Goal: Task Accomplishment & Management: Complete application form

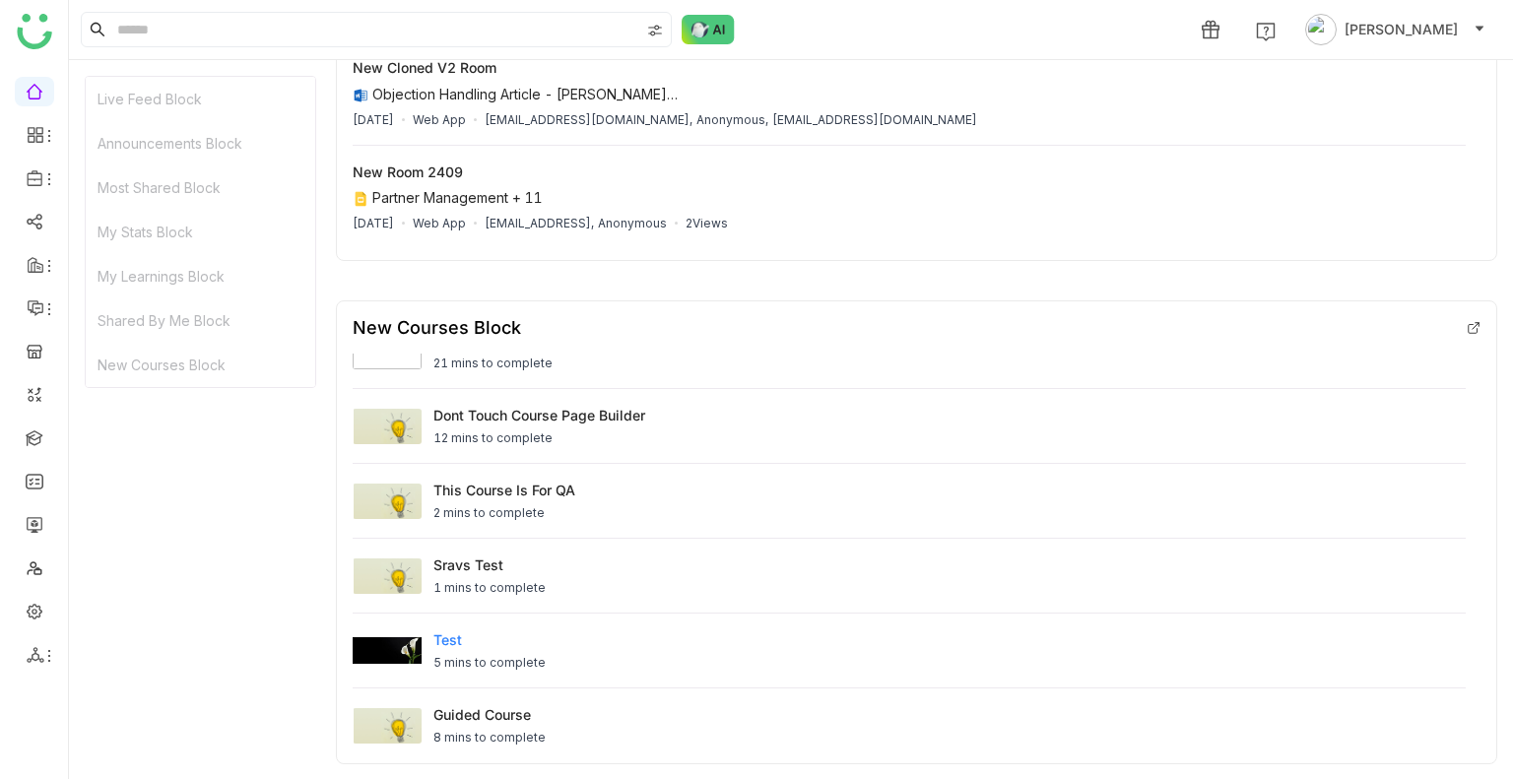
scroll to position [37, 0]
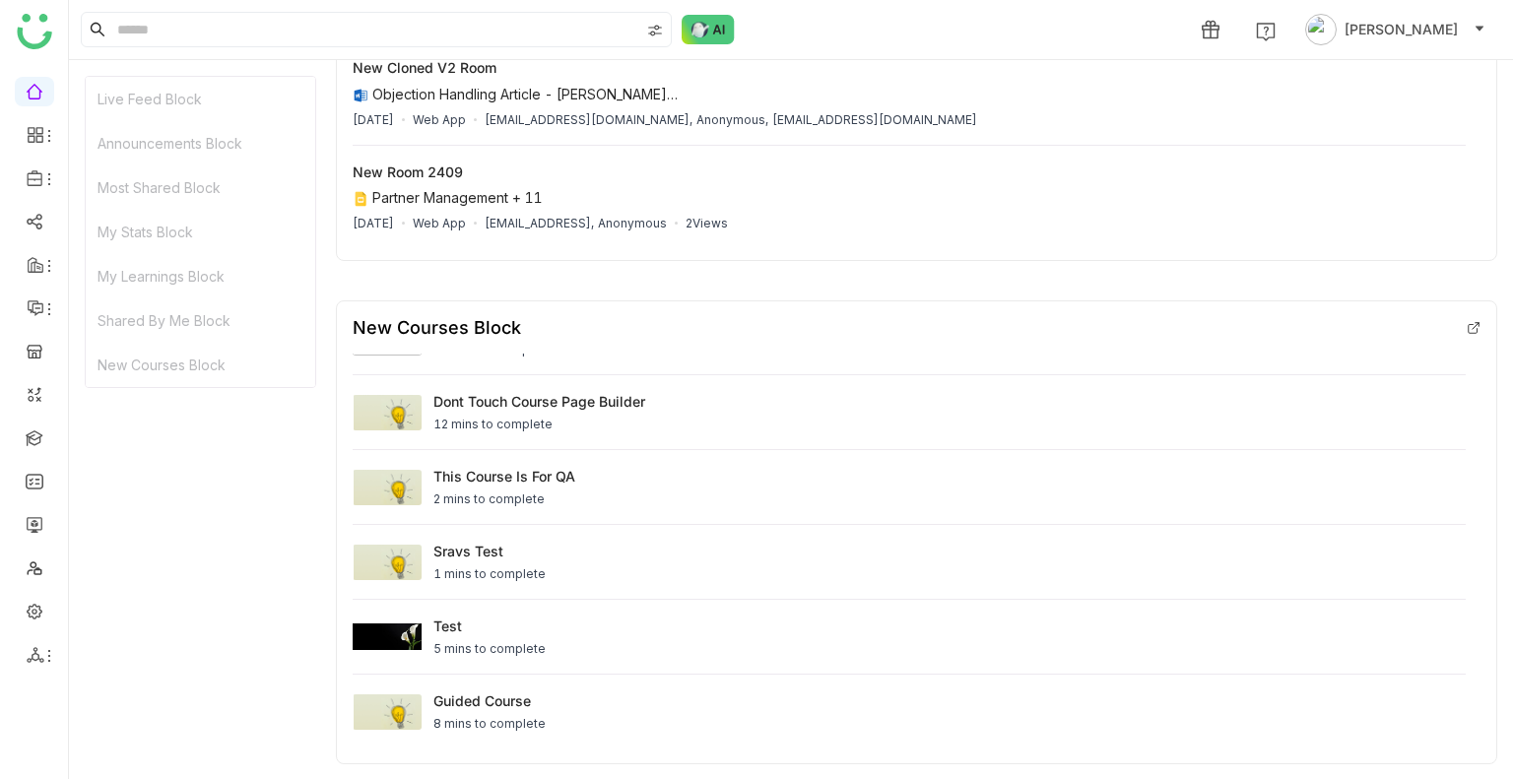
click at [32, 150] on ul at bounding box center [34, 373] width 68 height 620
click at [28, 126] on icon at bounding box center [36, 135] width 18 height 18
click at [37, 173] on icon at bounding box center [34, 178] width 15 height 16
click at [98, 285] on link "Library" at bounding box center [137, 292] width 128 height 14
click at [29, 178] on span at bounding box center [34, 178] width 10 height 0
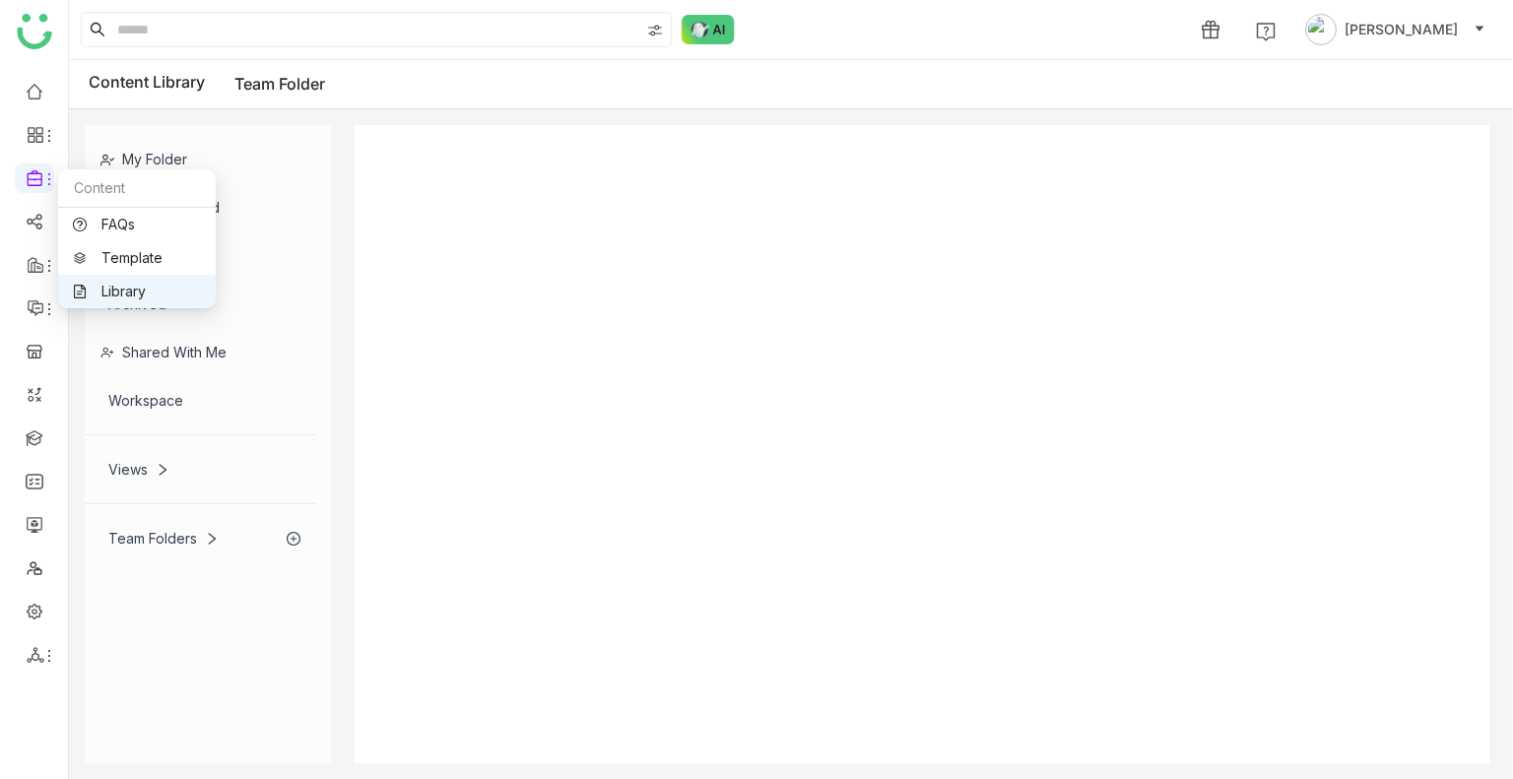
click at [134, 285] on link "Library" at bounding box center [137, 292] width 128 height 14
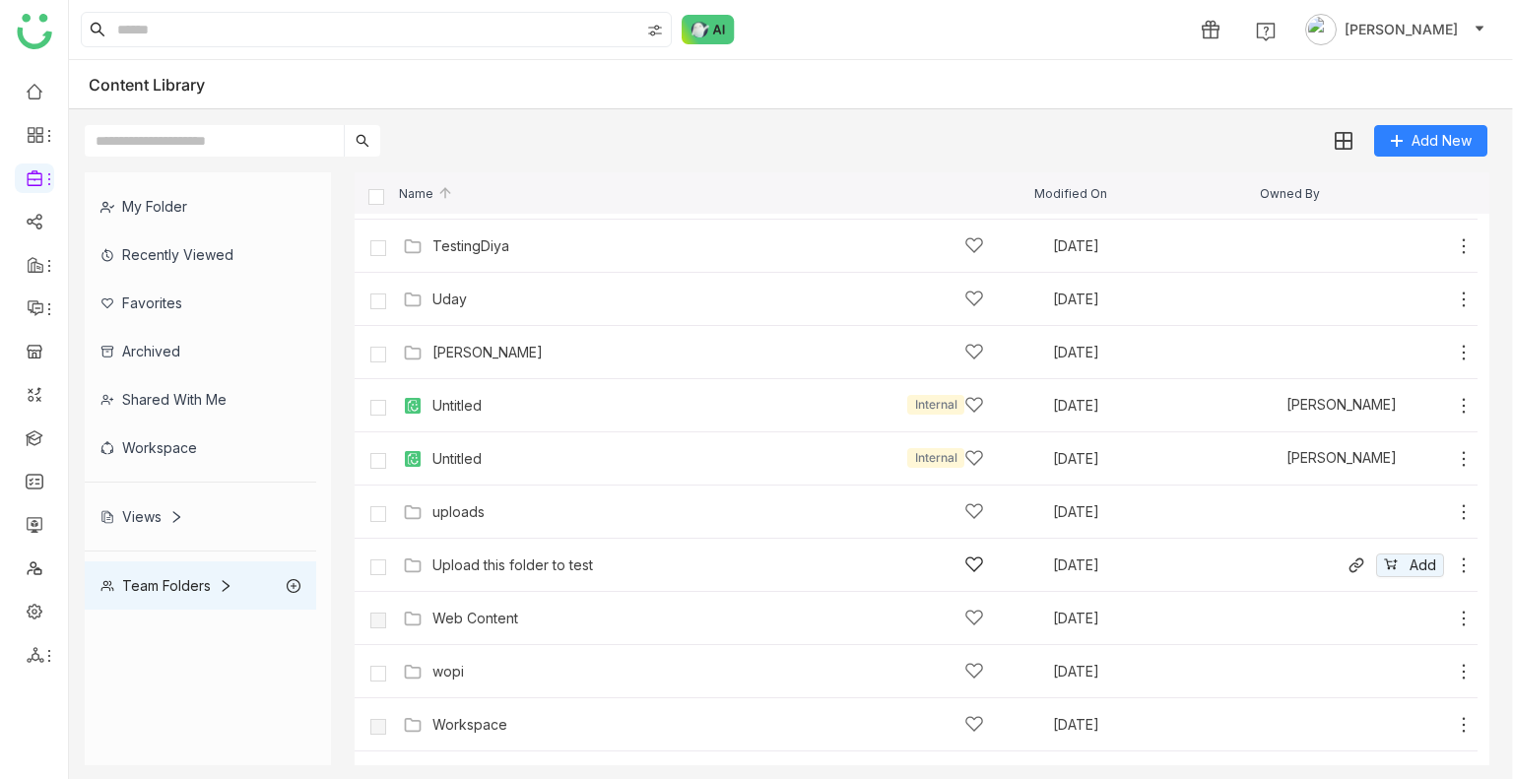
scroll to position [1734, 0]
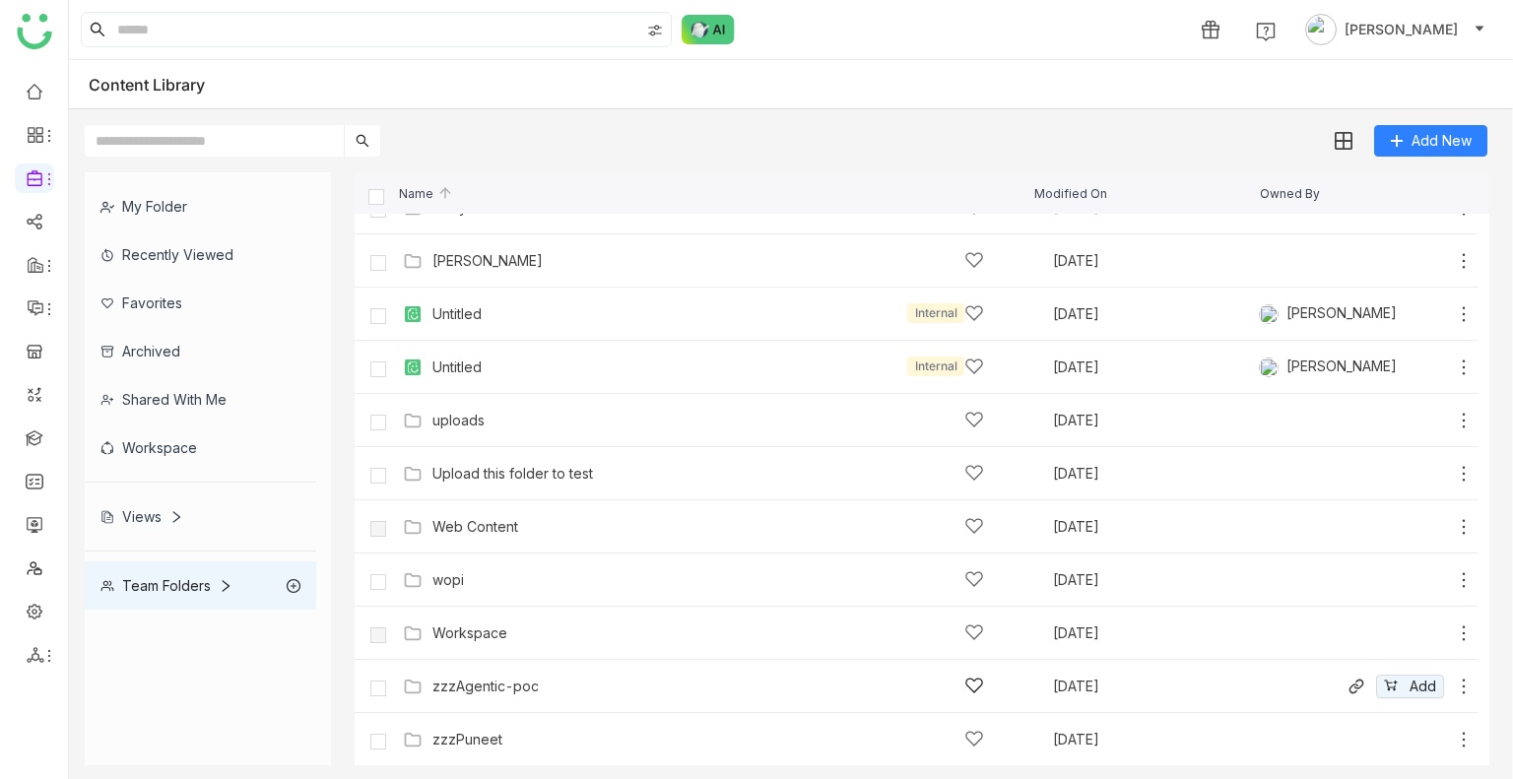
click at [523, 676] on div "zzzAgentic-poc" at bounding box center [707, 686] width 551 height 21
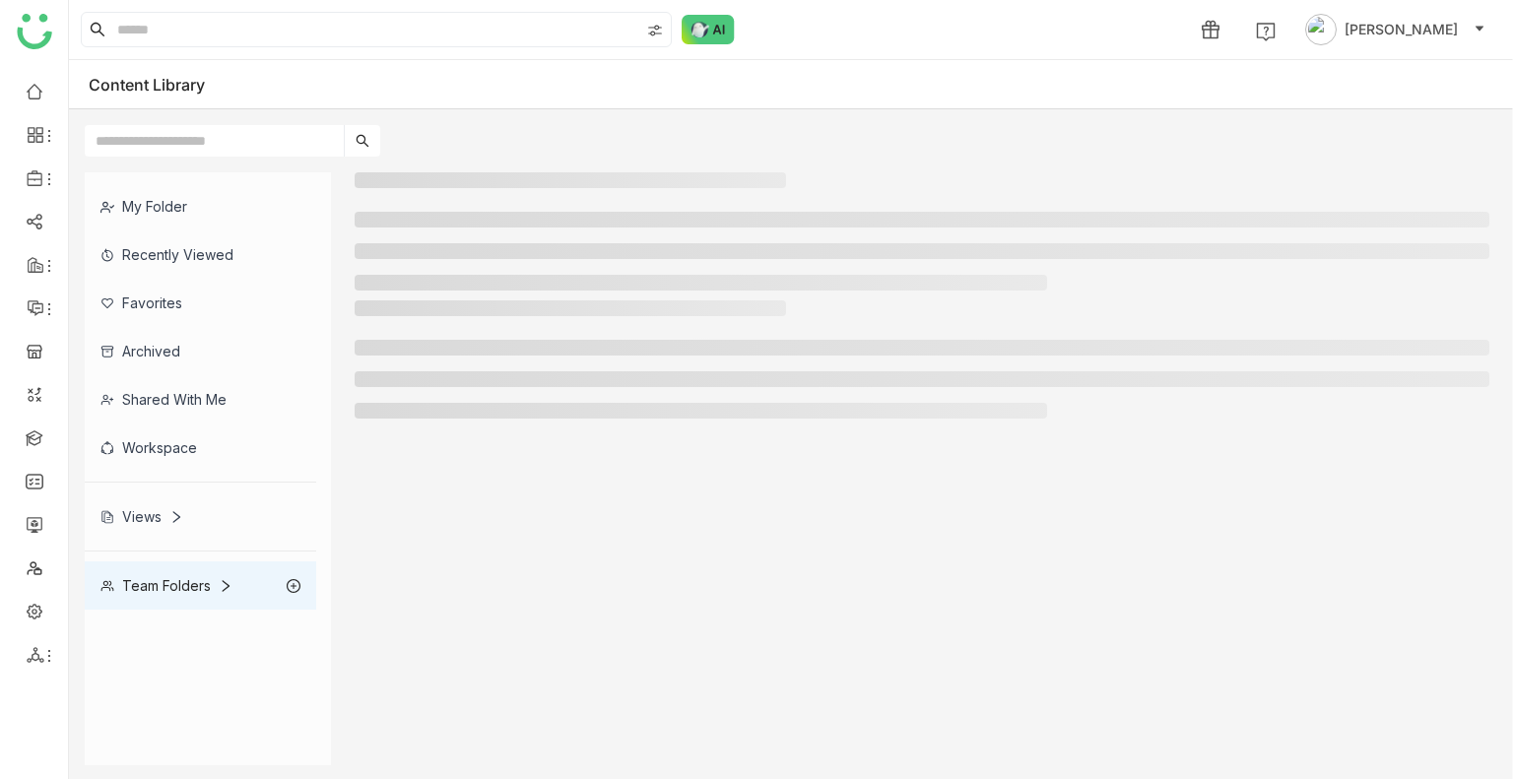
click at [521, 676] on div at bounding box center [922, 468] width 1134 height 593
click at [520, 678] on div at bounding box center [922, 468] width 1134 height 593
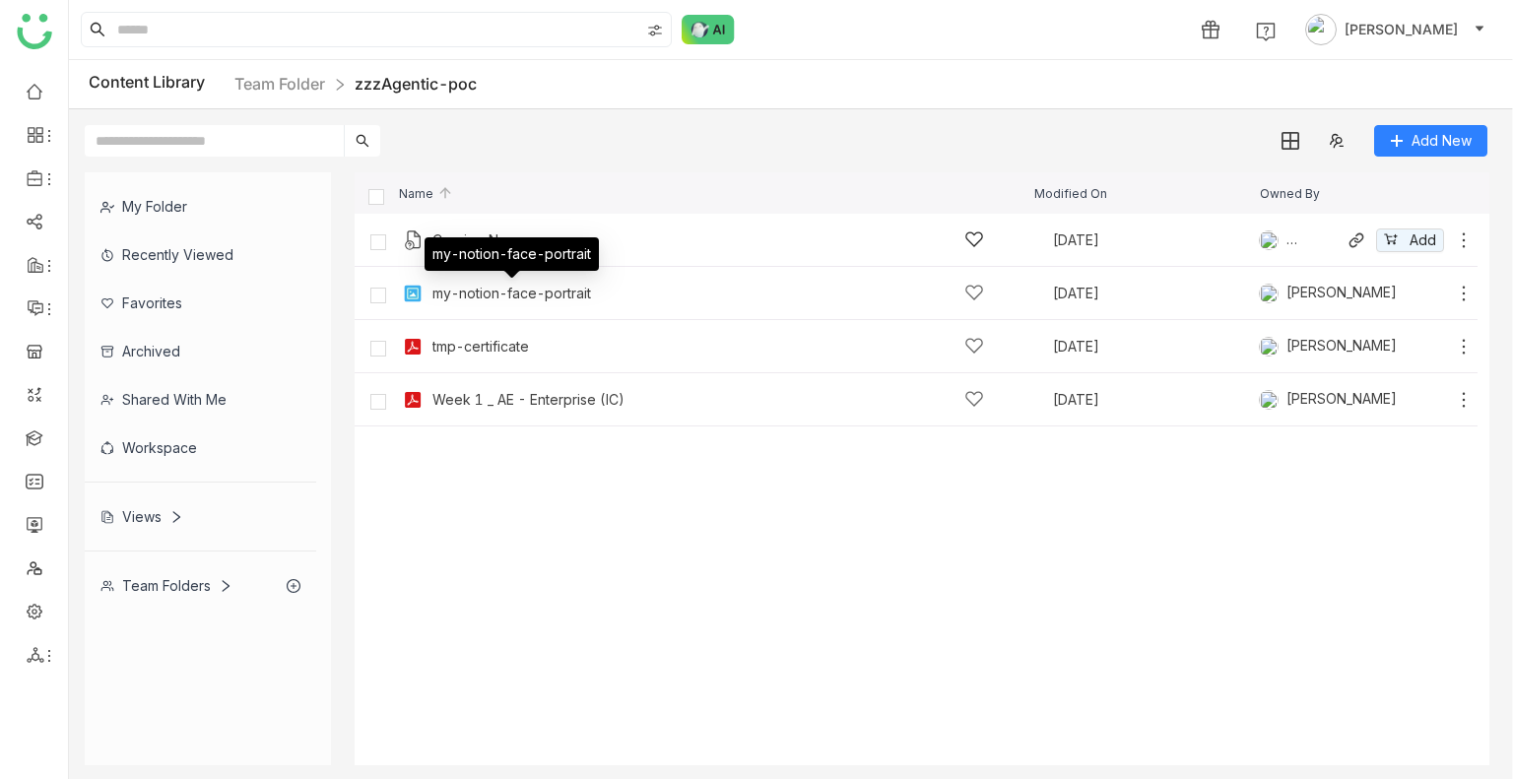
click at [681, 250] on div "Courier-New Sep 8, 2025 Avneesh Srivastava Add" at bounding box center [935, 240] width 1075 height 31
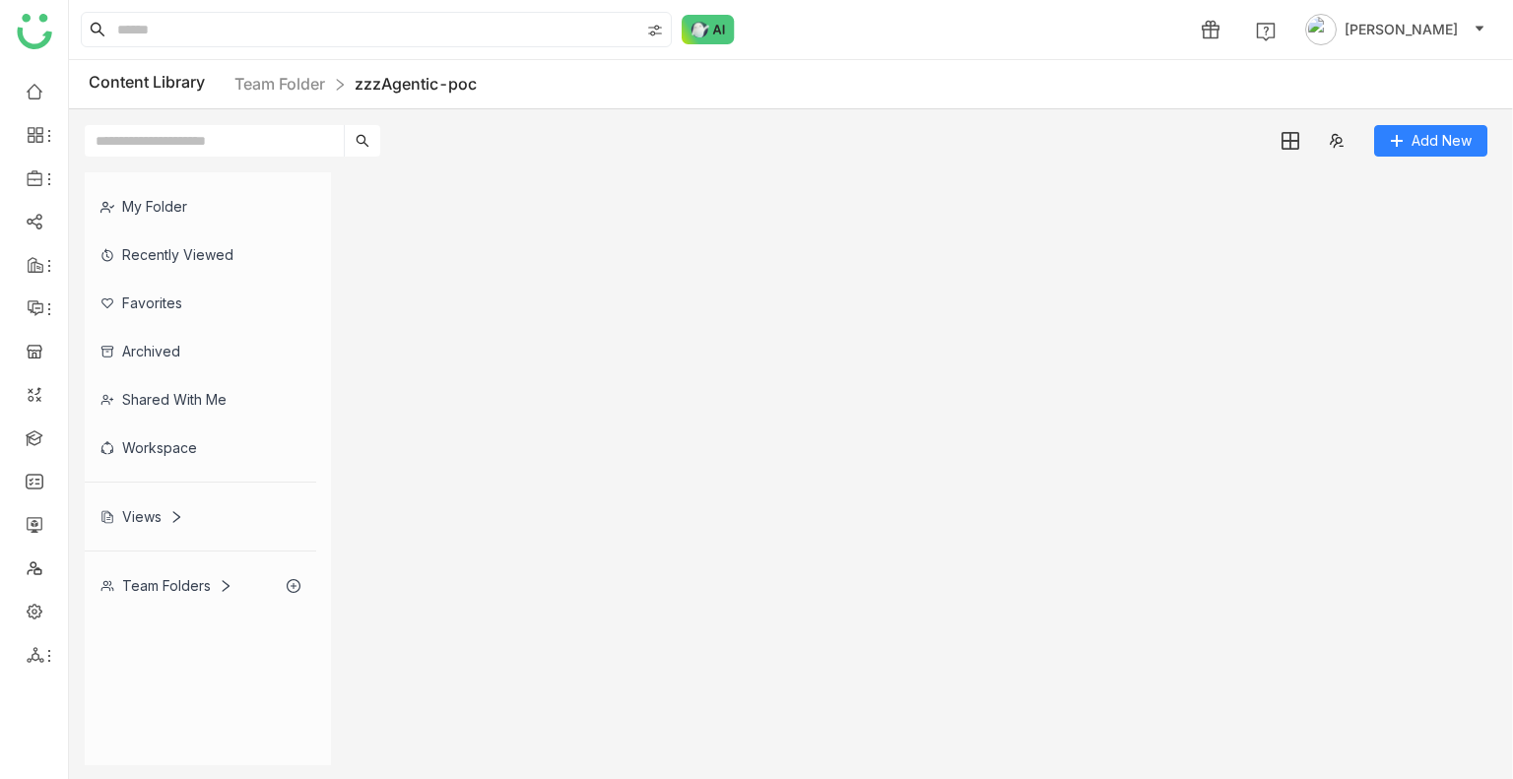
click at [681, 251] on gtmb-list-view at bounding box center [922, 468] width 1134 height 593
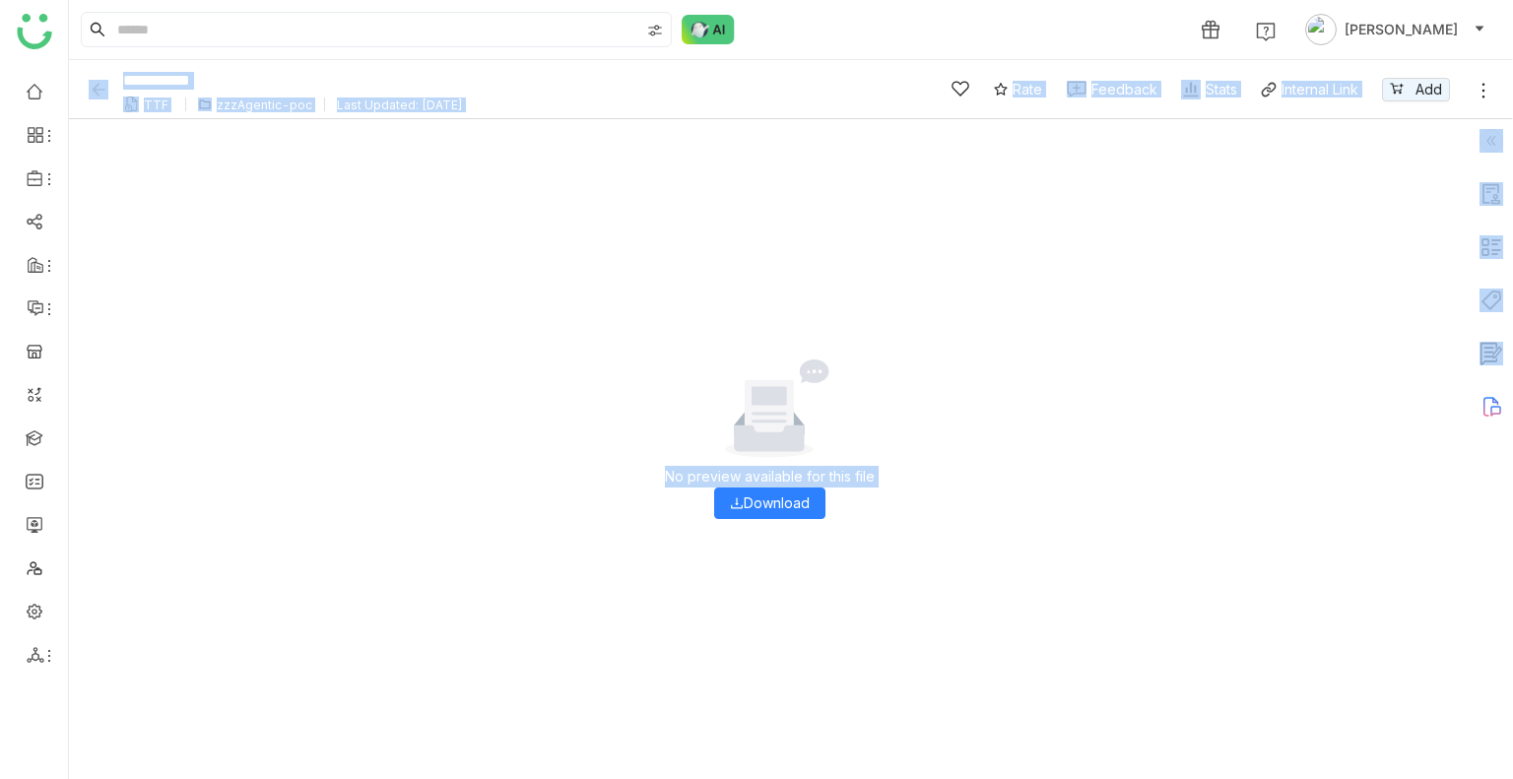
click at [312, 251] on div "No preview available for this file Download" at bounding box center [769, 449] width 1400 height 660
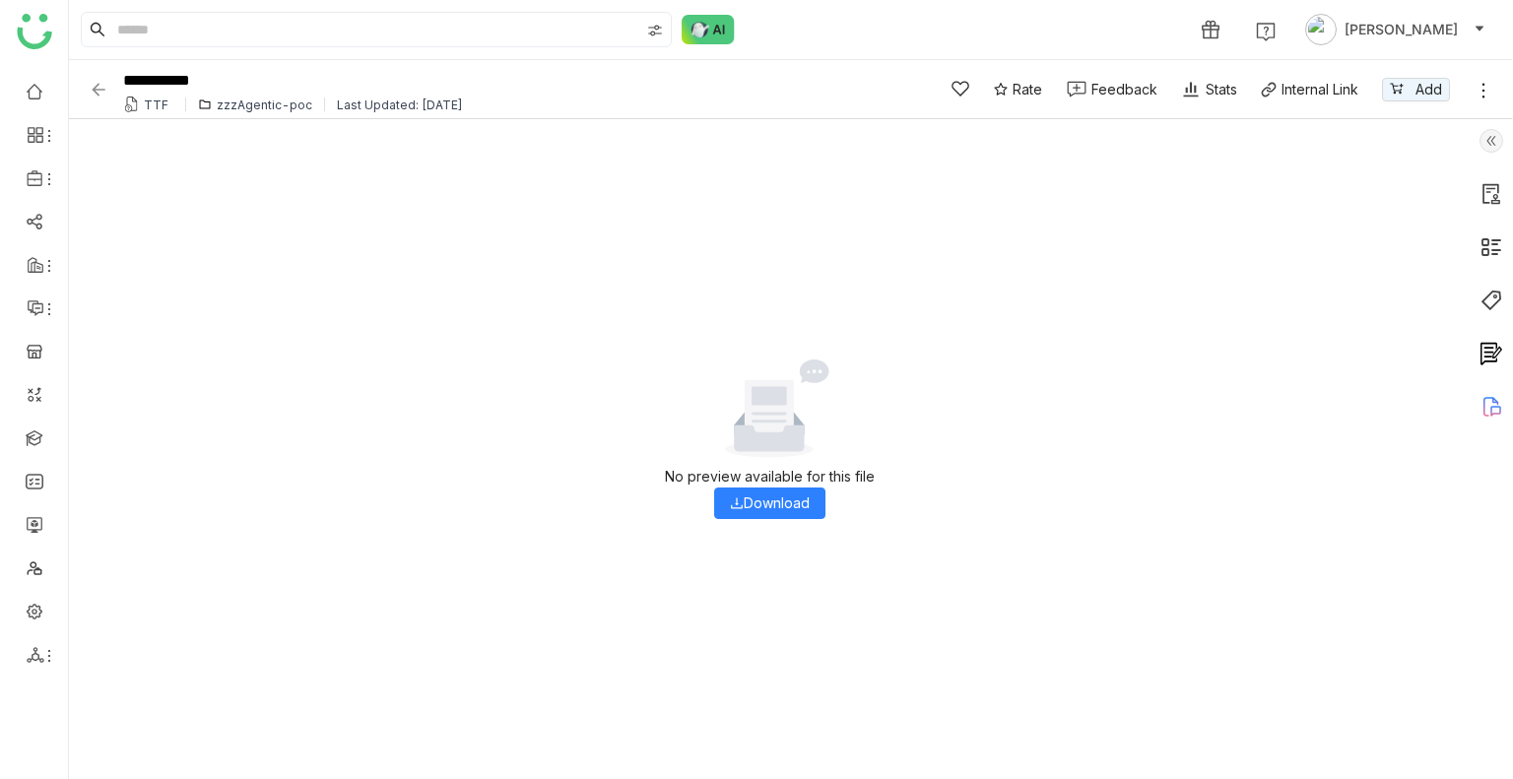
click at [103, 93] on img at bounding box center [99, 90] width 20 height 20
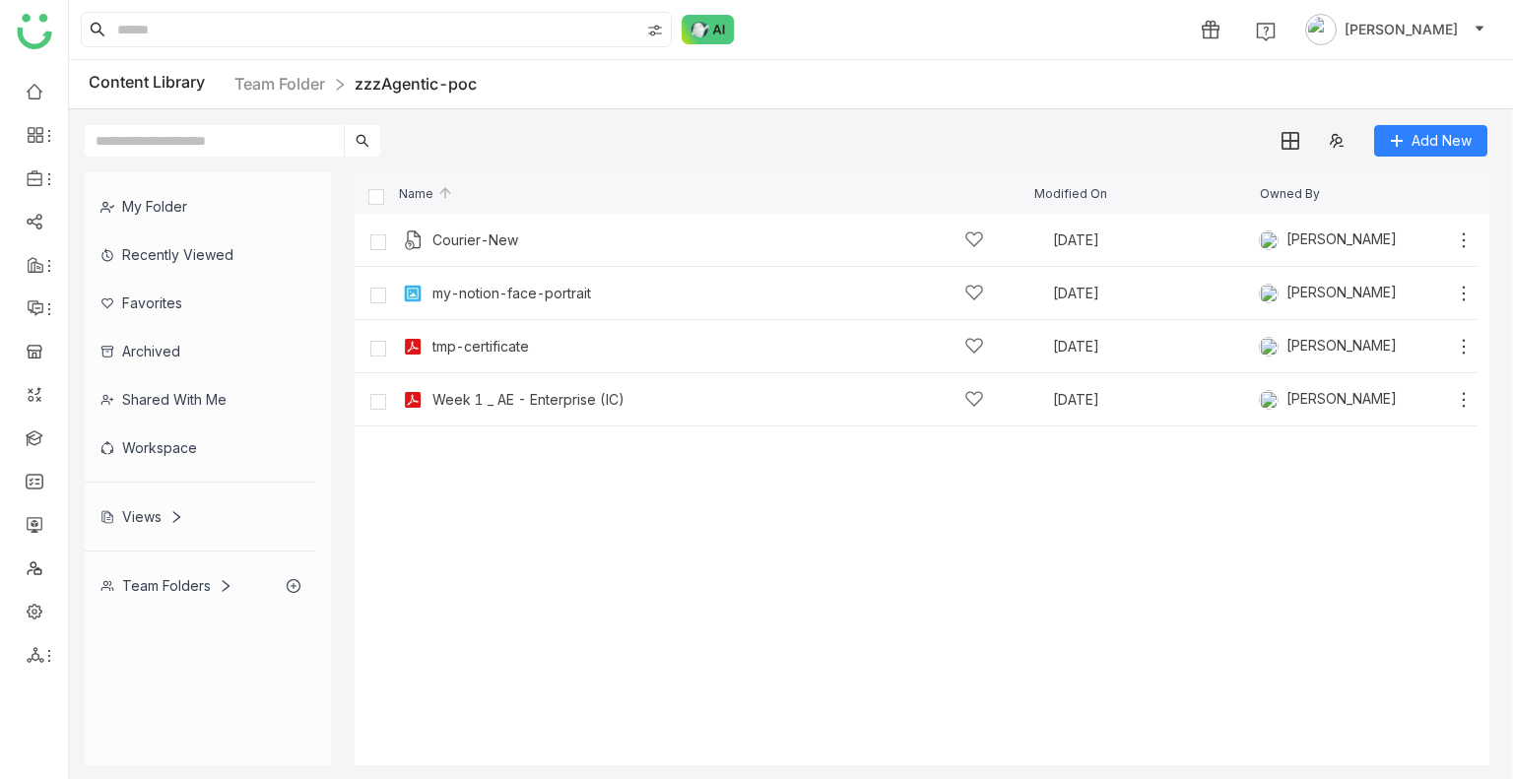
click at [280, 67] on div "Content Library Team Folder zzzAgentic-poc" at bounding box center [791, 84] width 1444 height 49
click at [284, 76] on link "Team Folder" at bounding box center [279, 84] width 91 height 20
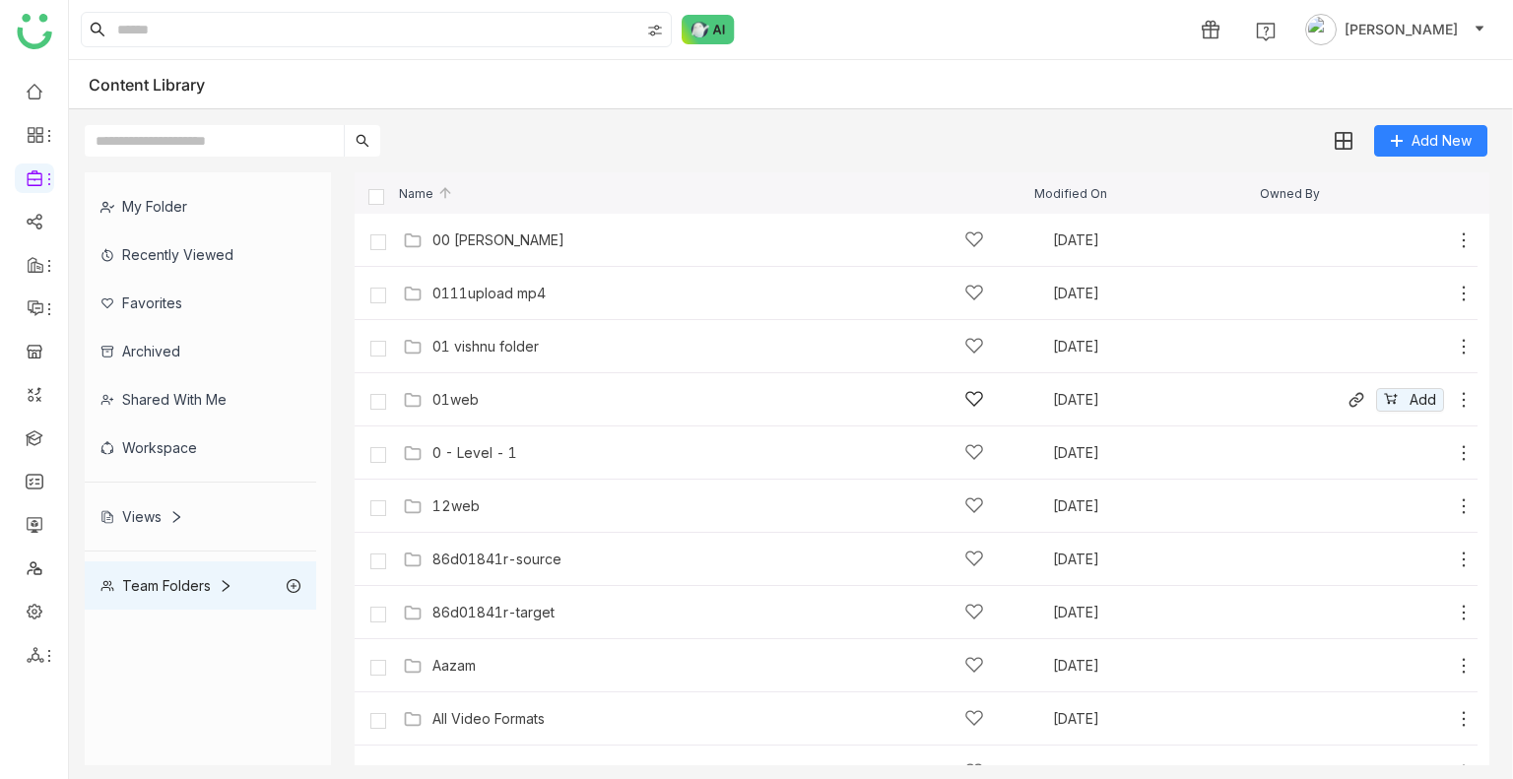
click at [499, 393] on div "01web" at bounding box center [707, 399] width 551 height 21
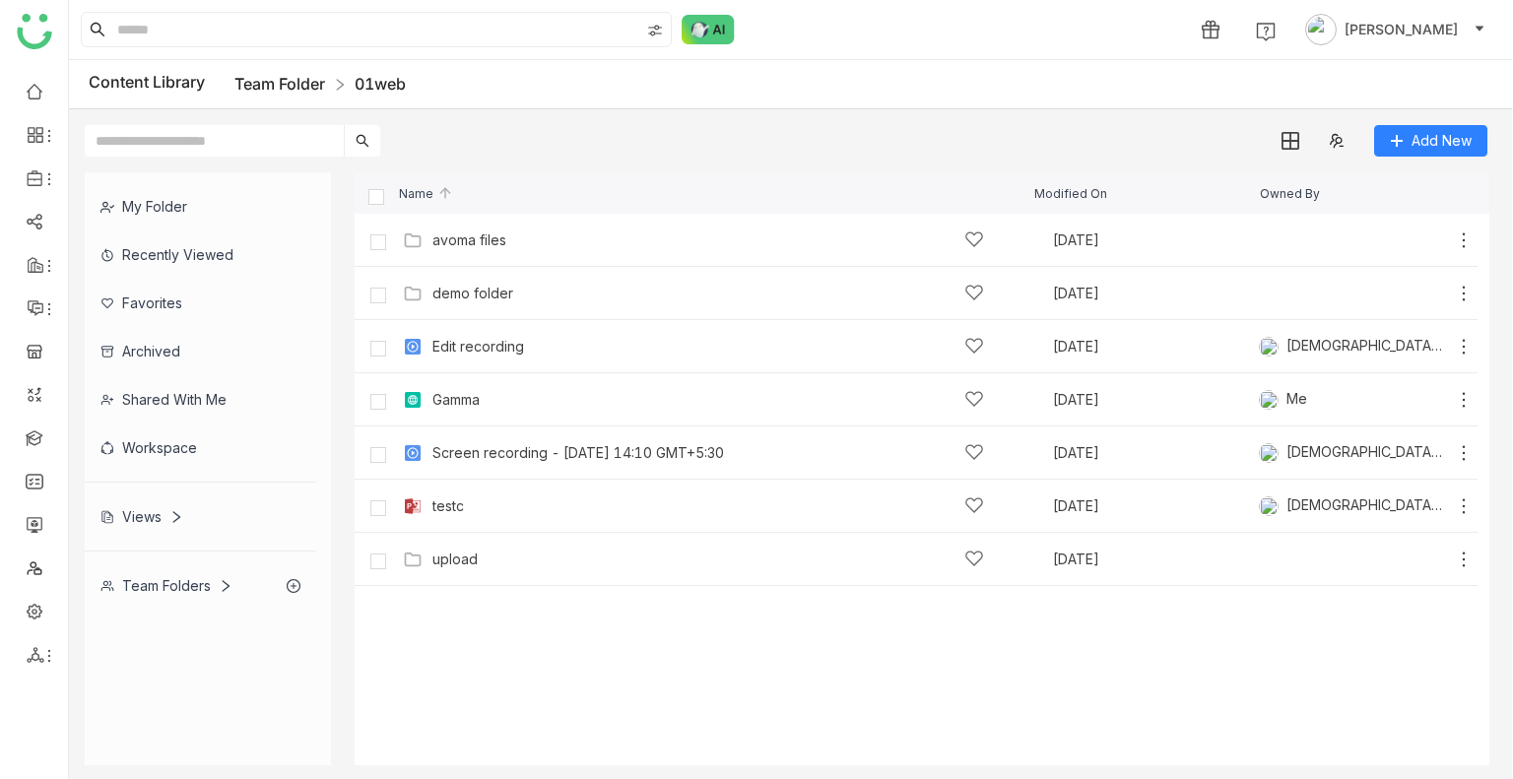
click at [309, 85] on link "Team Folder" at bounding box center [279, 84] width 91 height 20
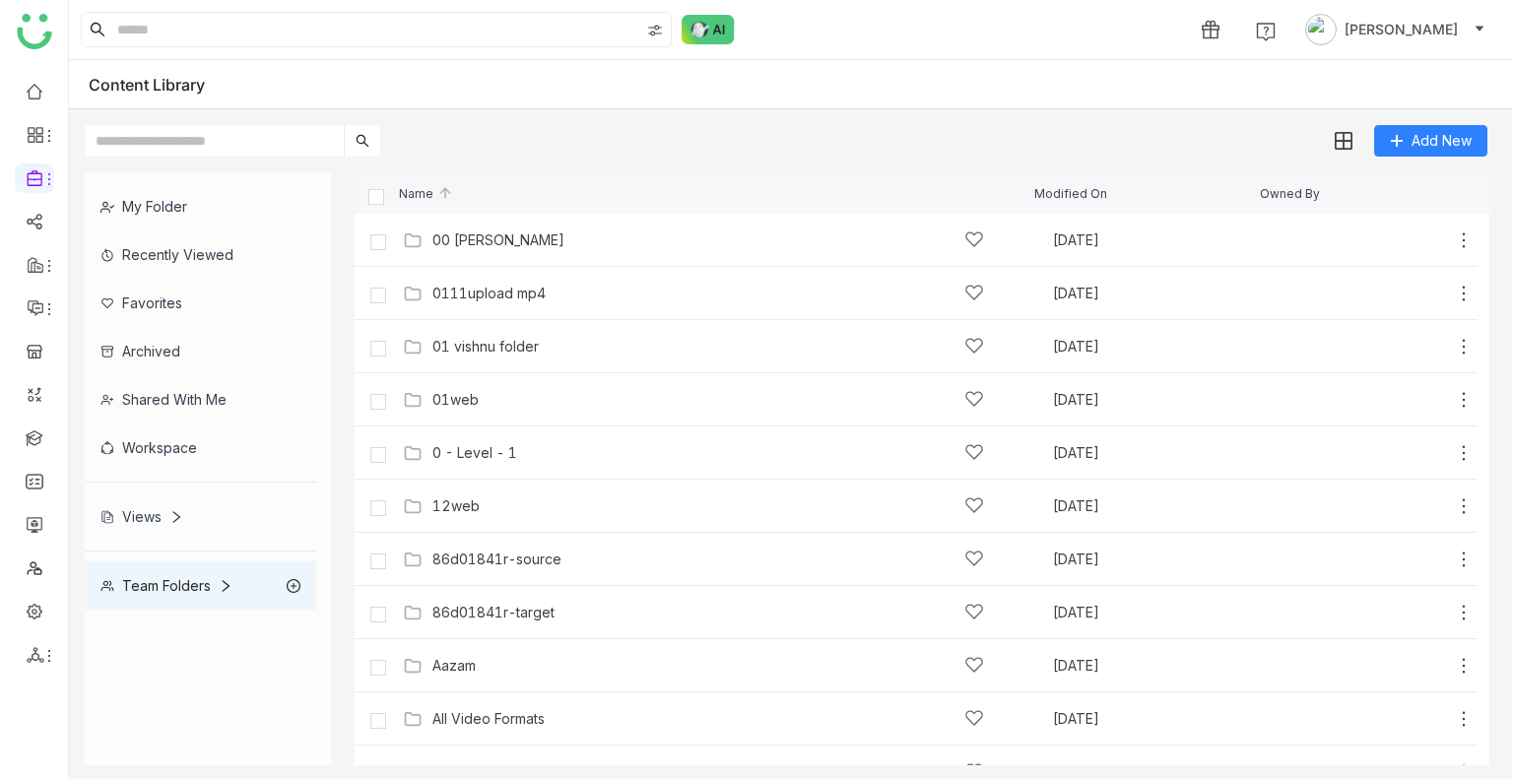
click at [164, 398] on div "Shared with me" at bounding box center [200, 399] width 231 height 48
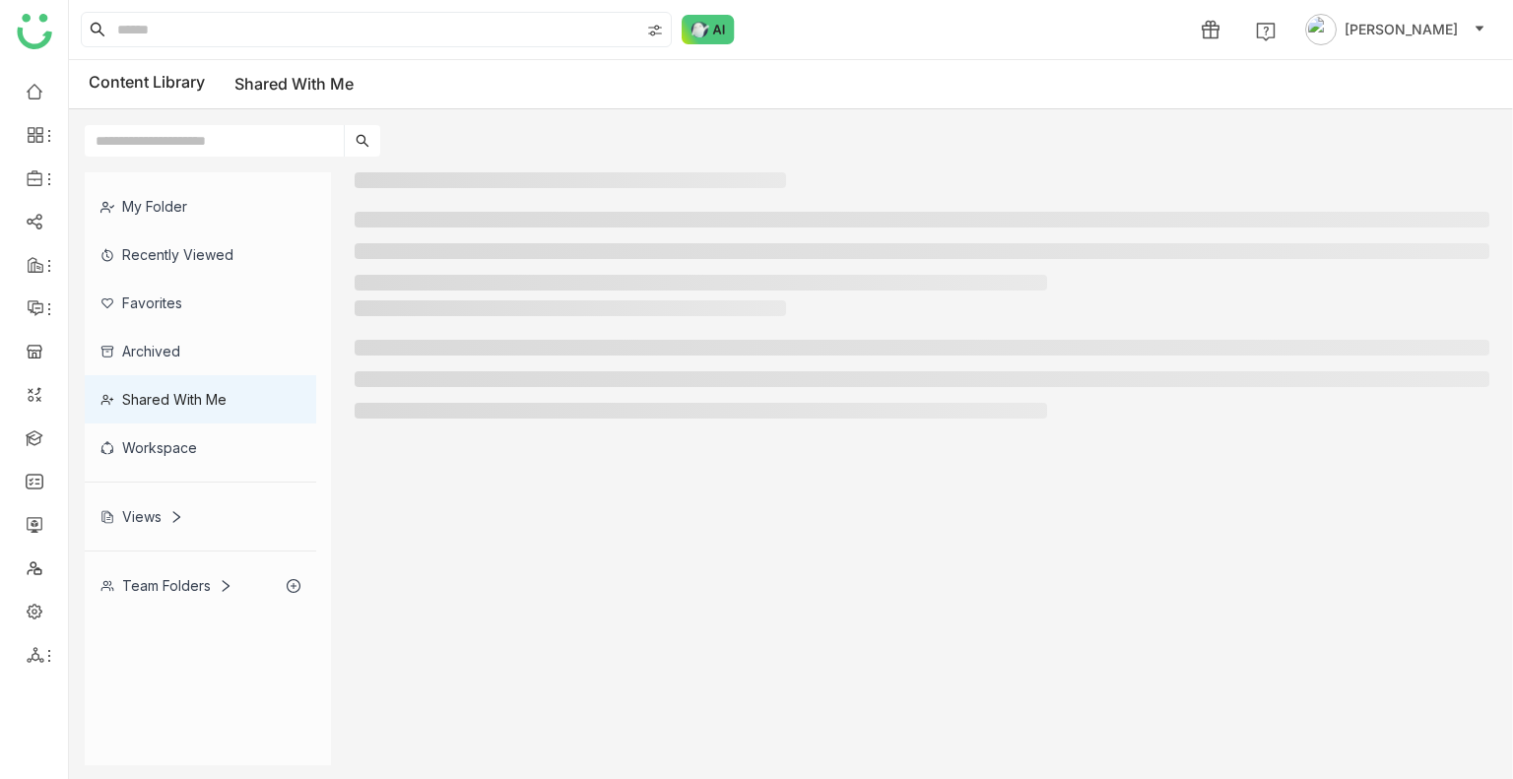
click at [173, 444] on div "Workspace" at bounding box center [200, 447] width 231 height 48
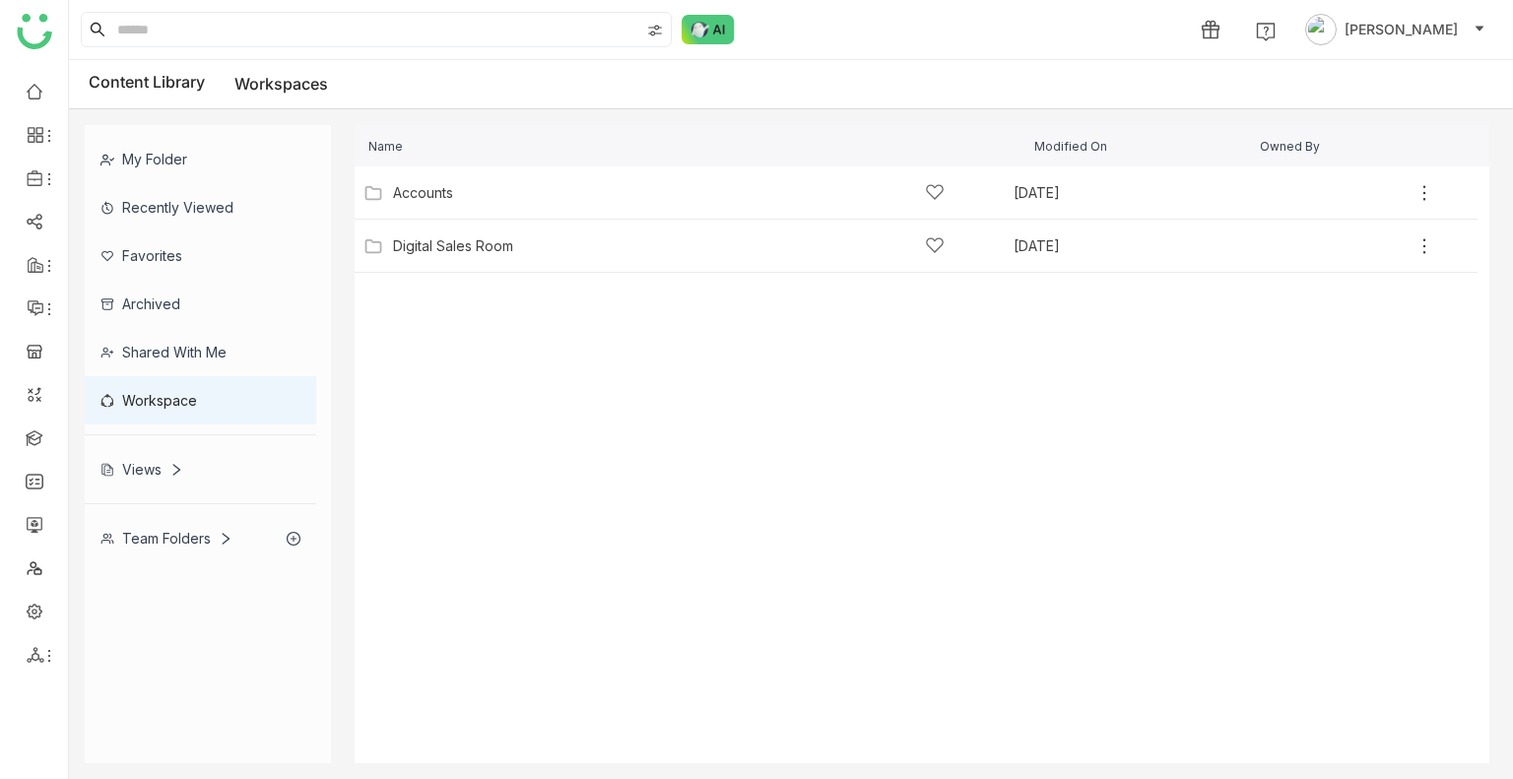
click at [150, 143] on div "My Folder" at bounding box center [200, 159] width 231 height 48
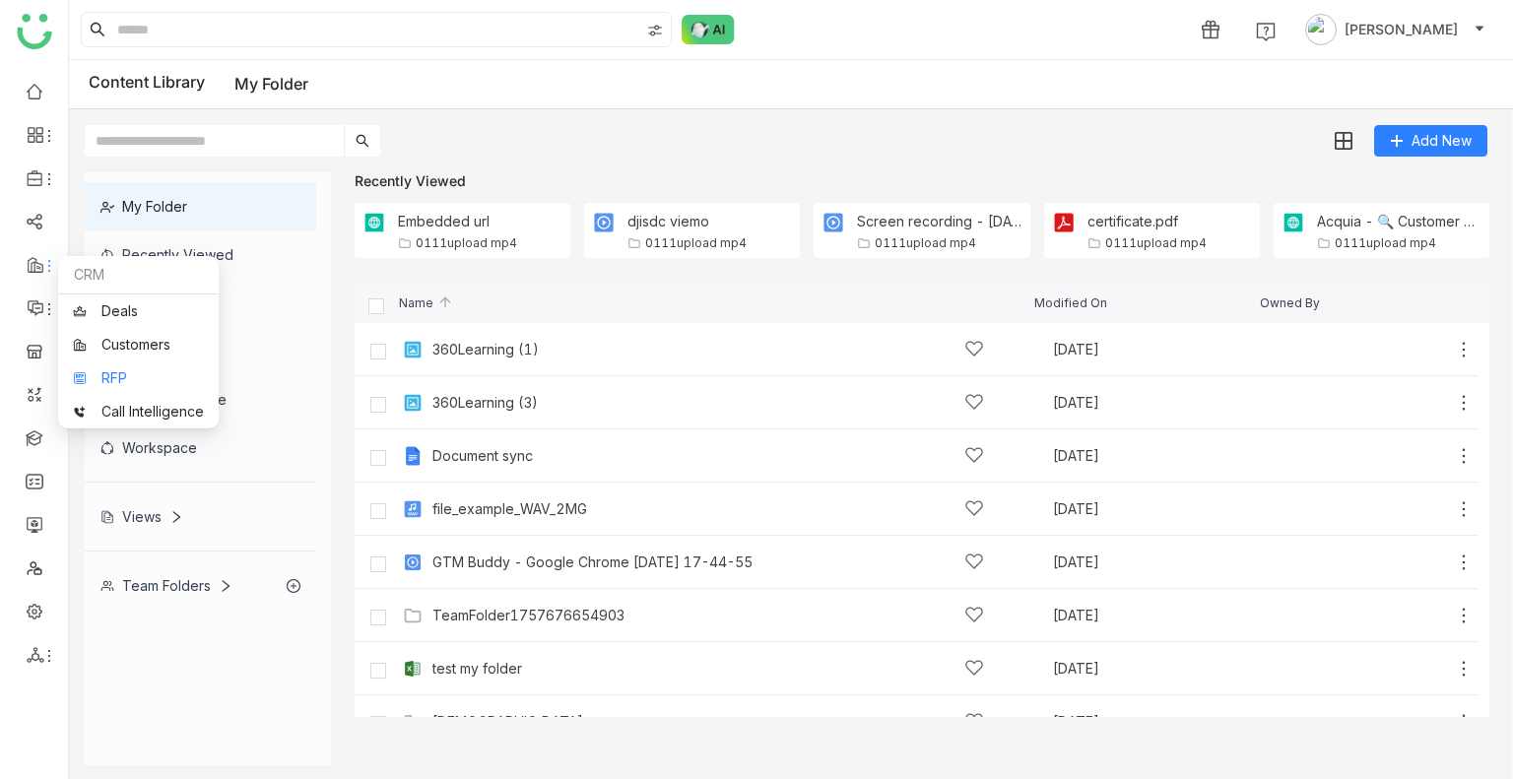
click at [128, 371] on link "RFP" at bounding box center [138, 378] width 131 height 14
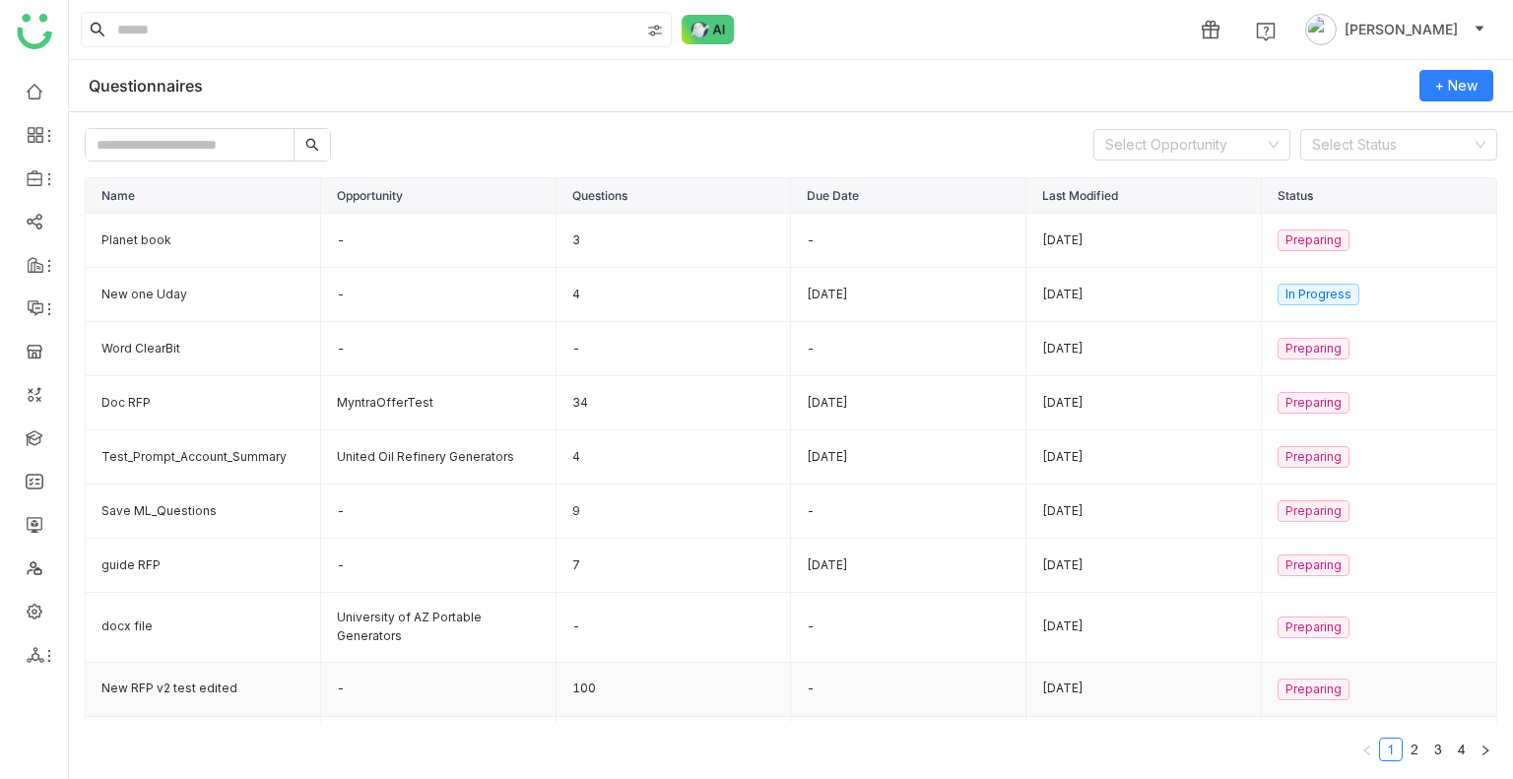
click at [141, 681] on td "New RFP v2 test edited" at bounding box center [203, 690] width 235 height 54
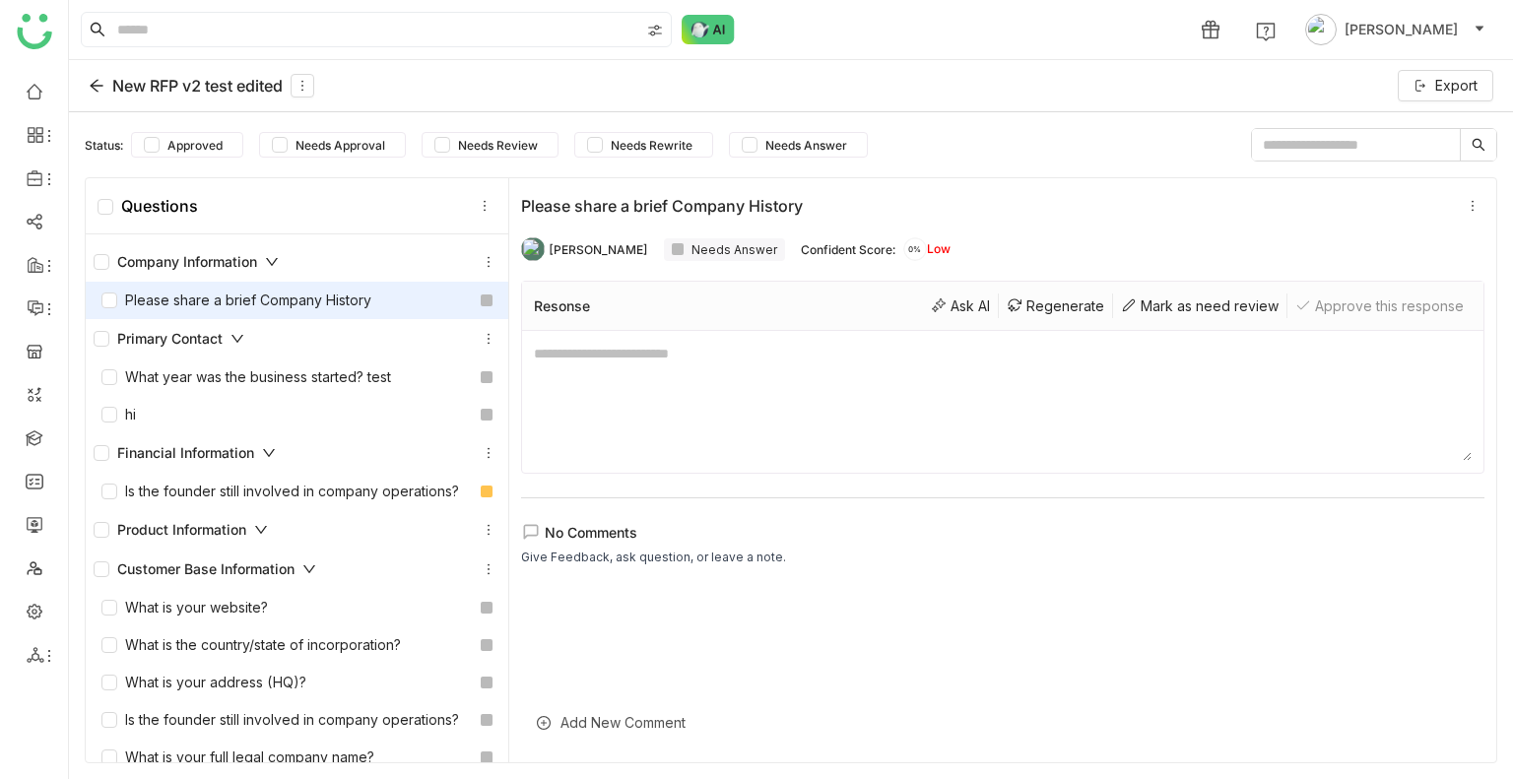
click at [95, 87] on icon at bounding box center [97, 86] width 16 height 16
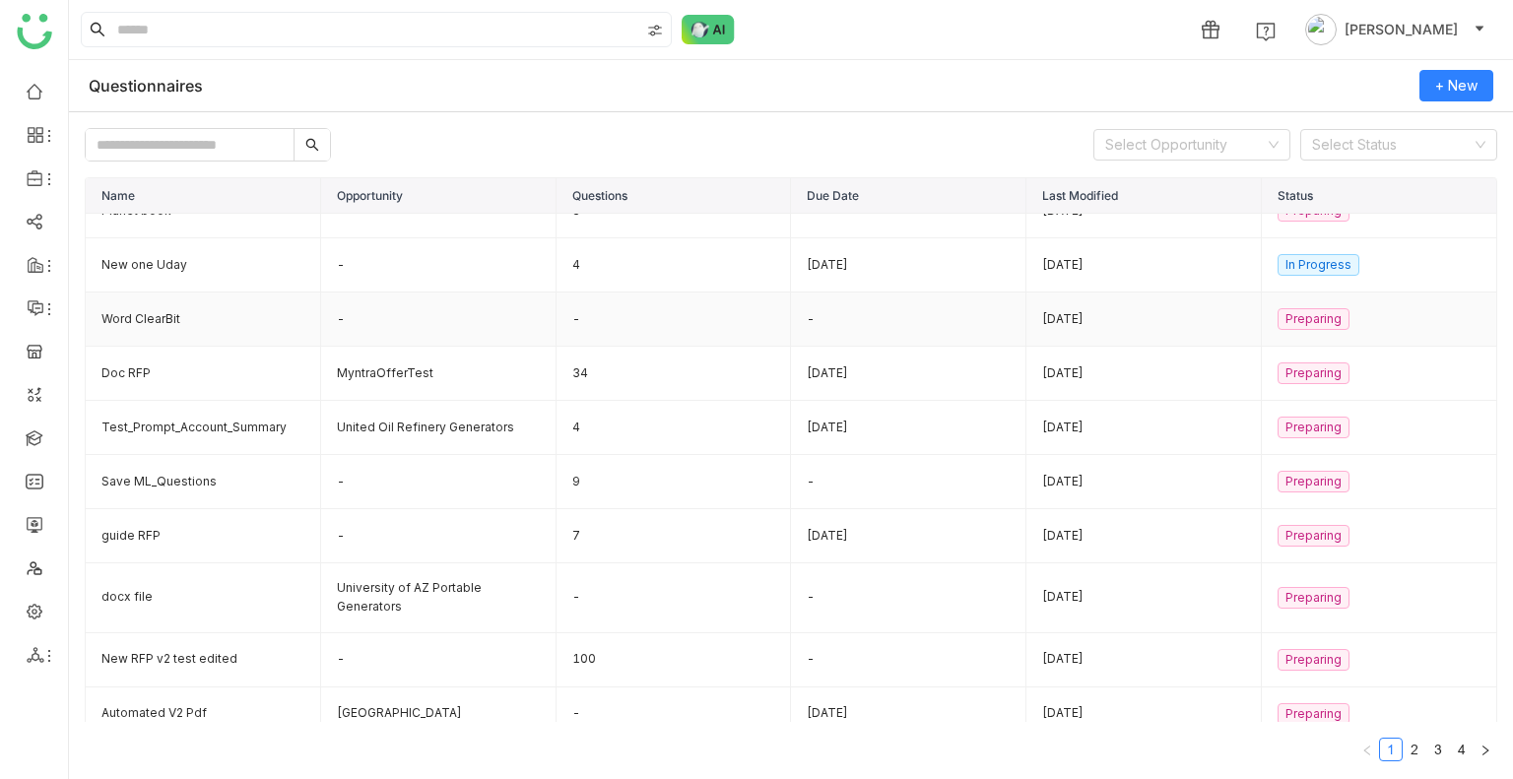
scroll to position [43, 0]
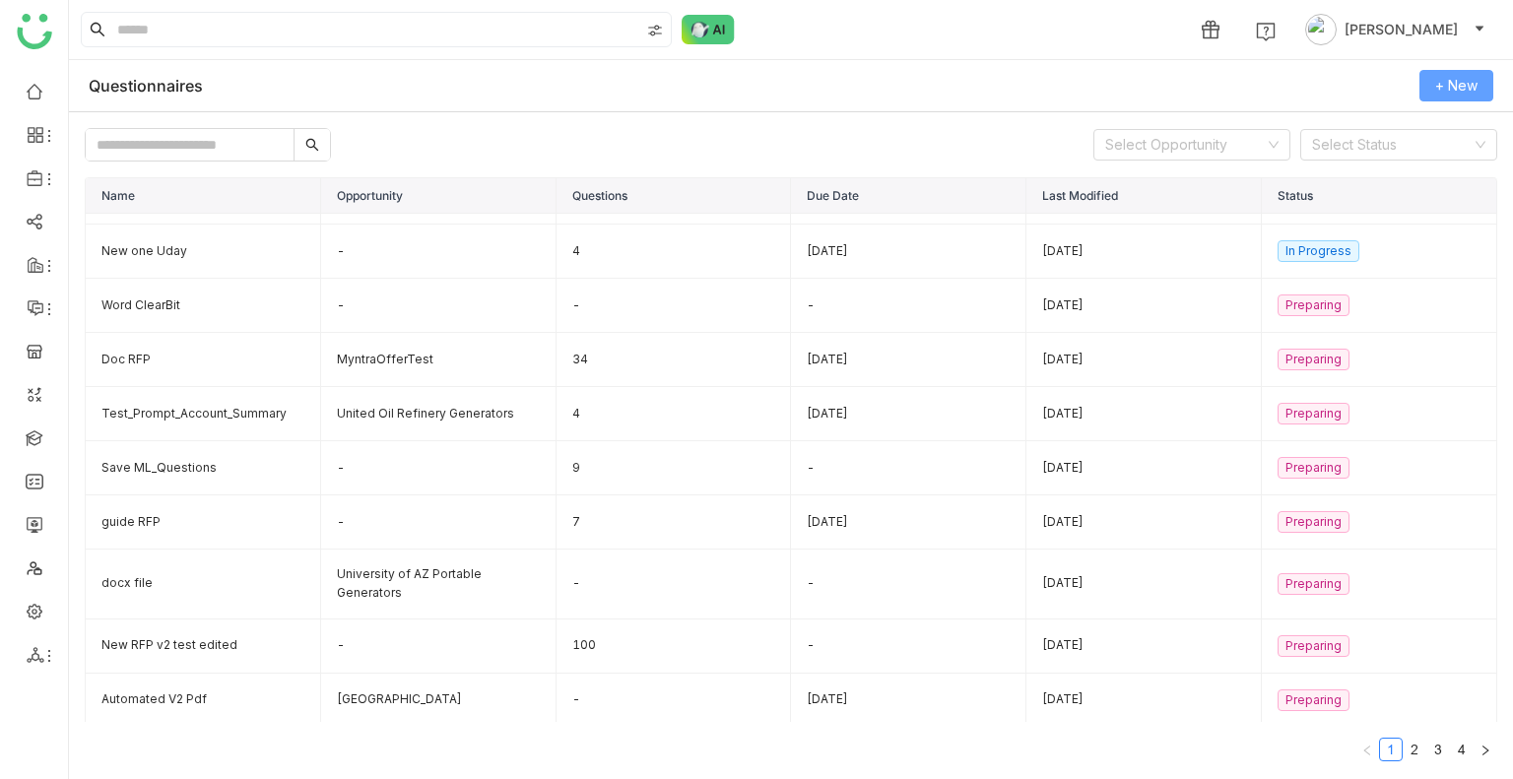
click at [1434, 81] on button "+ New" at bounding box center [1456, 86] width 74 height 32
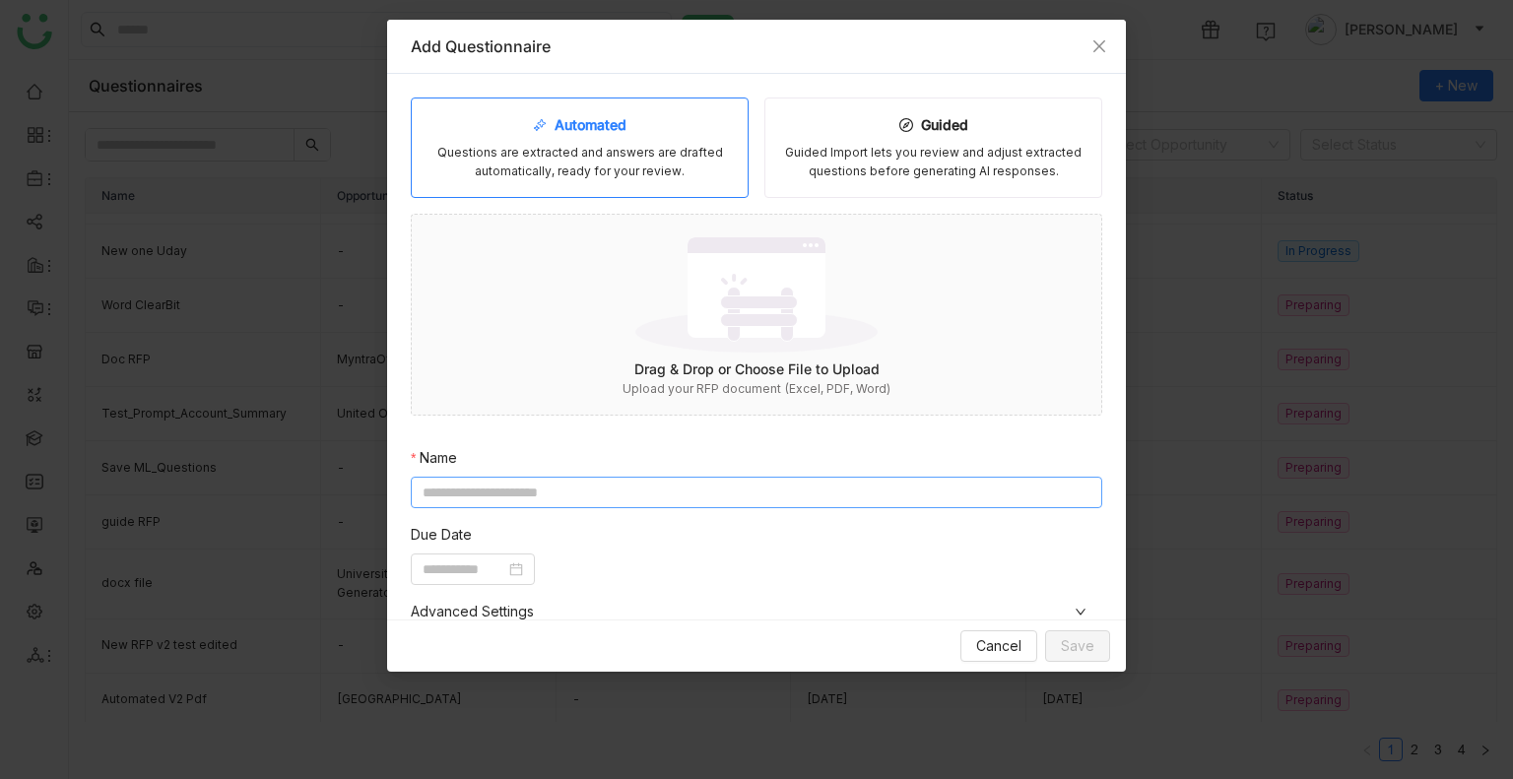
click at [525, 503] on input at bounding box center [756, 493] width 691 height 32
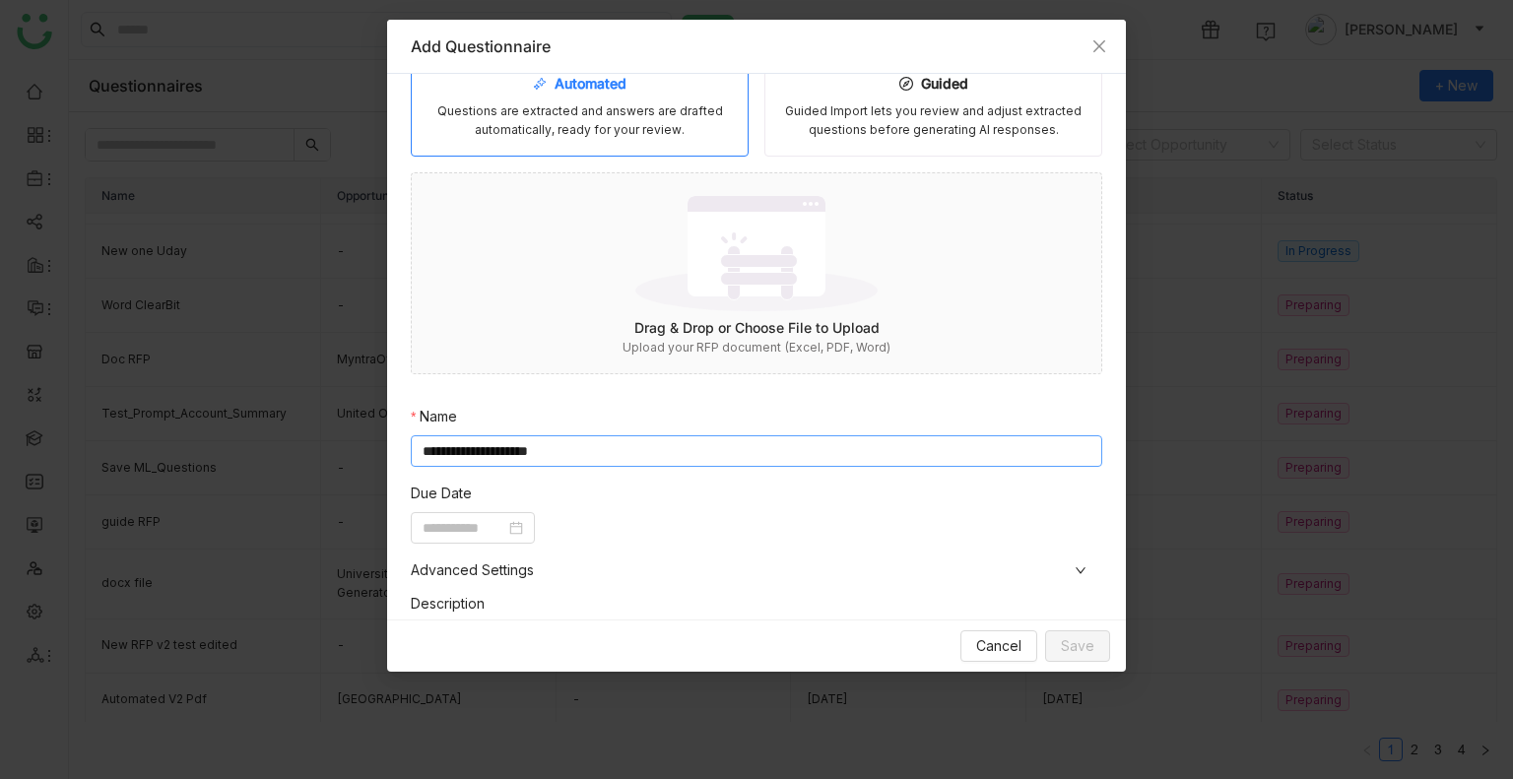
scroll to position [0, 0]
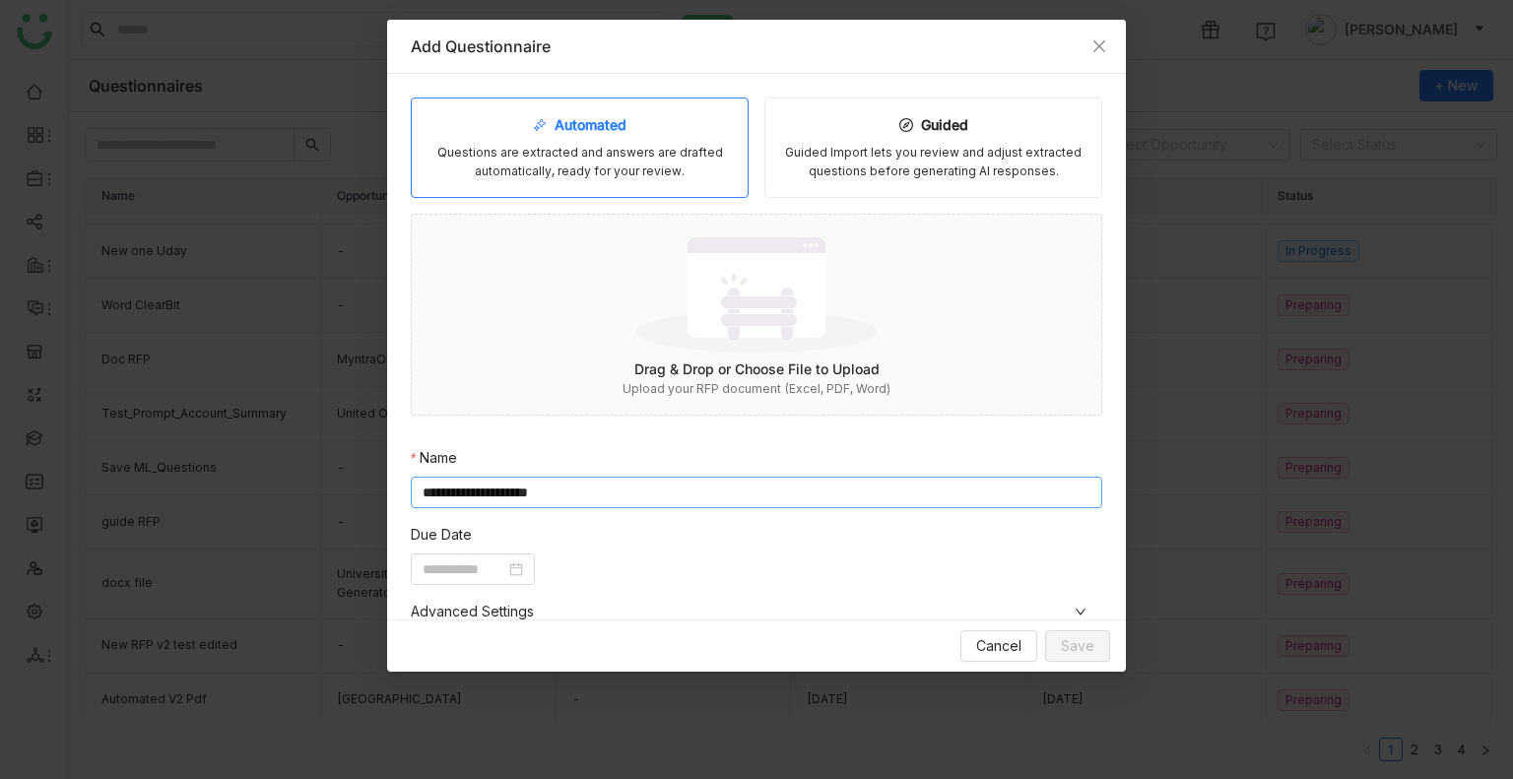
type input "**********"
click at [520, 149] on div "Questions are extracted and answers are drafted automatically, ready for your r…" at bounding box center [579, 162] width 304 height 37
click at [689, 319] on img at bounding box center [756, 294] width 242 height 128
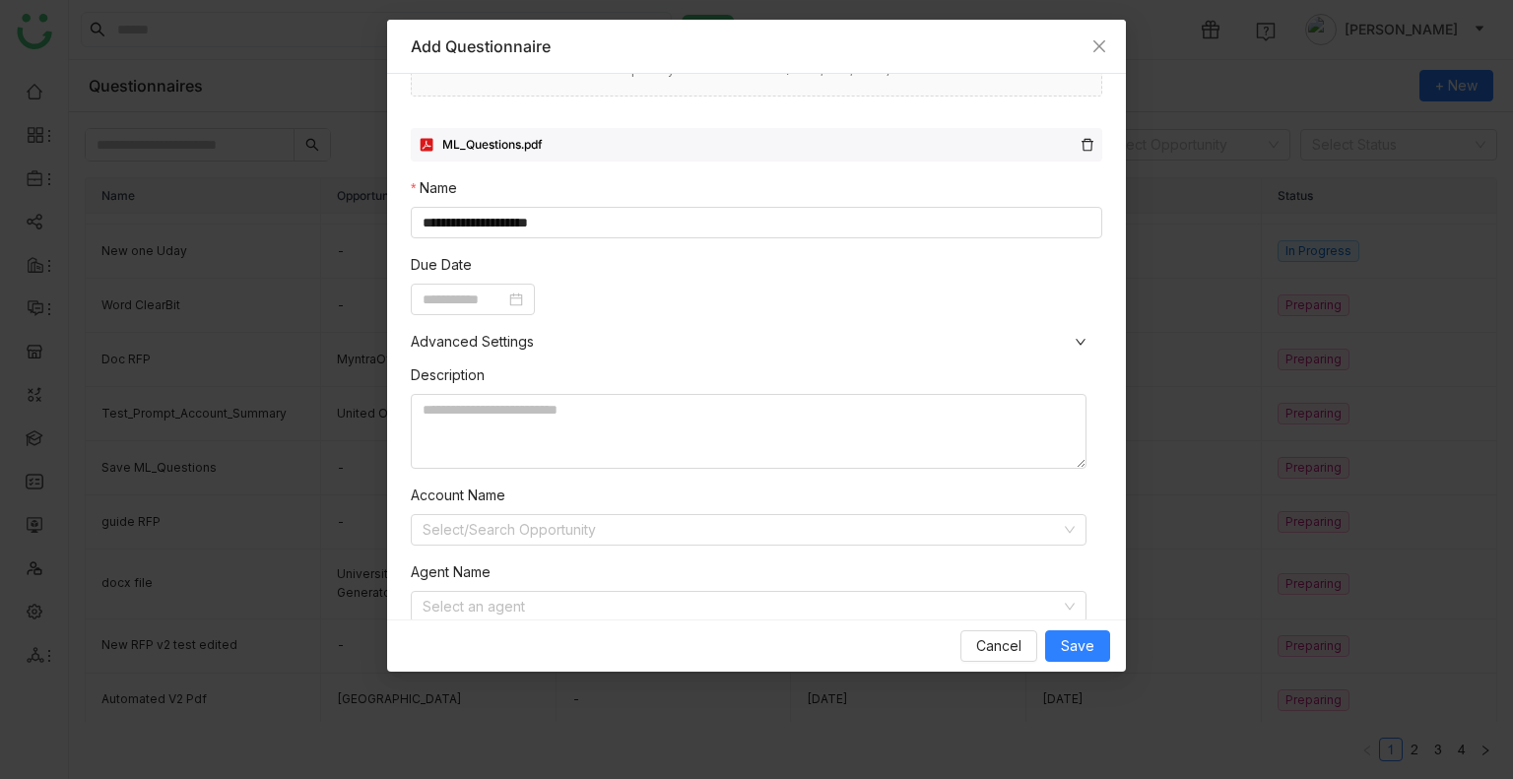
scroll to position [372, 0]
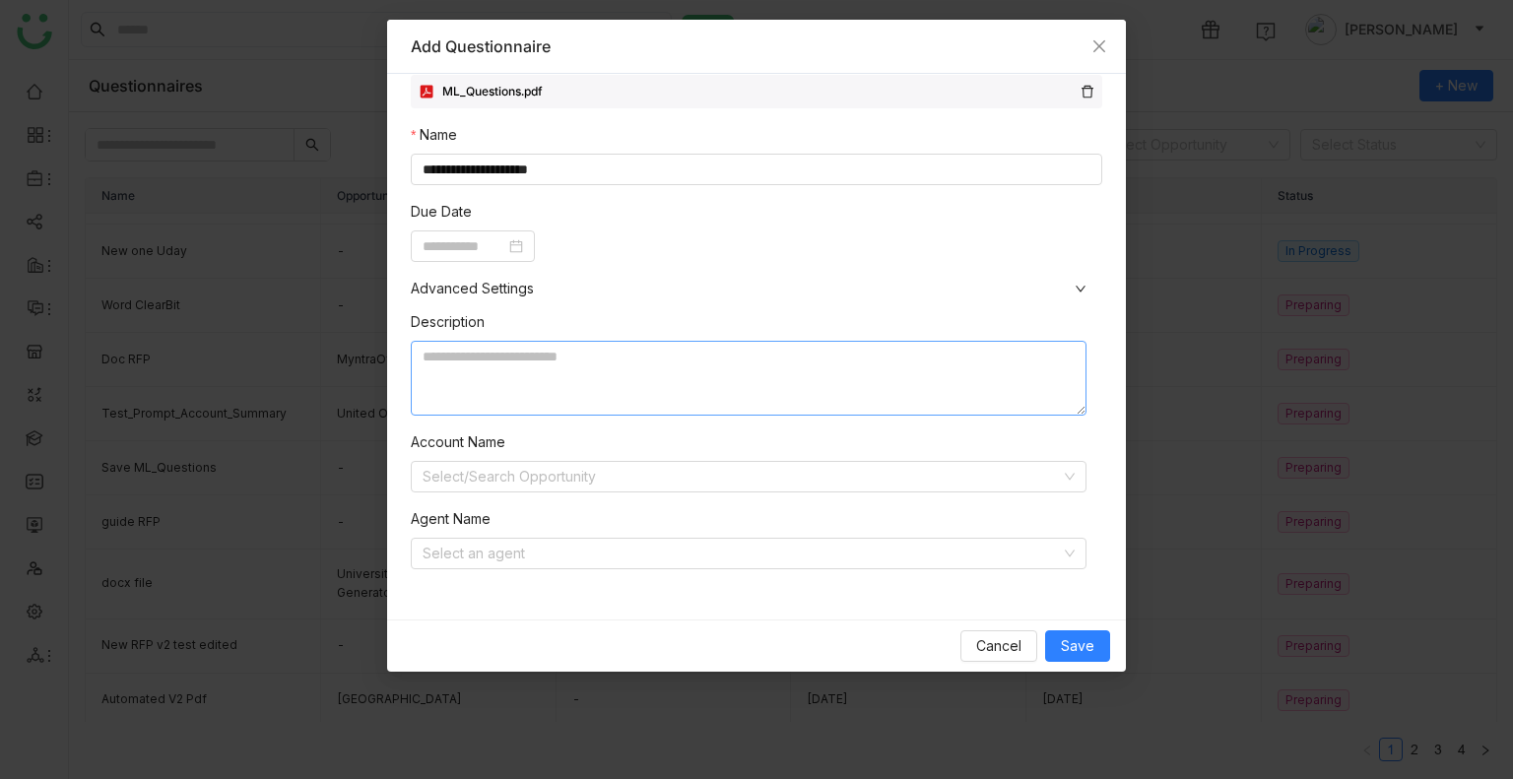
click at [524, 361] on textarea at bounding box center [749, 378] width 676 height 75
type textarea "***"
click at [538, 487] on input at bounding box center [741, 477] width 638 height 30
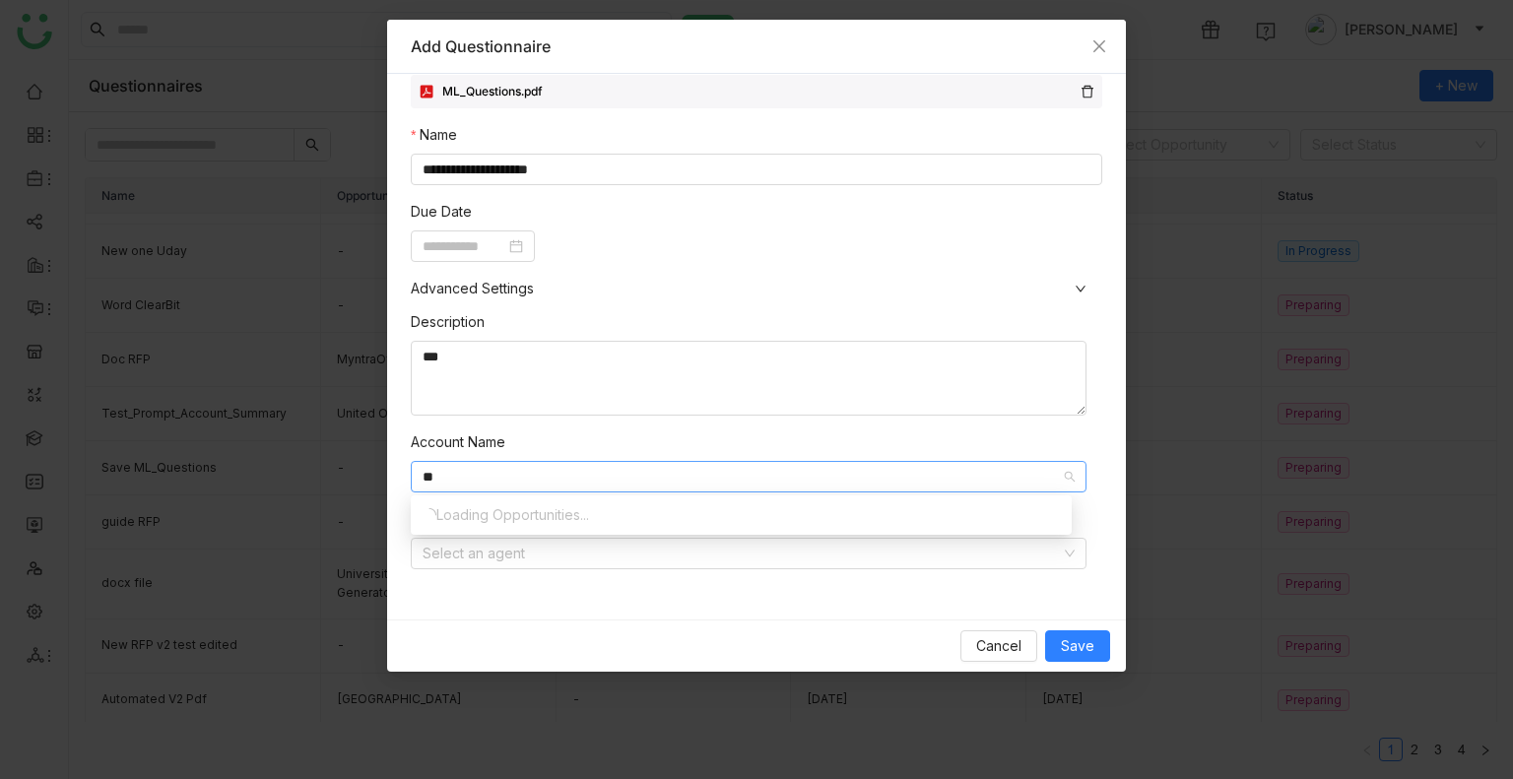
click at [540, 466] on input "**" at bounding box center [741, 477] width 638 height 30
type input "*"
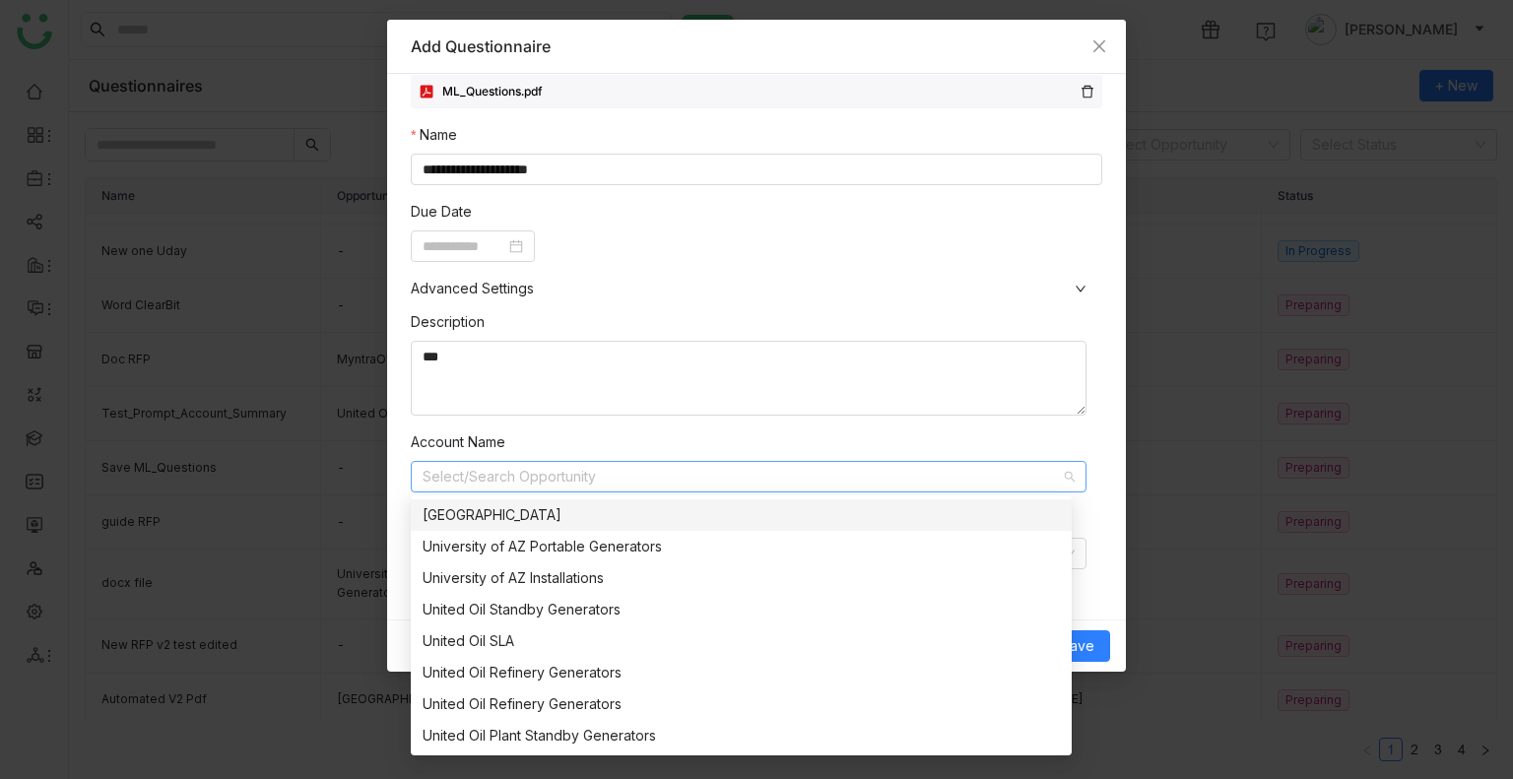
click at [548, 509] on div "[GEOGRAPHIC_DATA]" at bounding box center [740, 515] width 637 height 22
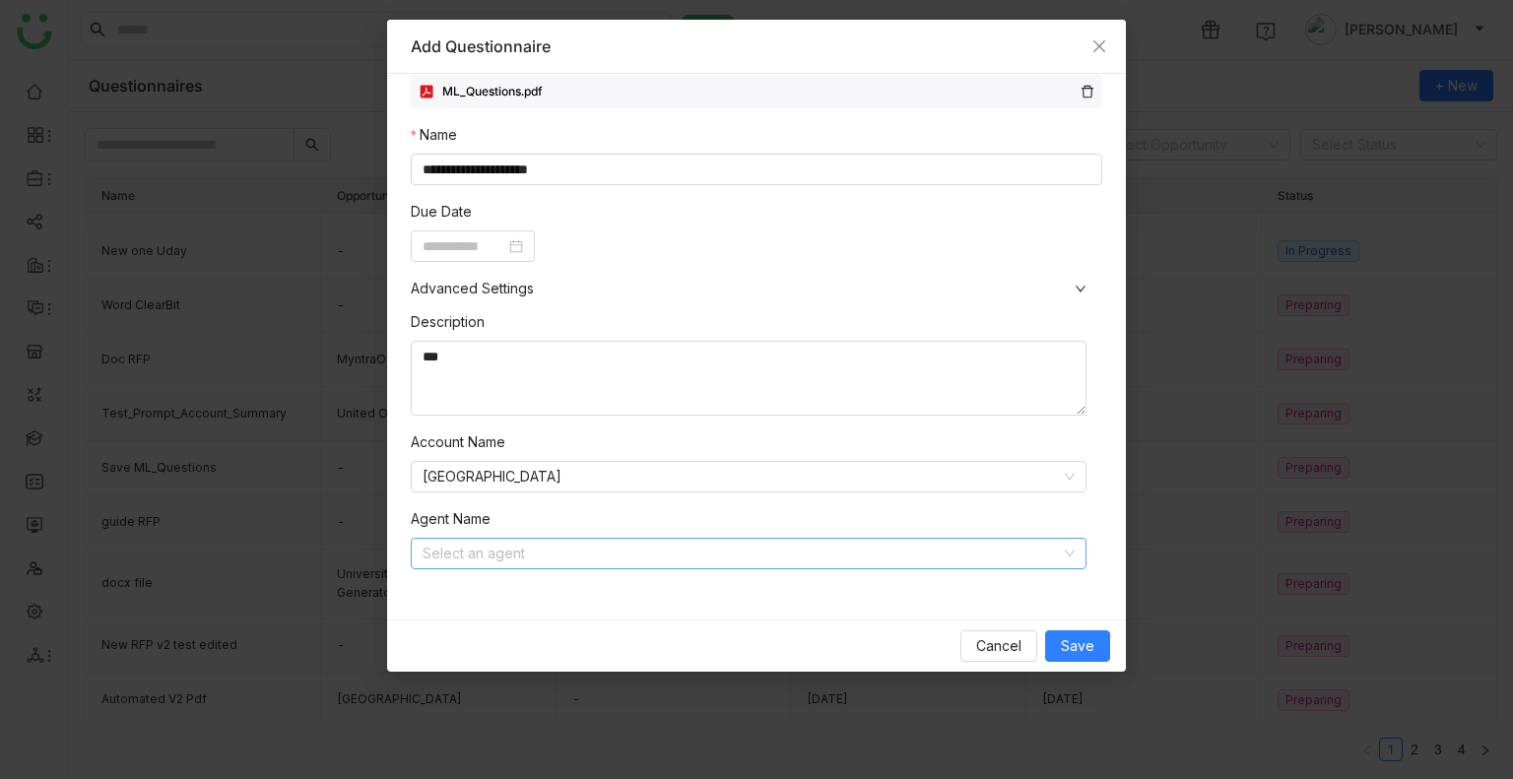
click at [577, 554] on input at bounding box center [741, 554] width 638 height 30
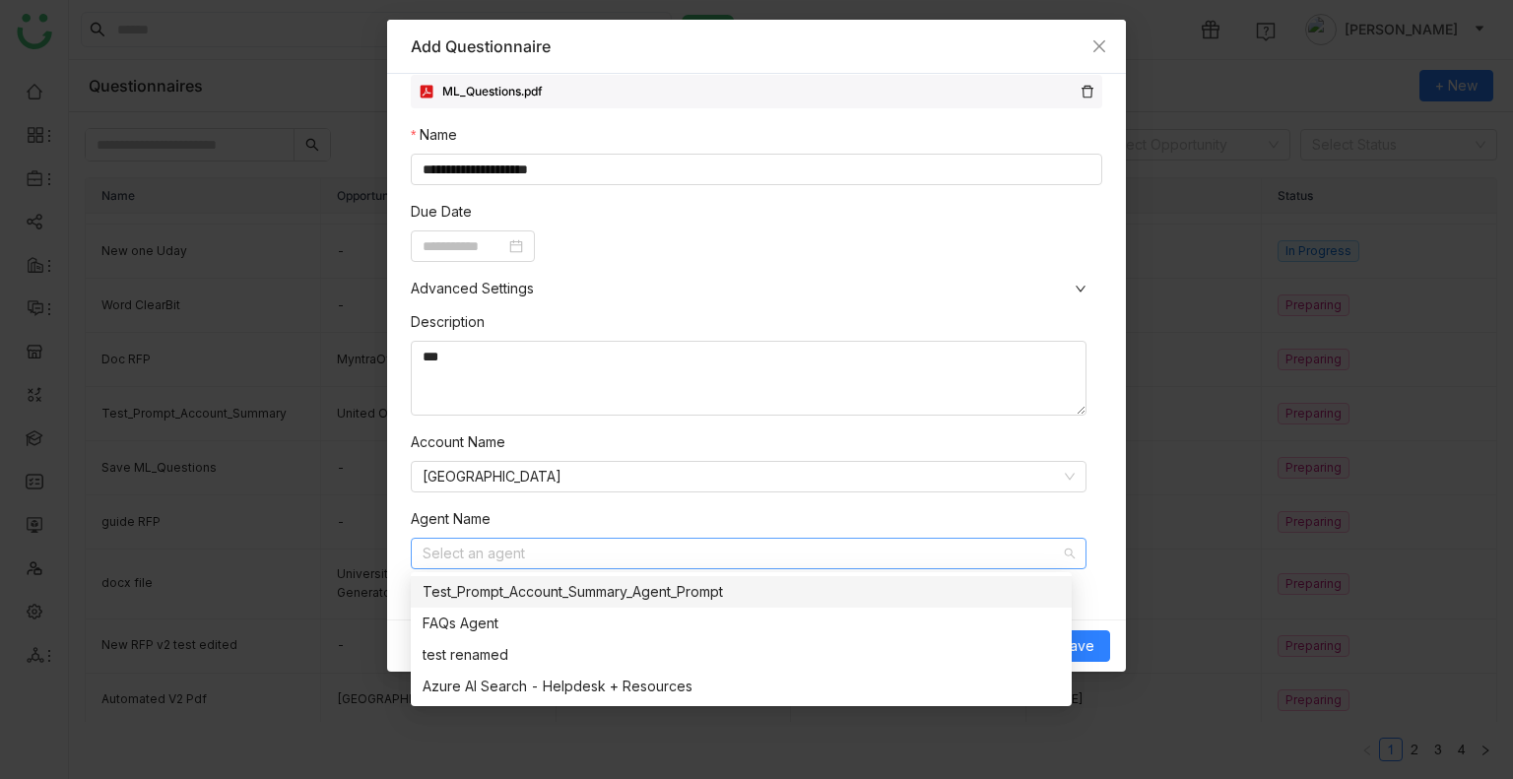
click at [548, 602] on nz-option-item "Test_Prompt_Account_Summary_Agent_Prompt" at bounding box center [741, 592] width 661 height 32
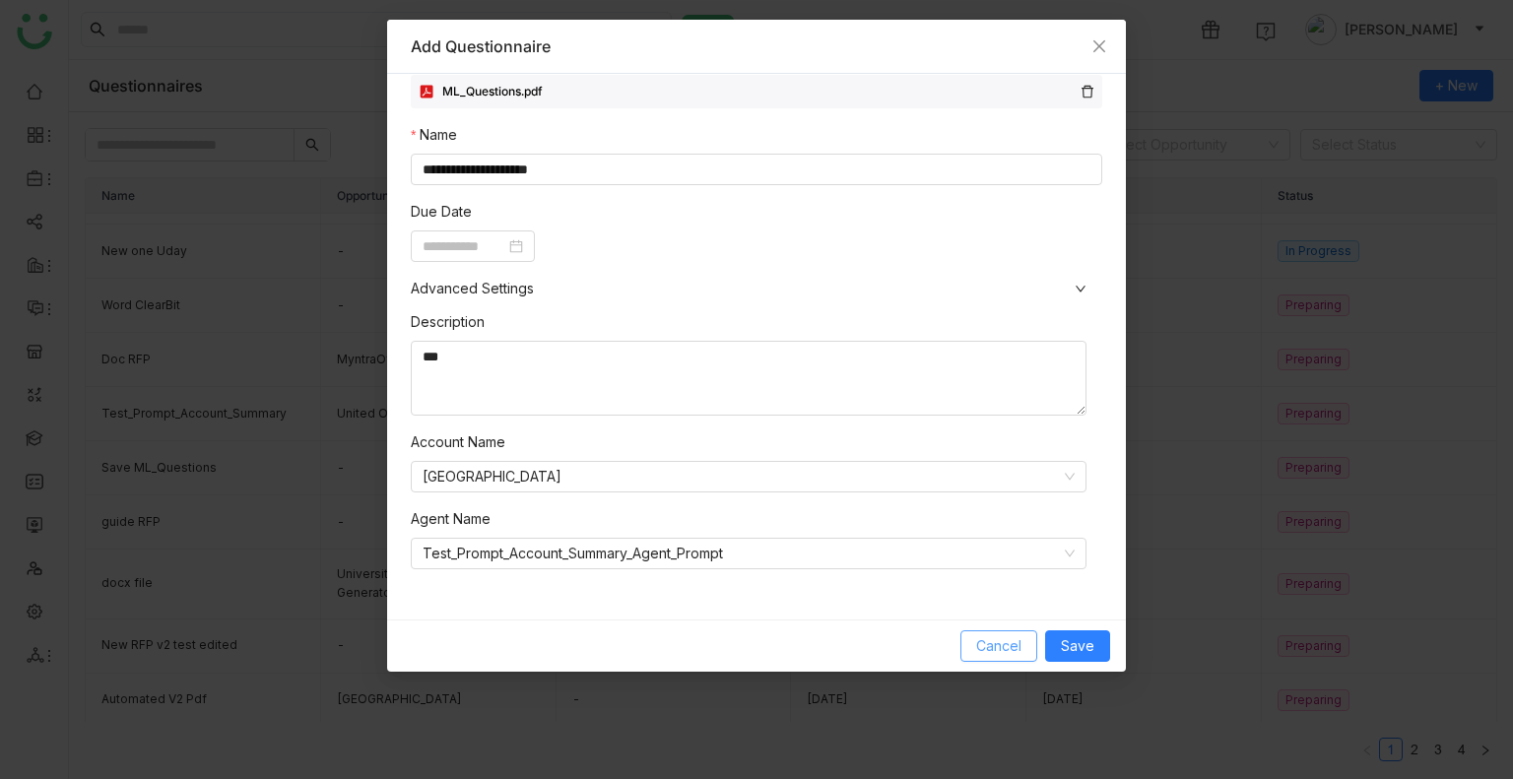
click at [981, 652] on span "Cancel" at bounding box center [998, 646] width 45 height 22
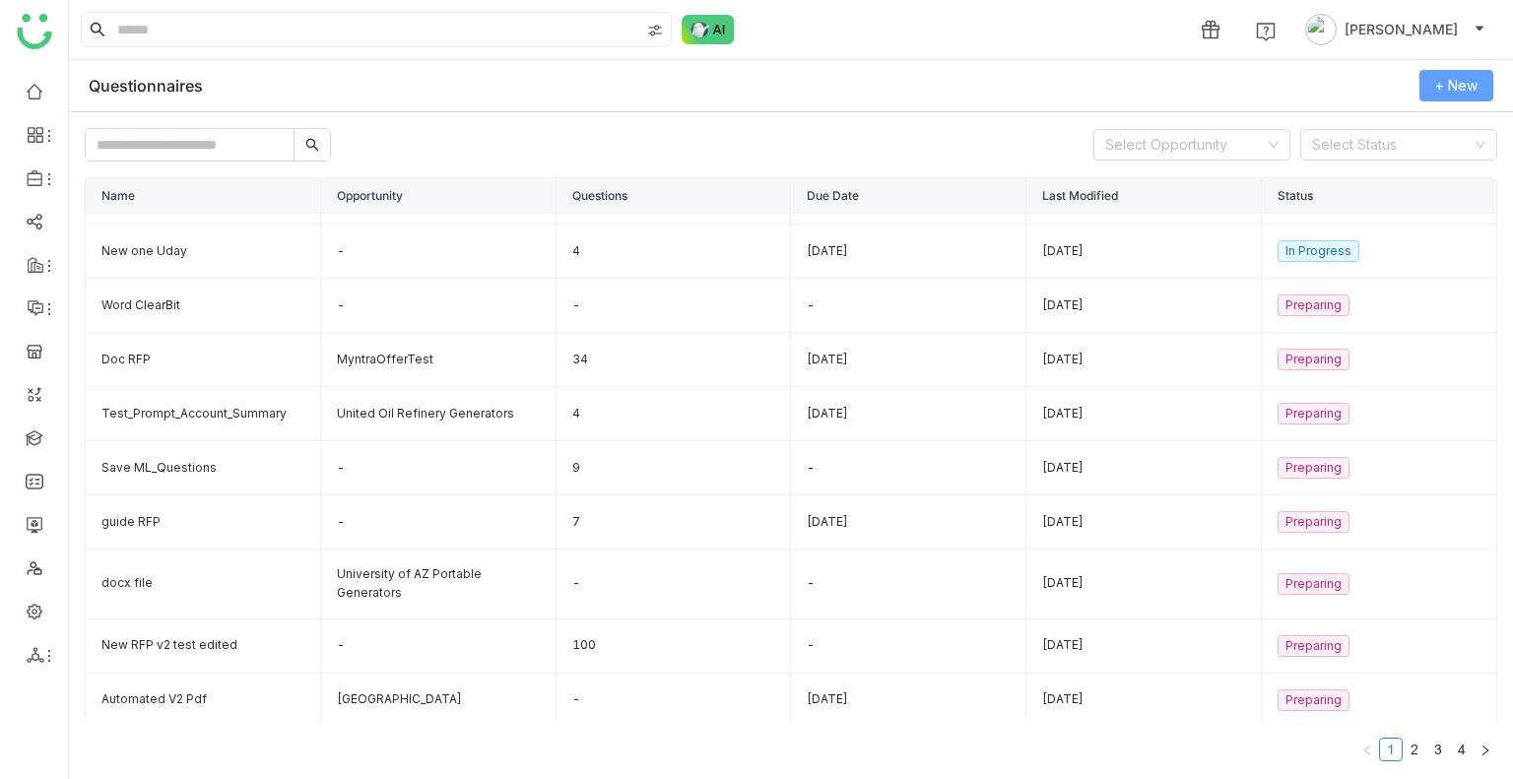
click at [1442, 98] on button "+ New" at bounding box center [1456, 86] width 74 height 32
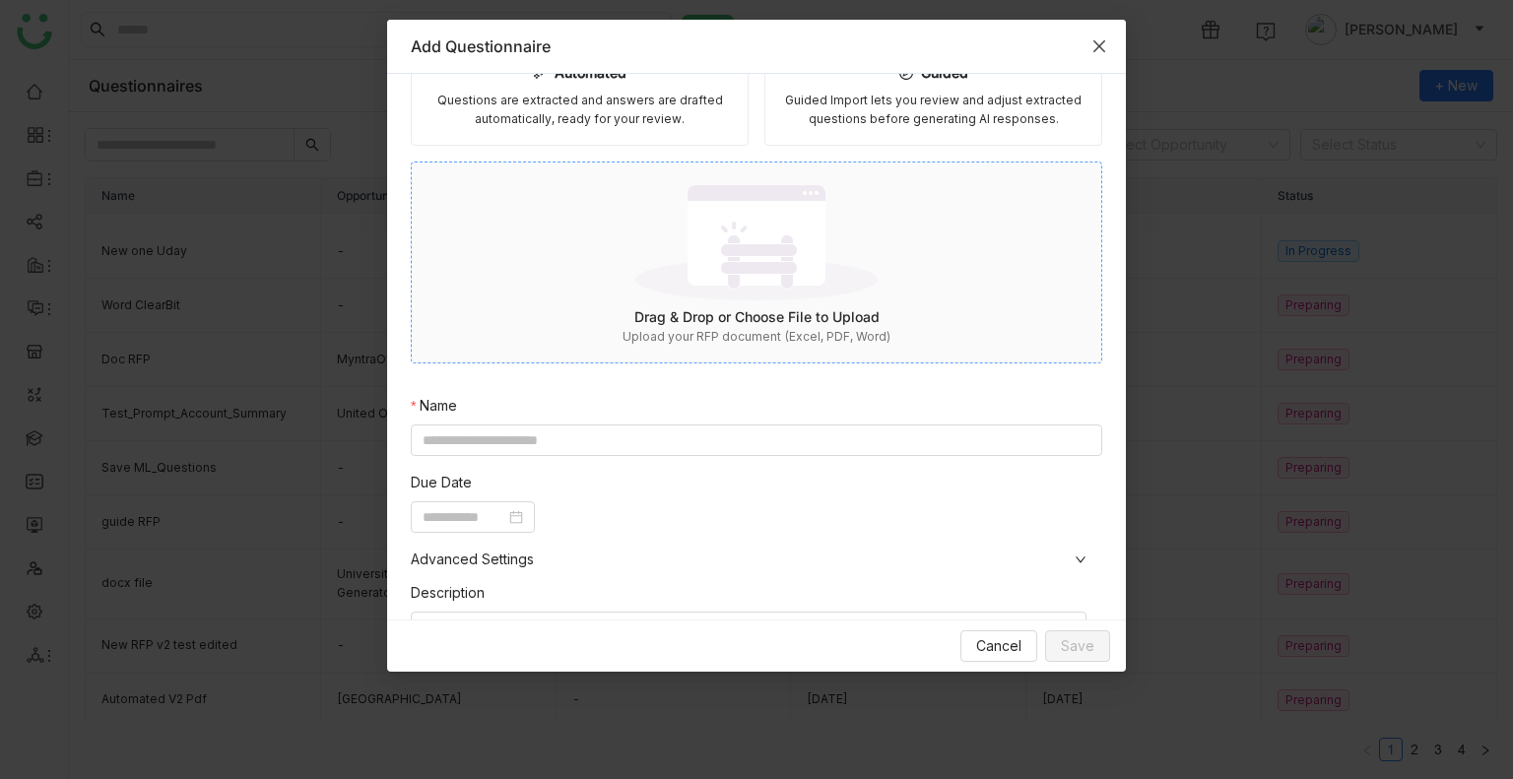
scroll to position [0, 0]
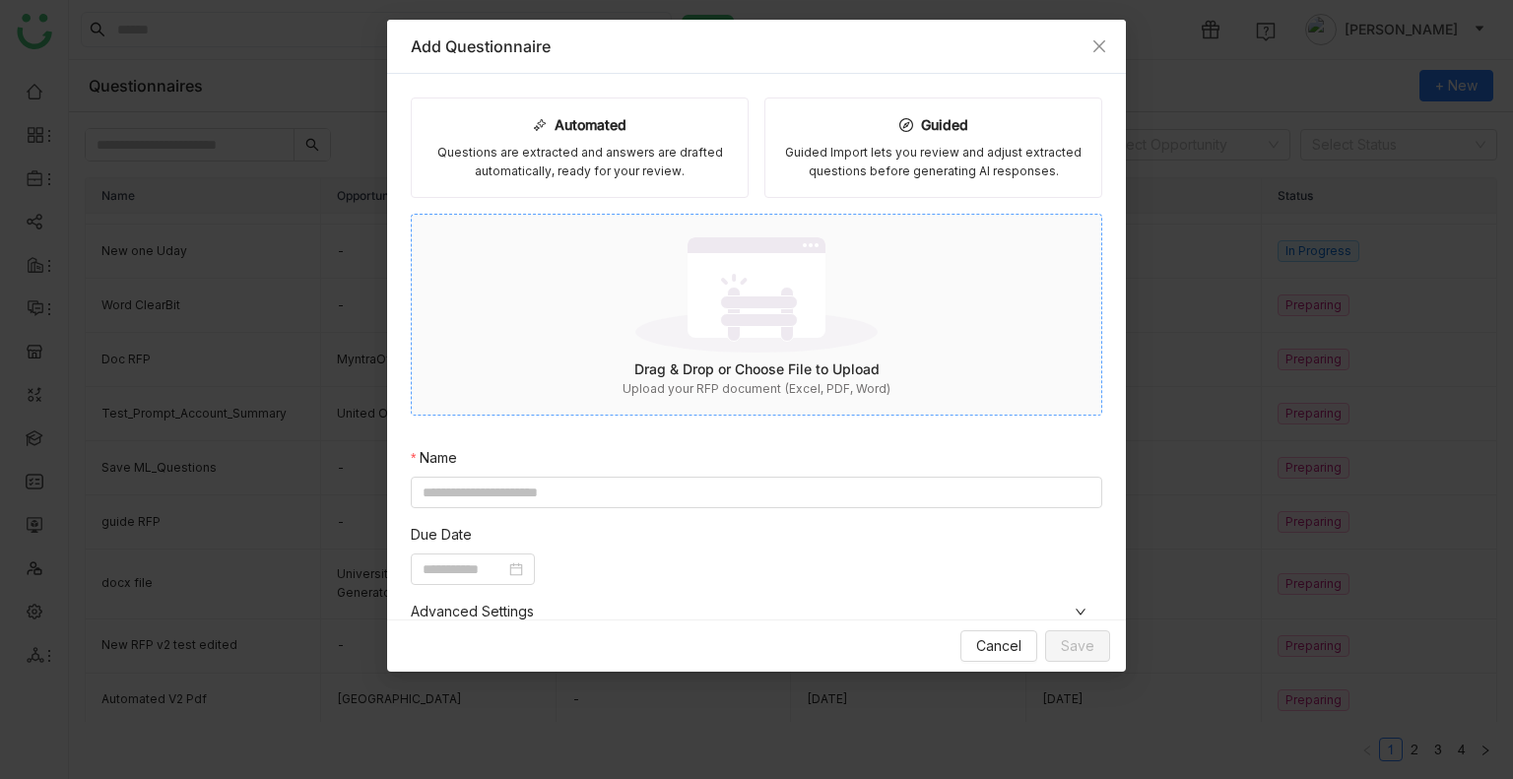
click at [649, 314] on img at bounding box center [756, 294] width 242 height 128
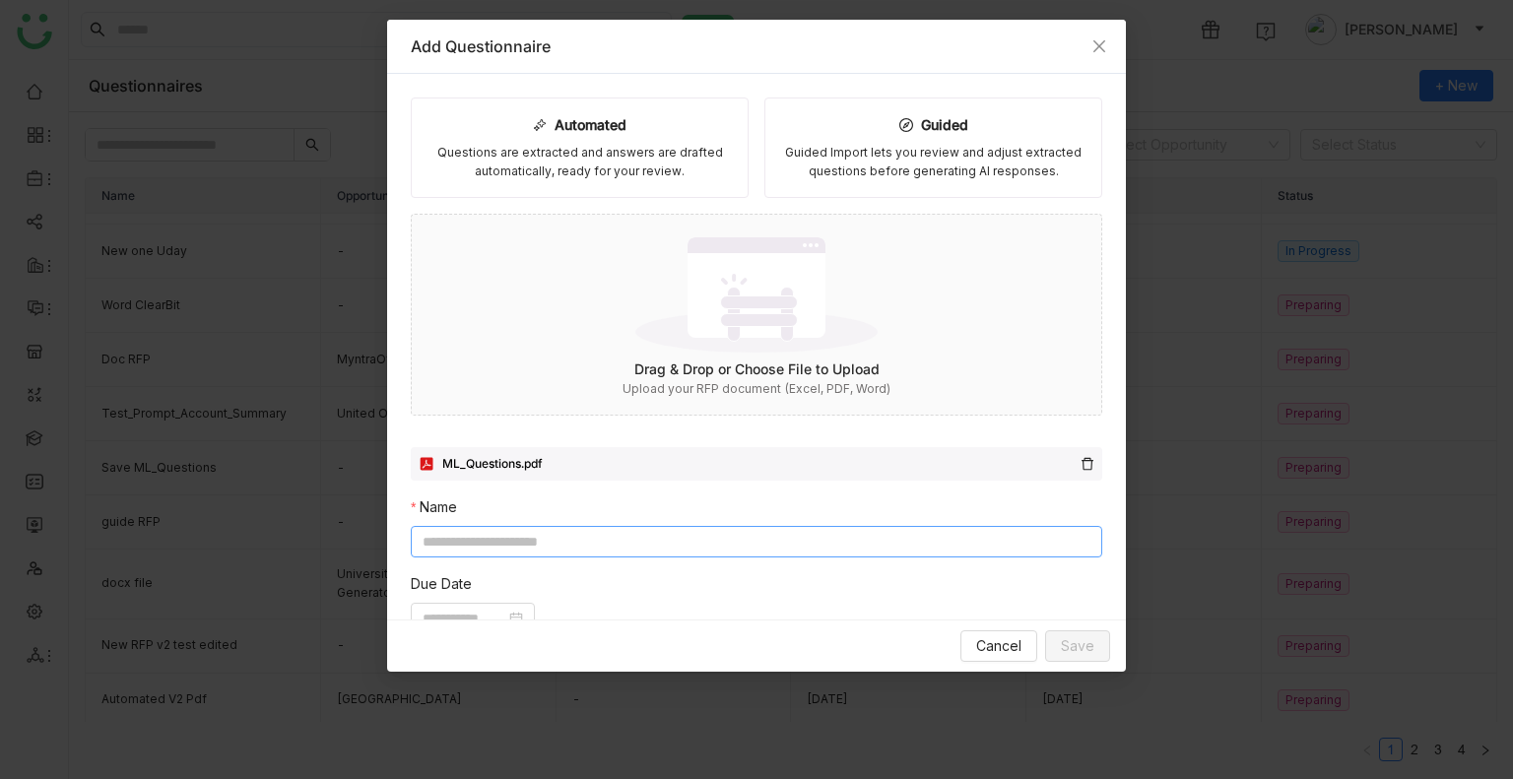
click at [461, 556] on div "Automated Questions are extracted and answers are drafted automatically, ready …" at bounding box center [756, 533] width 691 height 872
click at [462, 539] on input at bounding box center [756, 542] width 691 height 32
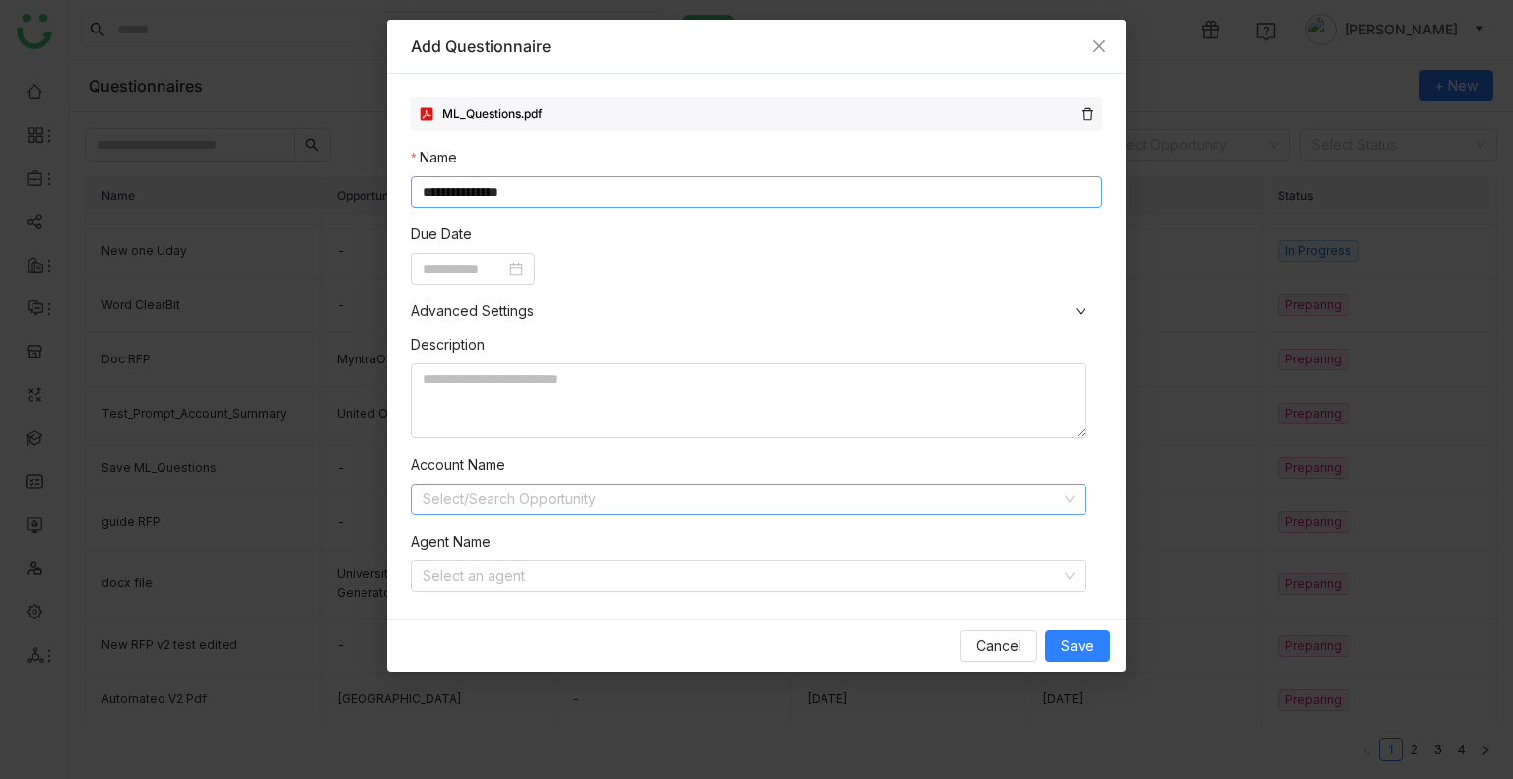
scroll to position [372, 0]
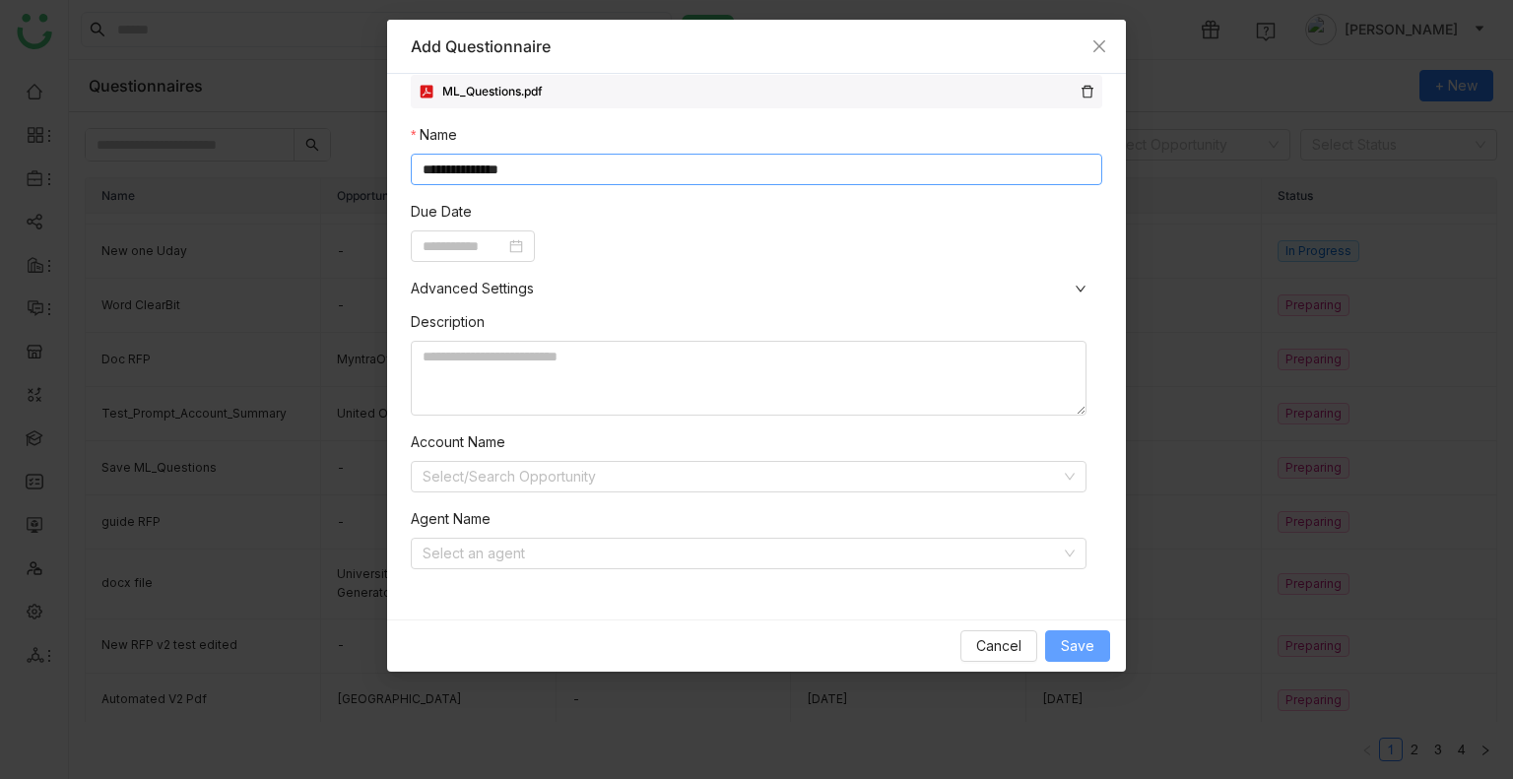
type input "**********"
click at [1085, 645] on span "Save" at bounding box center [1077, 646] width 33 height 22
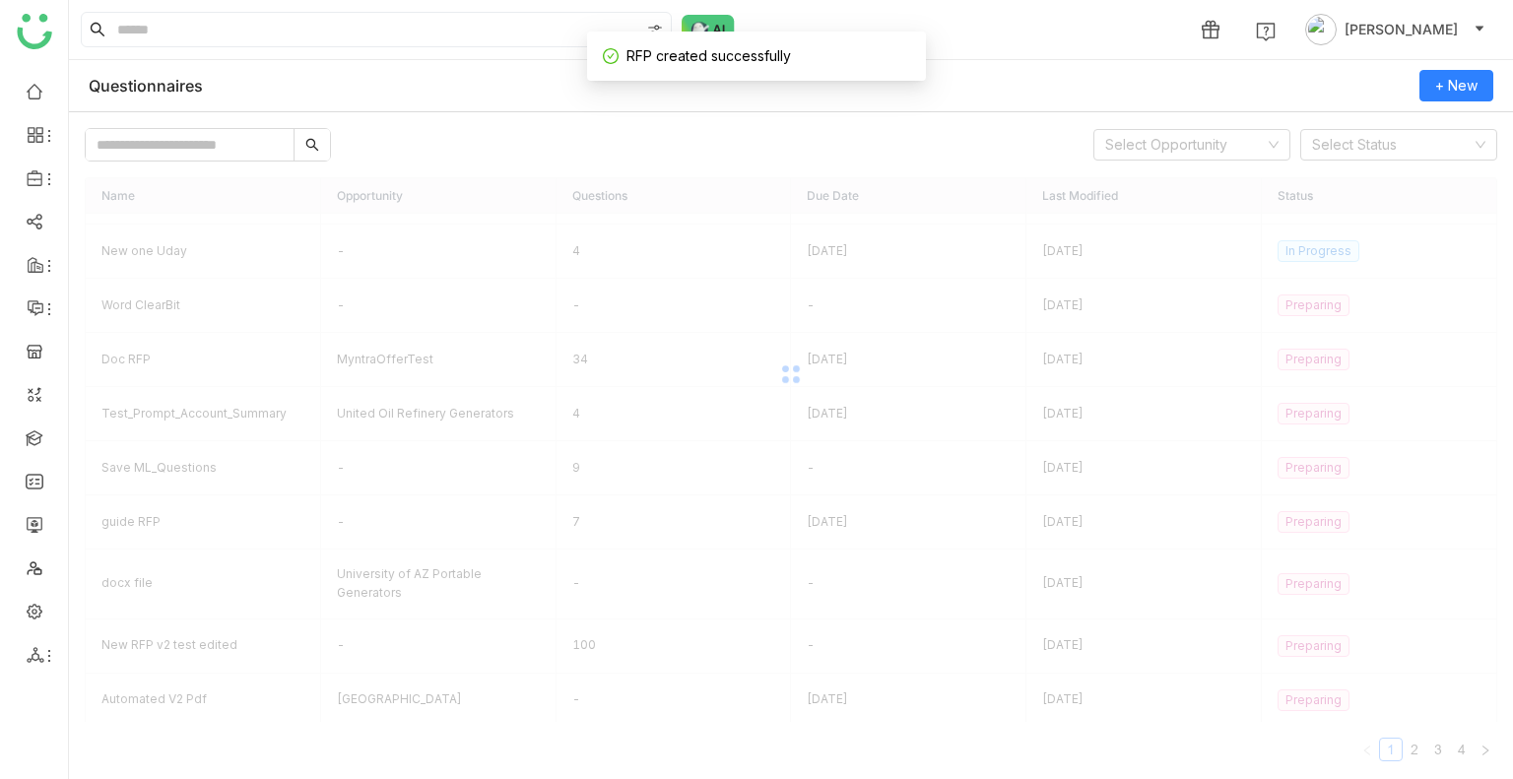
scroll to position [322, 0]
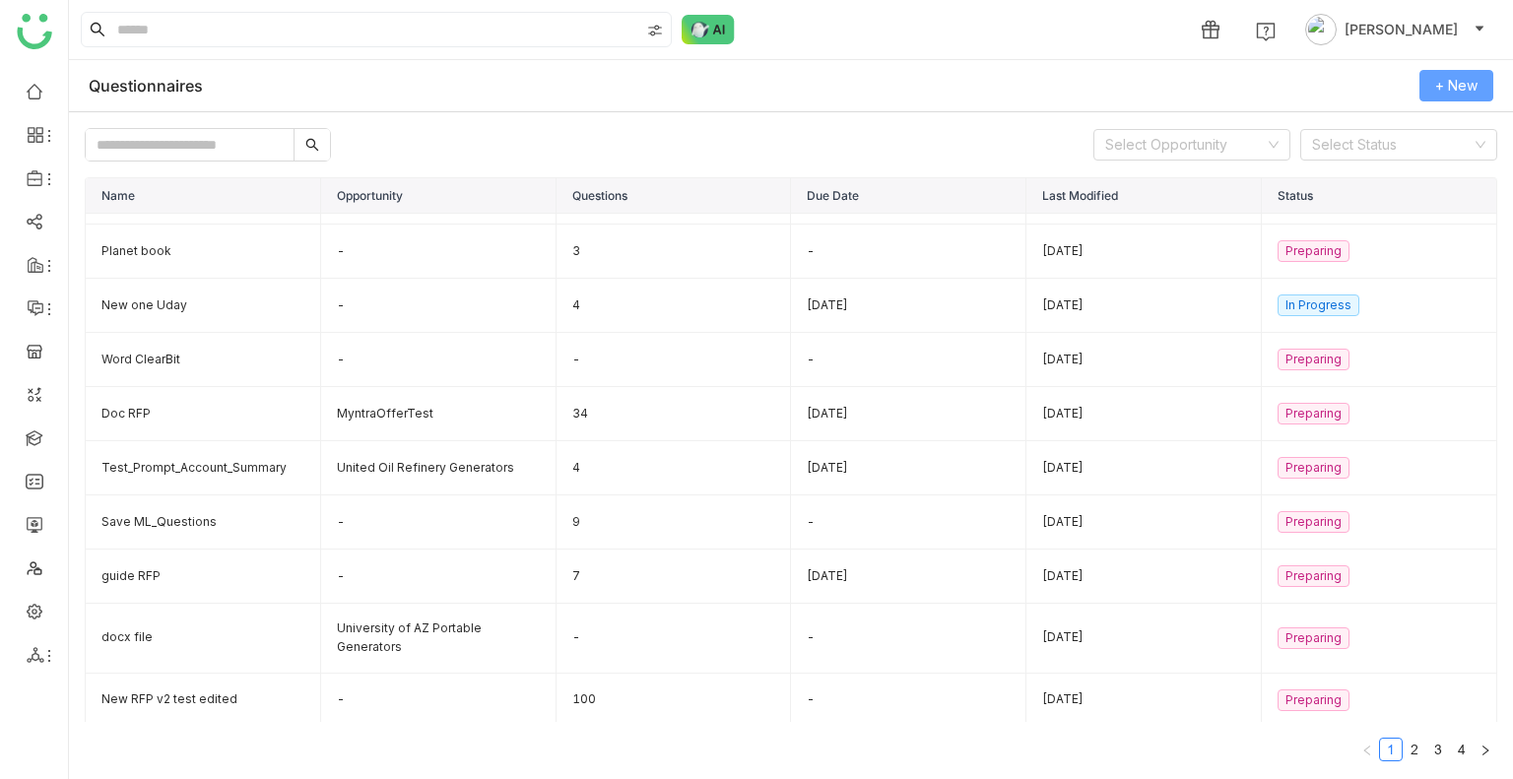
click at [1448, 89] on span "+ New" at bounding box center [1456, 86] width 42 height 22
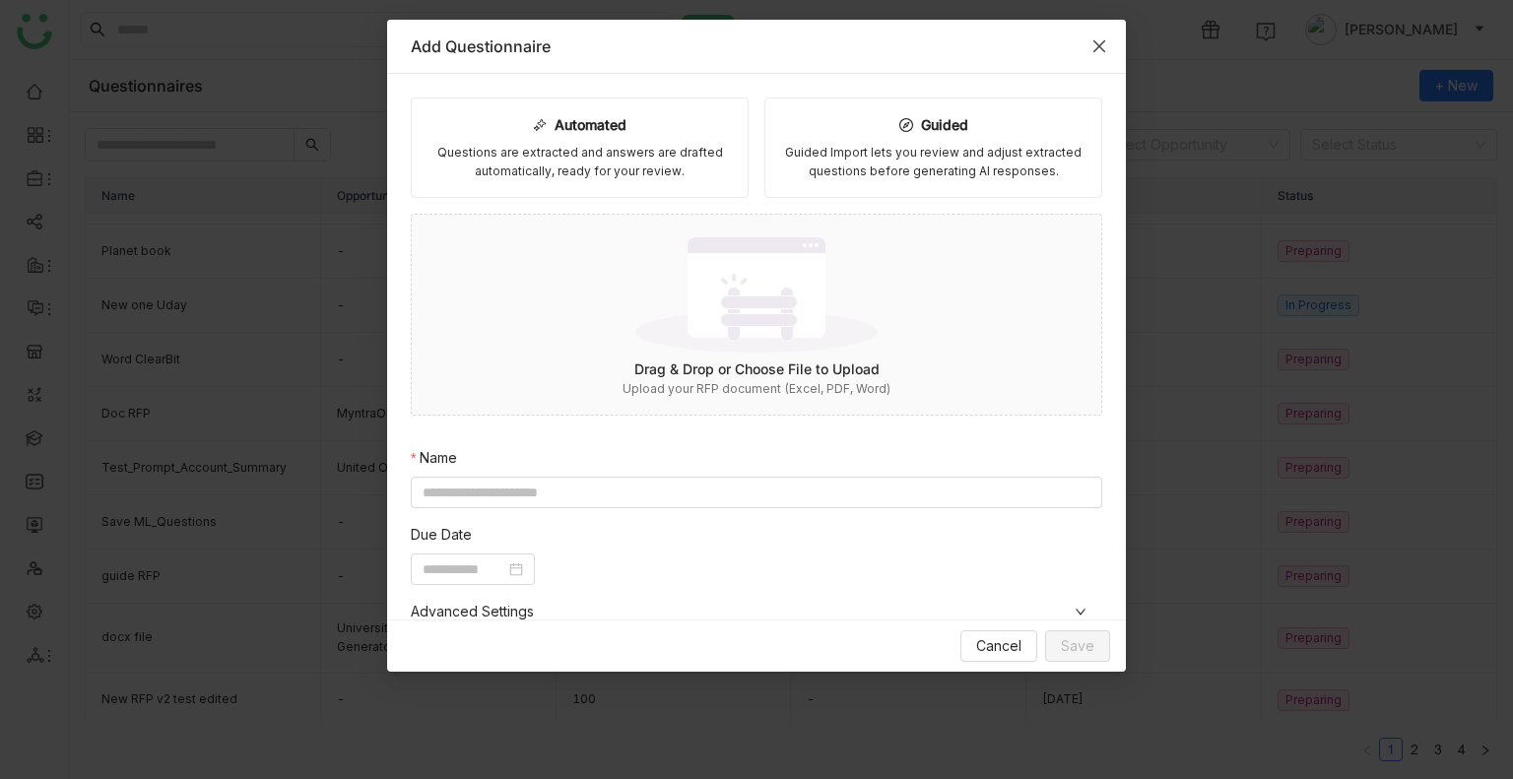
click at [1095, 53] on span "Close" at bounding box center [1098, 46] width 53 height 53
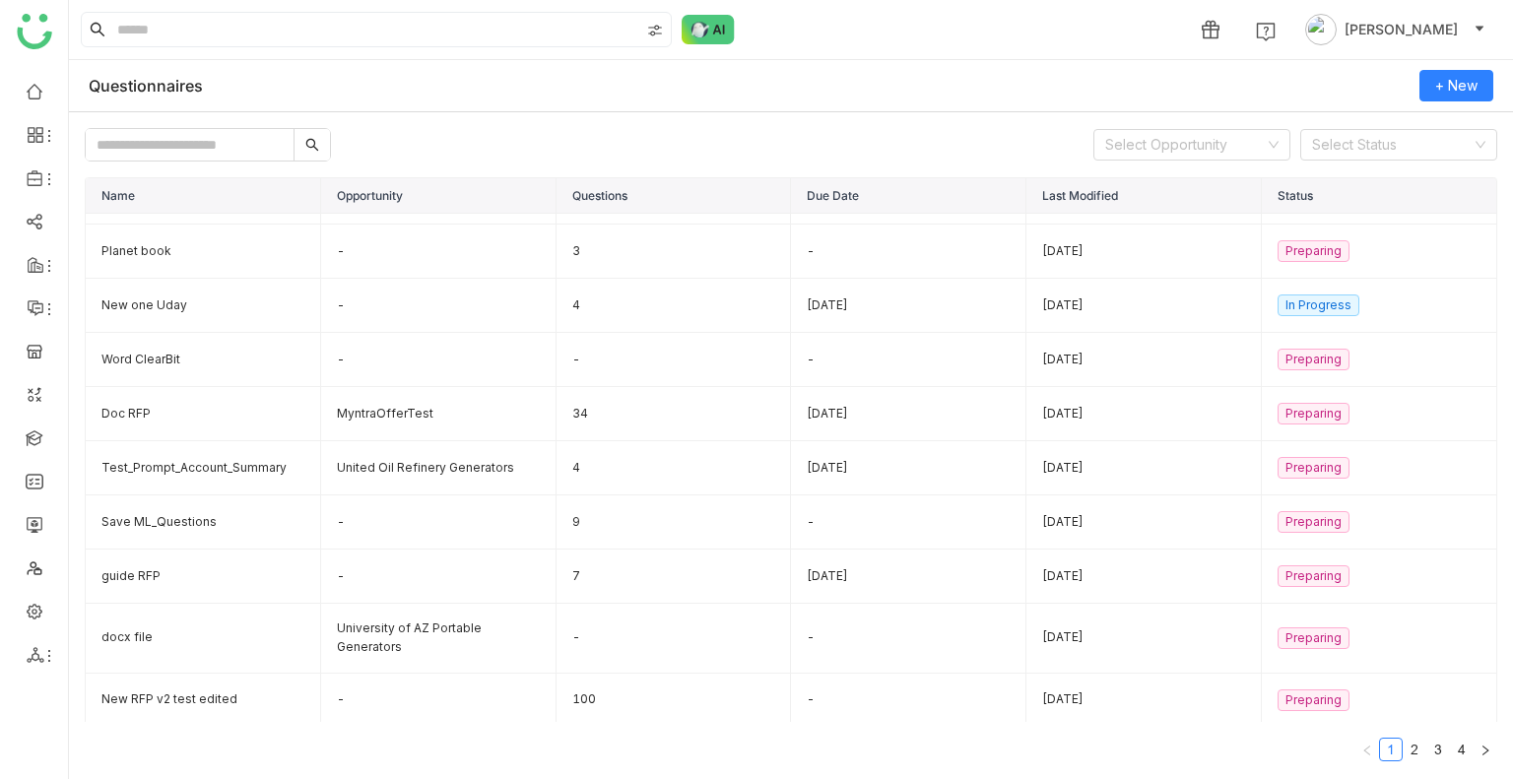
click at [139, 144] on input "text" at bounding box center [190, 145] width 208 height 32
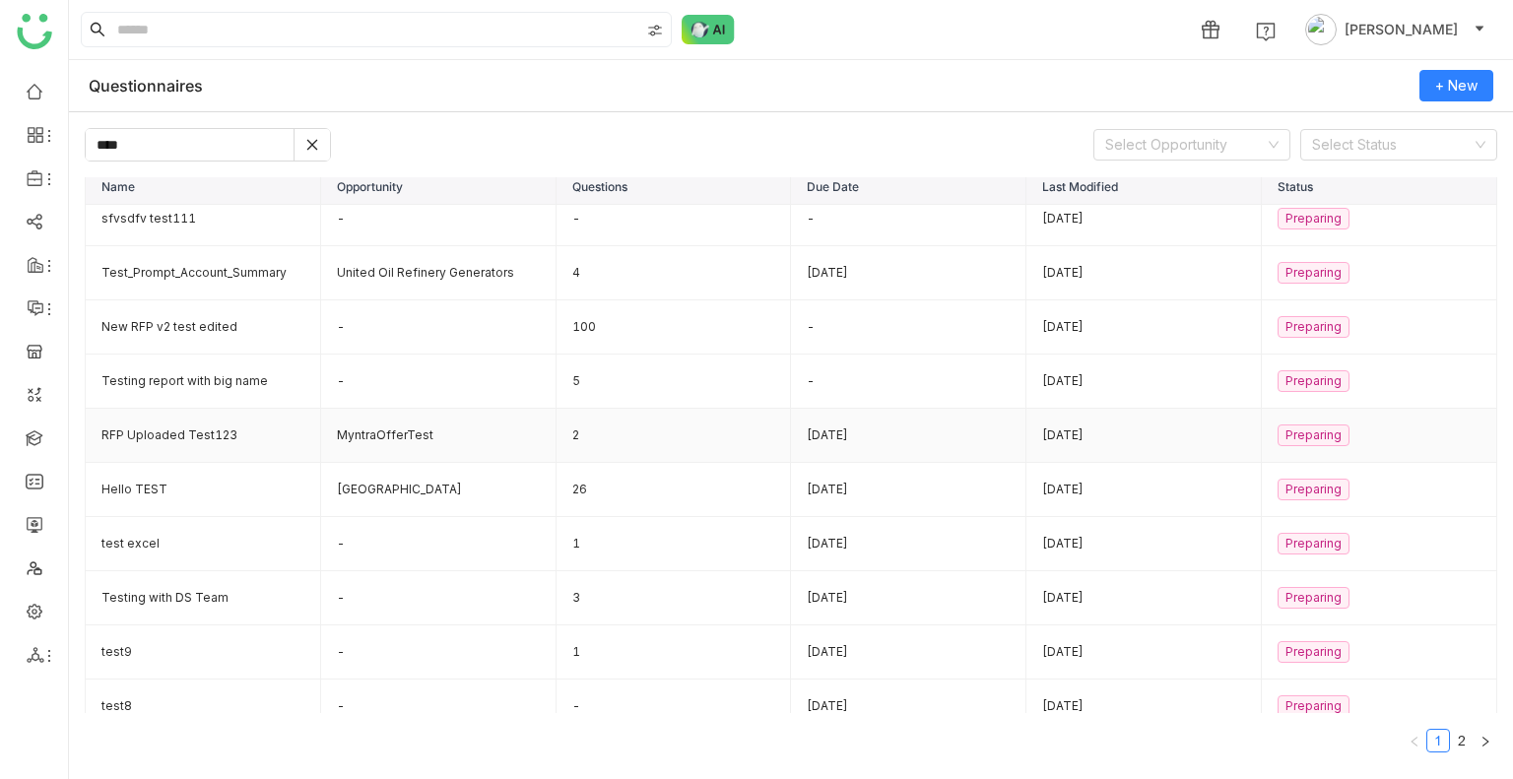
scroll to position [0, 0]
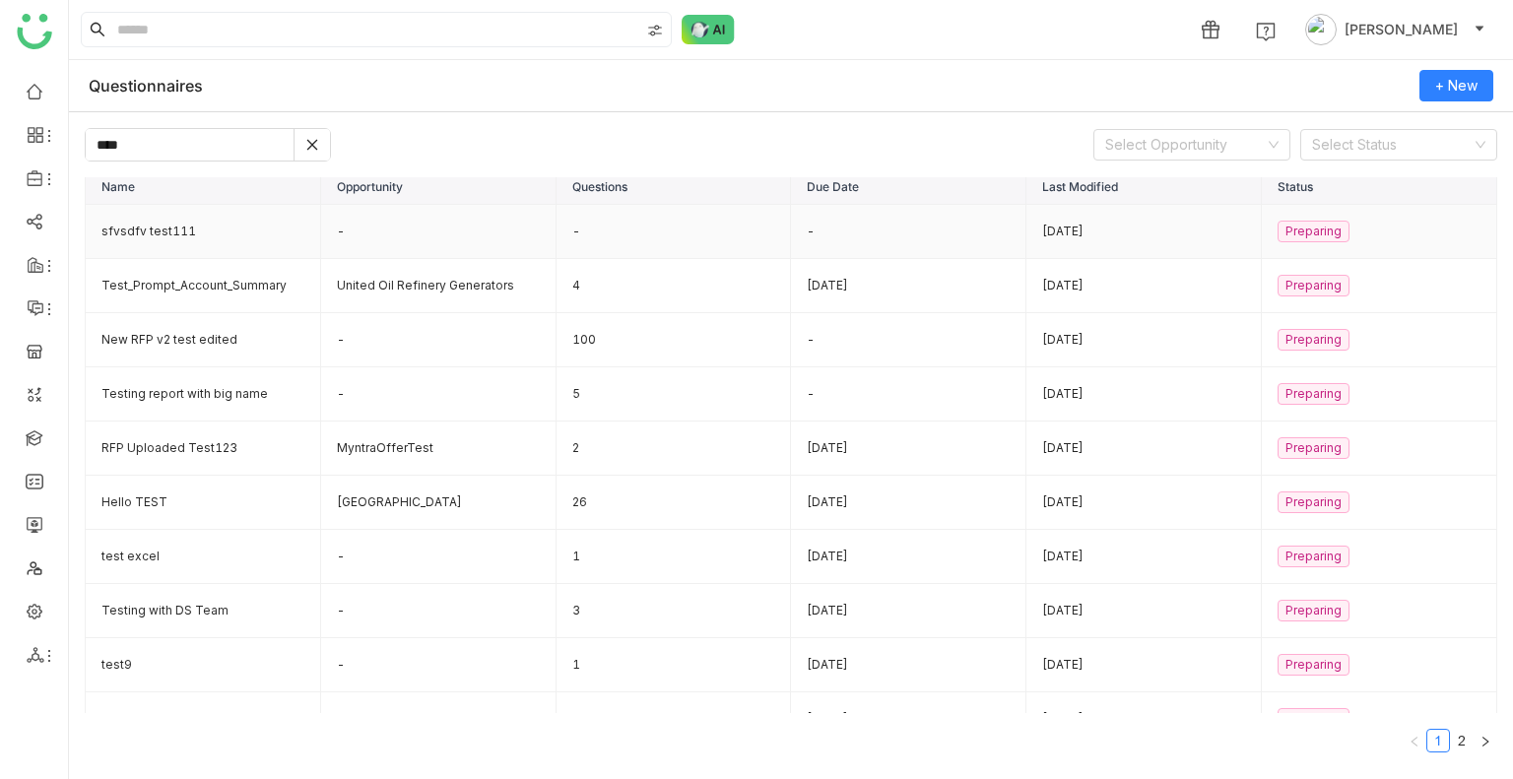
type input "****"
click at [195, 235] on td "sfvsdfv test111" at bounding box center [203, 232] width 235 height 54
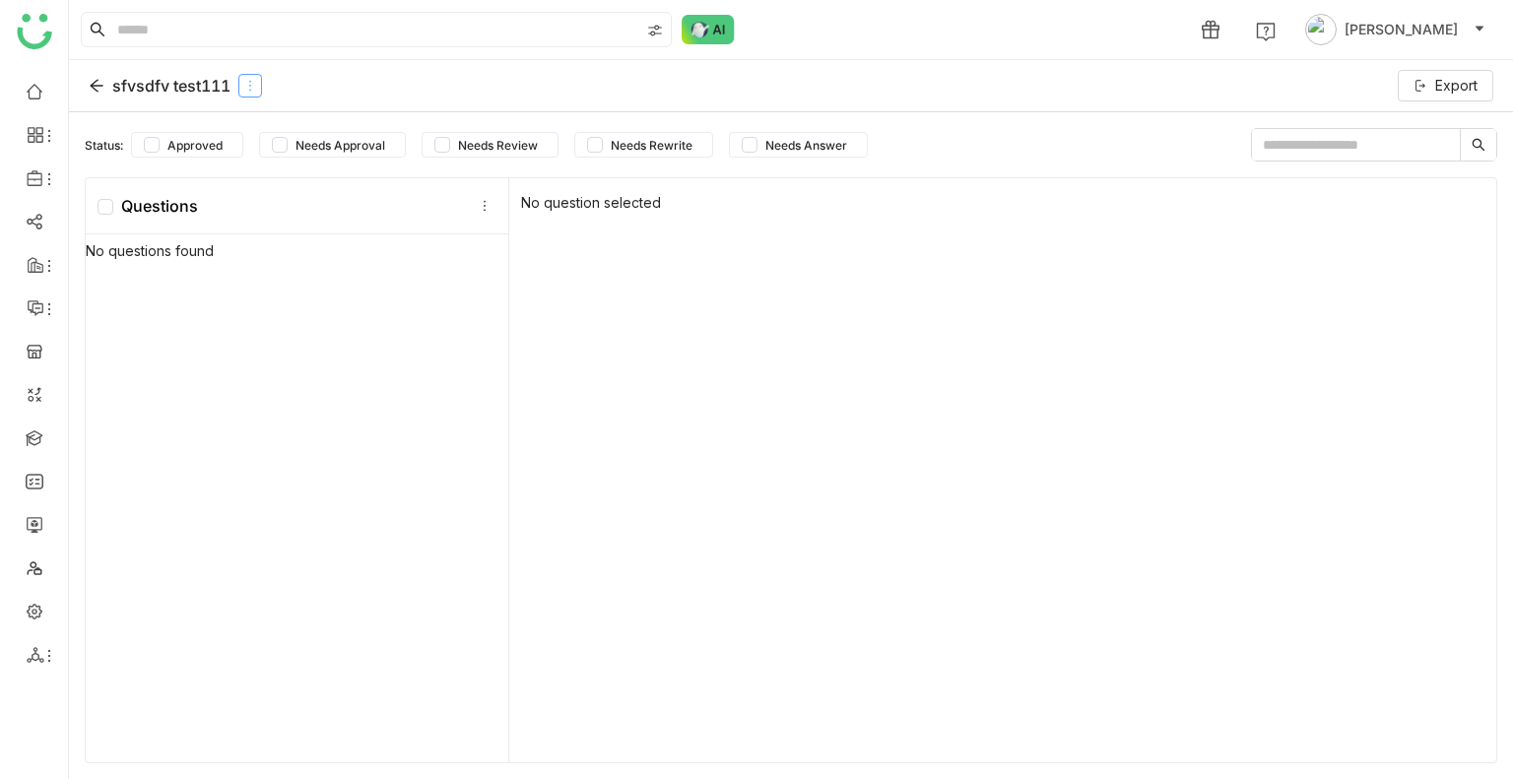
click at [259, 83] on icon at bounding box center [250, 86] width 22 height 14
click at [265, 178] on div "Delete" at bounding box center [253, 168] width 97 height 37
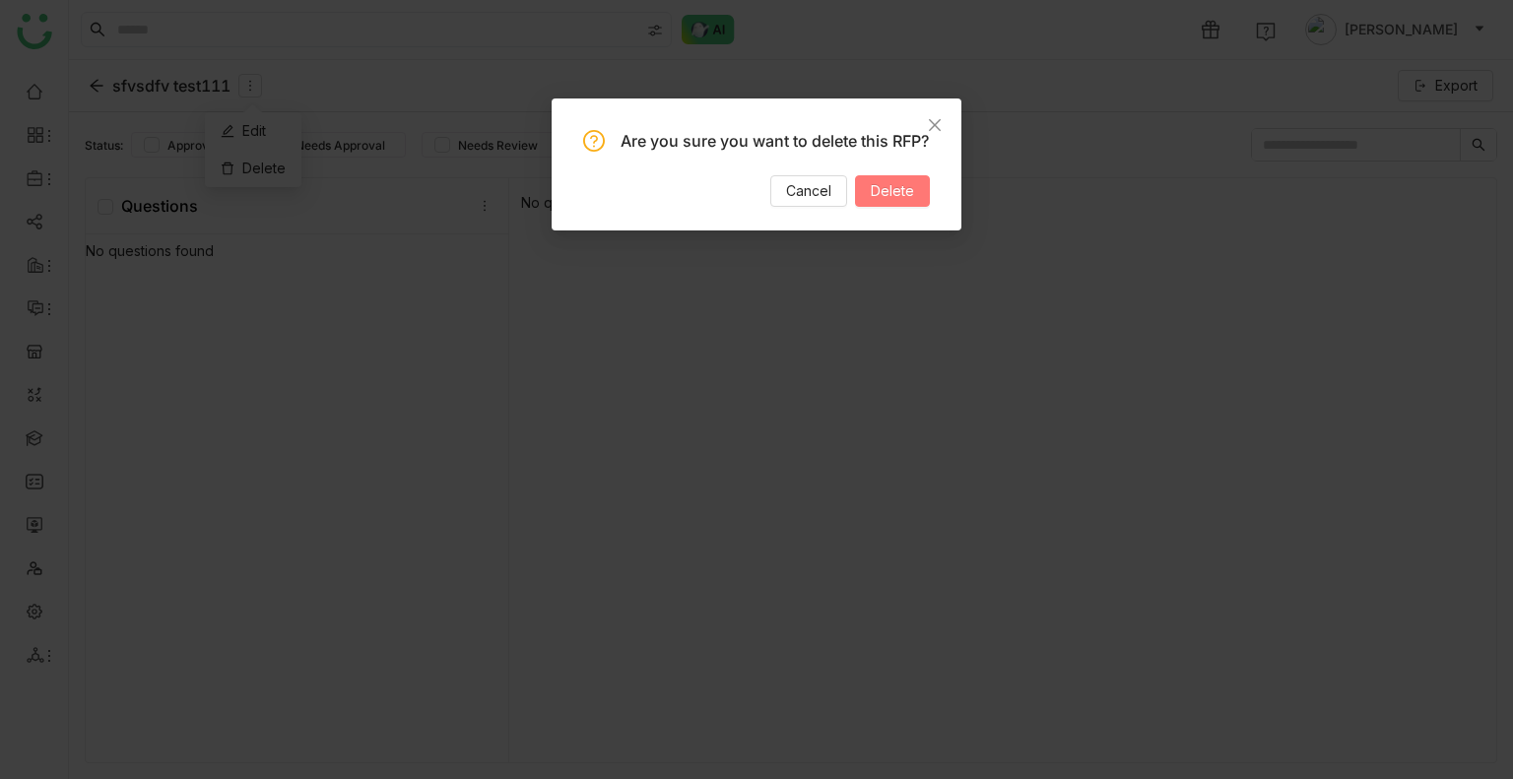
click at [873, 202] on span "Delete" at bounding box center [892, 191] width 43 height 22
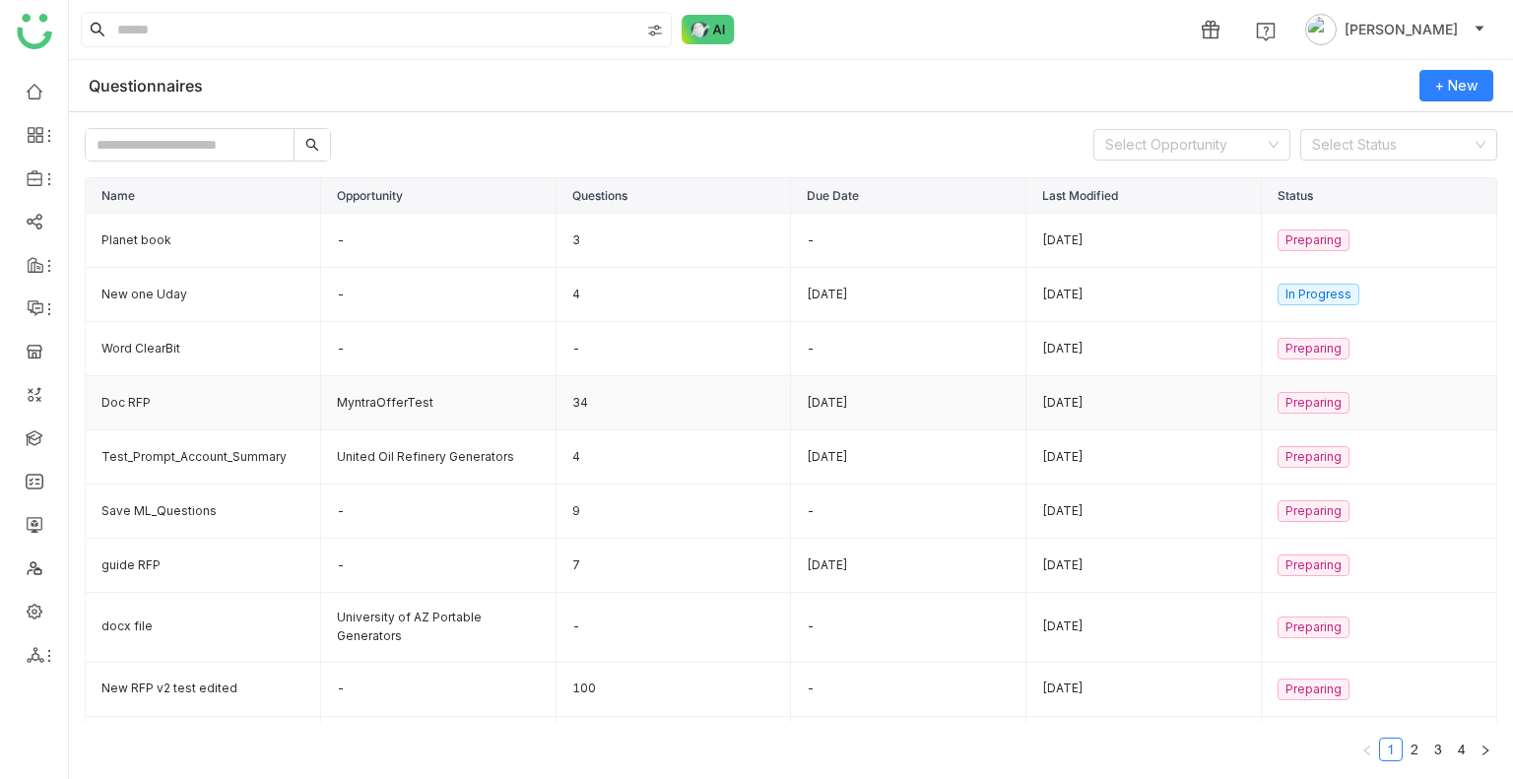
click at [130, 397] on td "Doc RFP" at bounding box center [203, 403] width 235 height 54
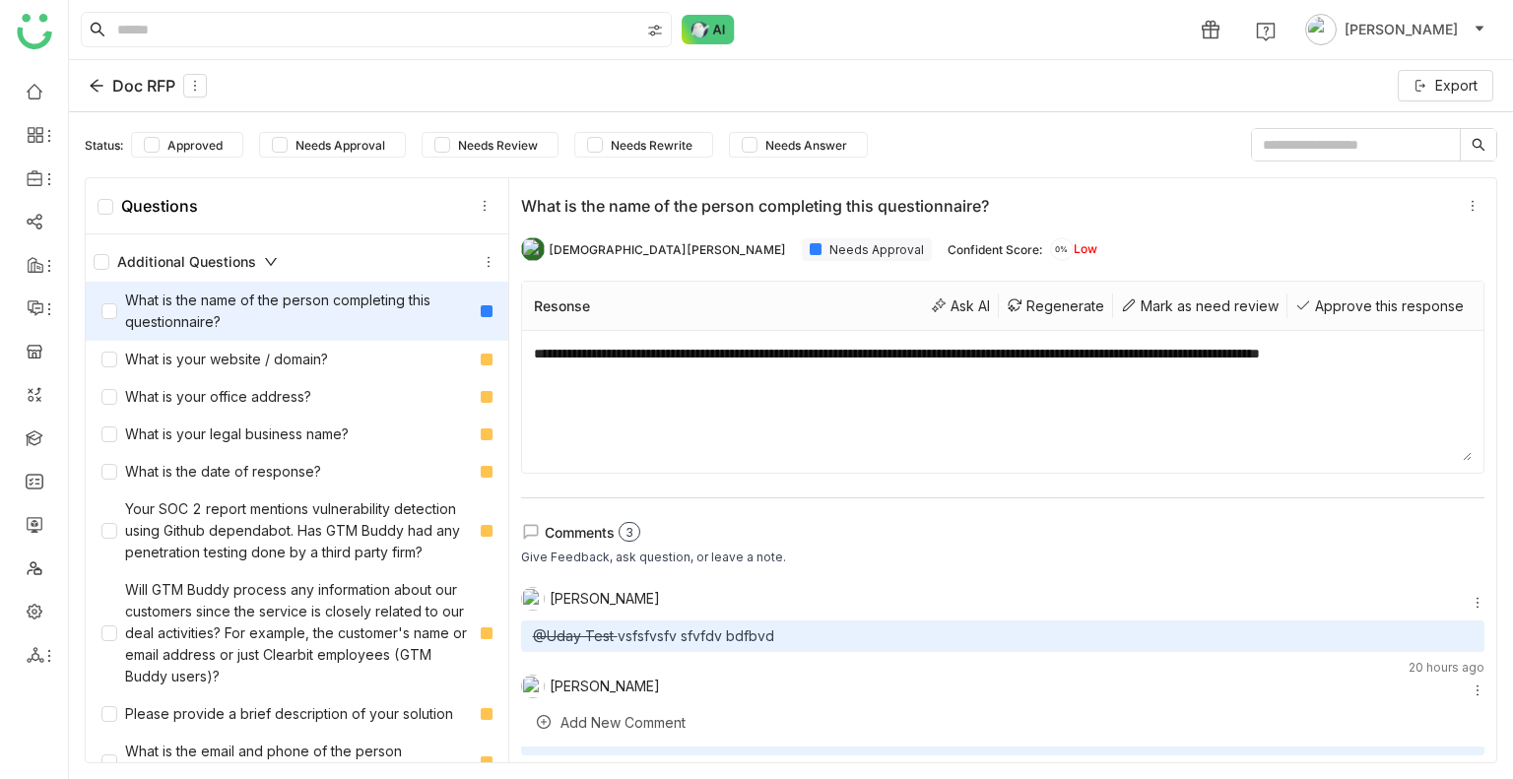
click at [265, 258] on icon at bounding box center [271, 262] width 12 height 8
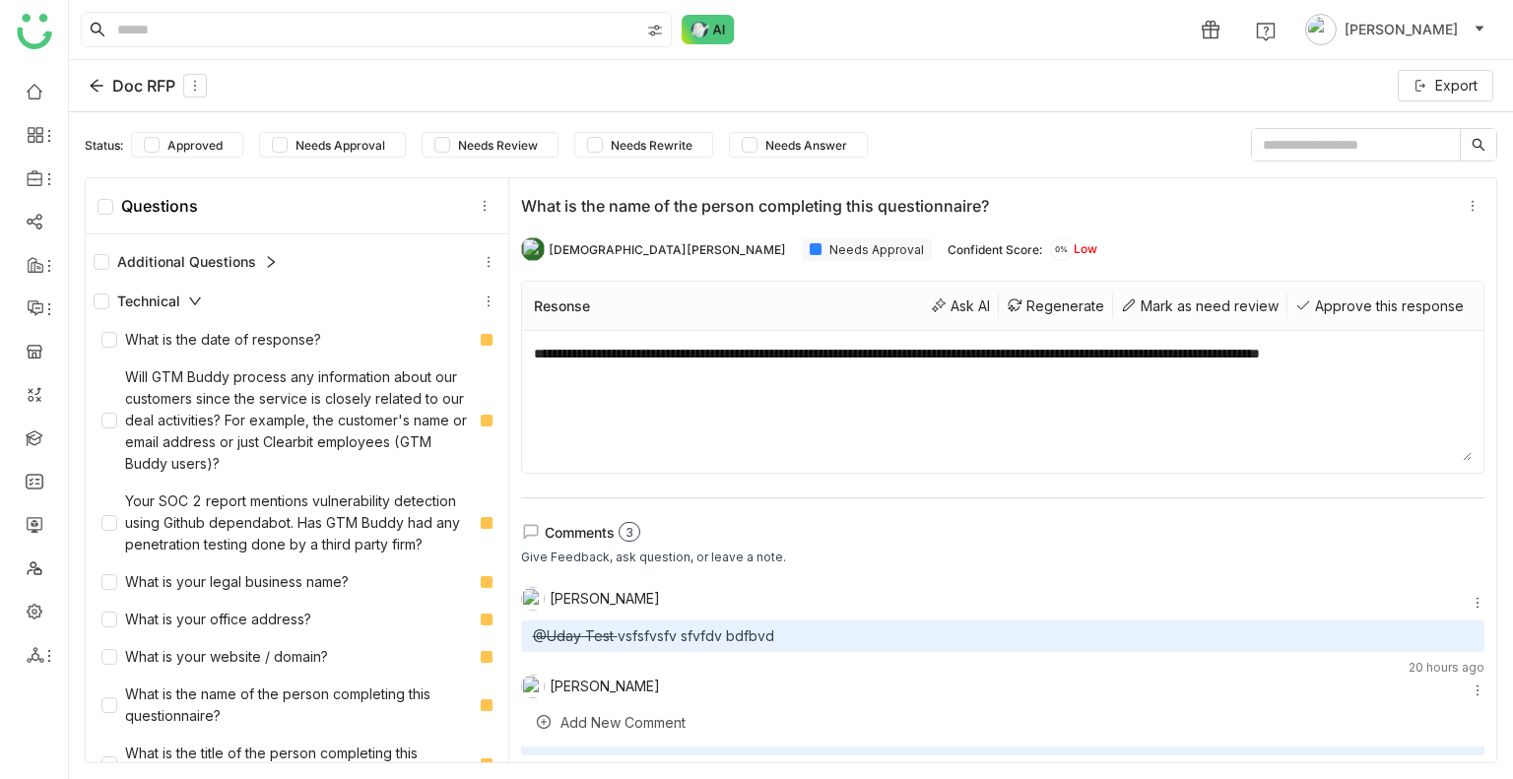
click at [260, 270] on div "Additional Questions" at bounding box center [186, 262] width 184 height 22
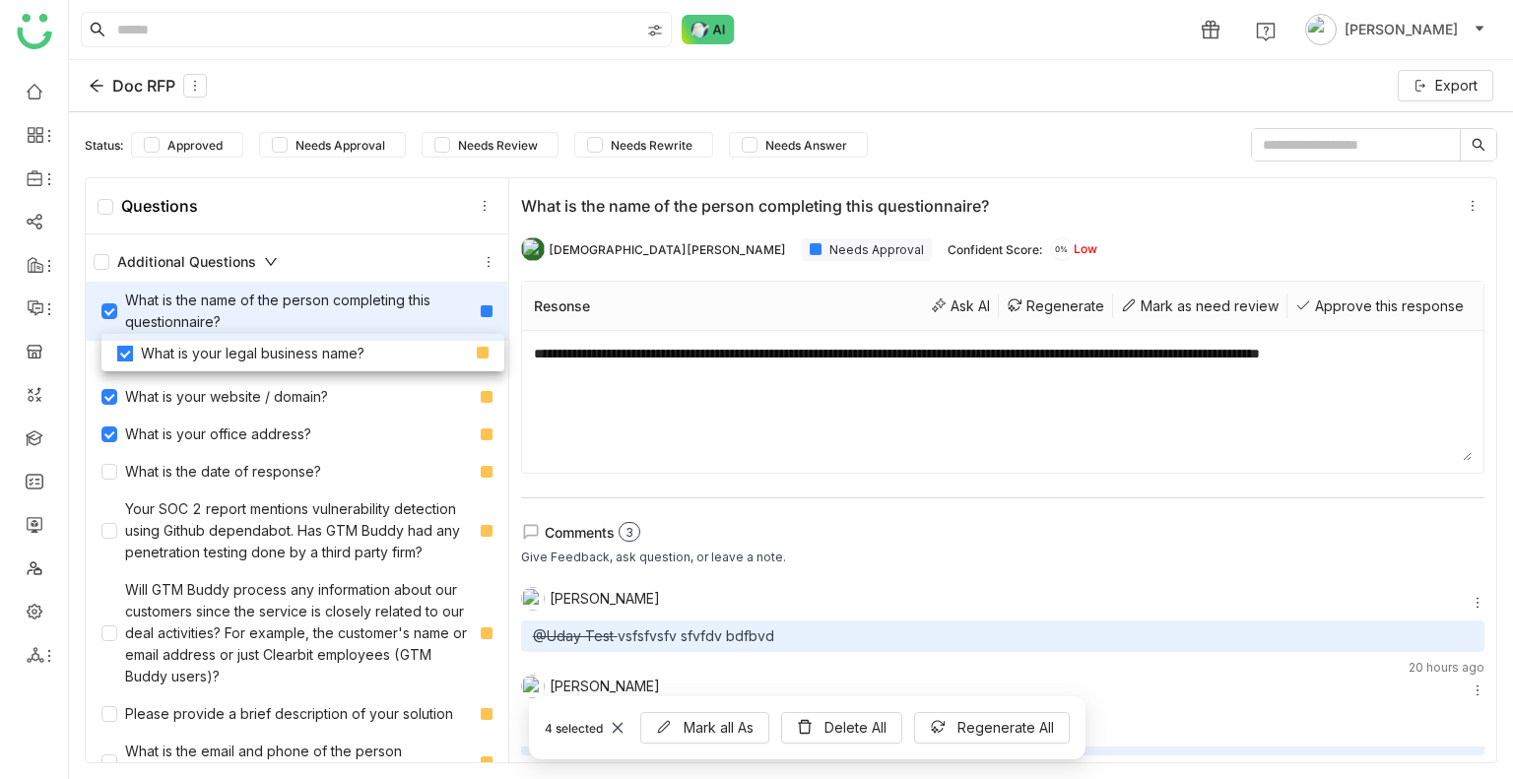
drag, startPoint x: 162, startPoint y: 435, endPoint x: 177, endPoint y: 353, distance: 84.2
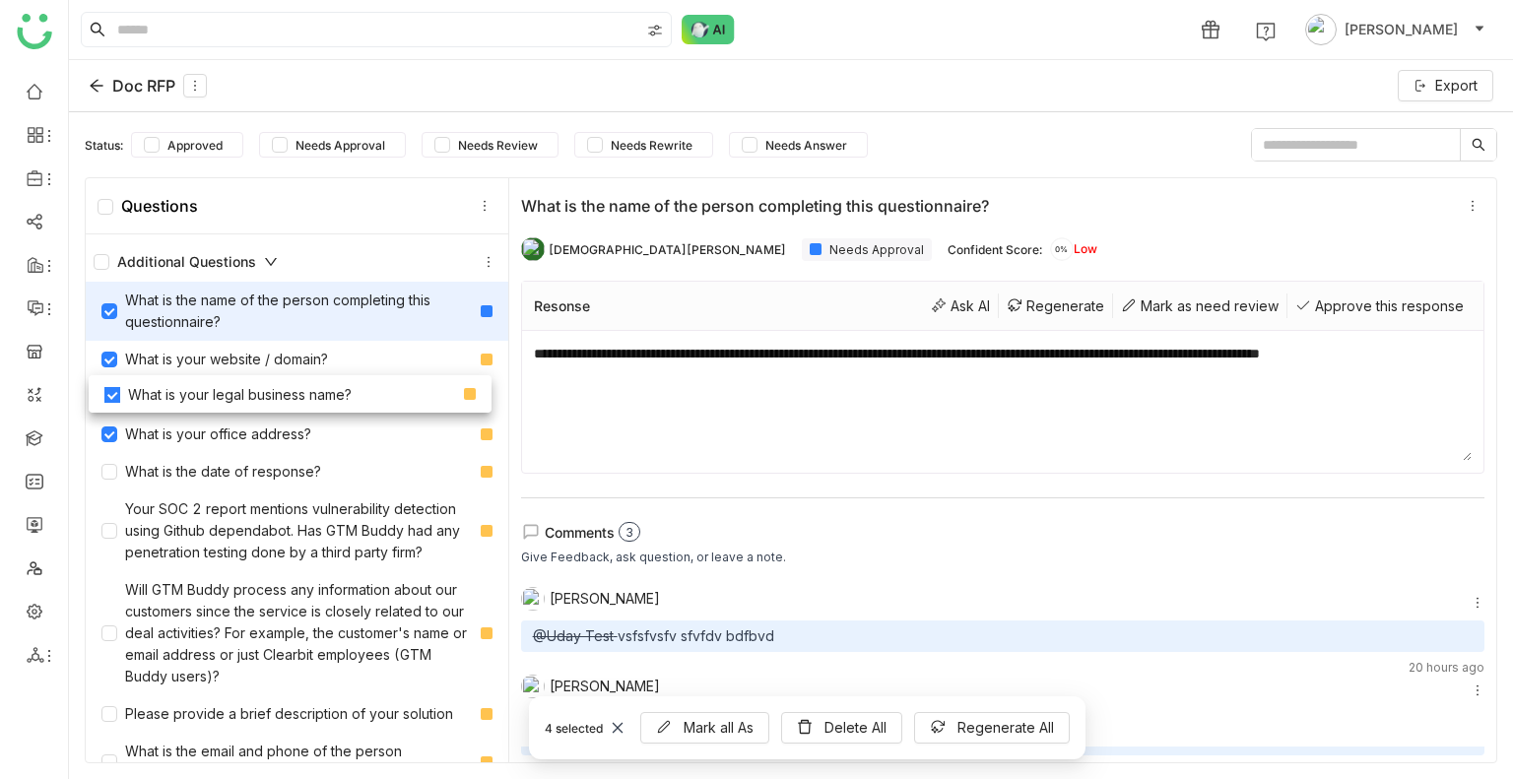
drag, startPoint x: 180, startPoint y: 354, endPoint x: 183, endPoint y: 389, distance: 35.6
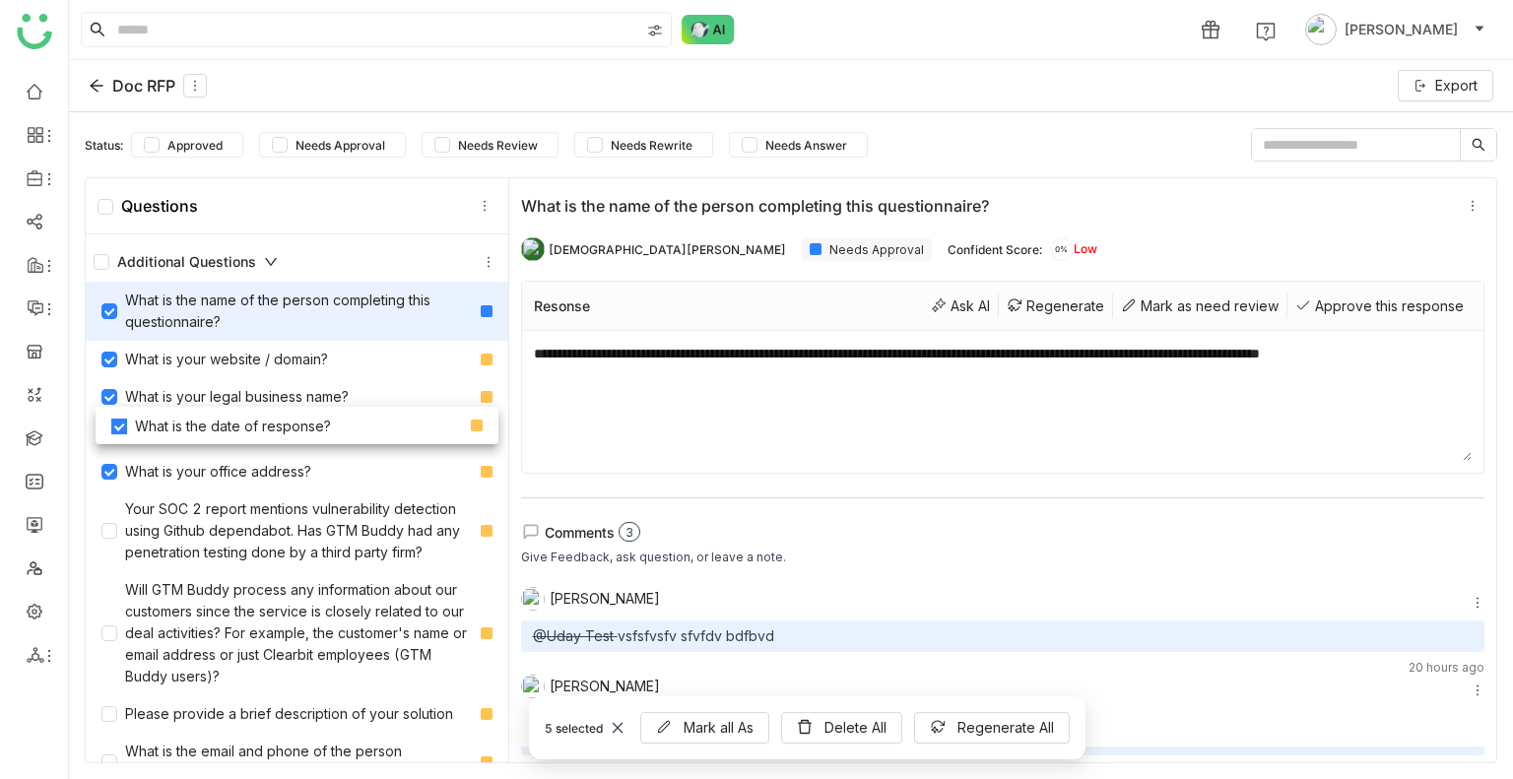
drag, startPoint x: 138, startPoint y: 473, endPoint x: 153, endPoint y: 397, distance: 77.3
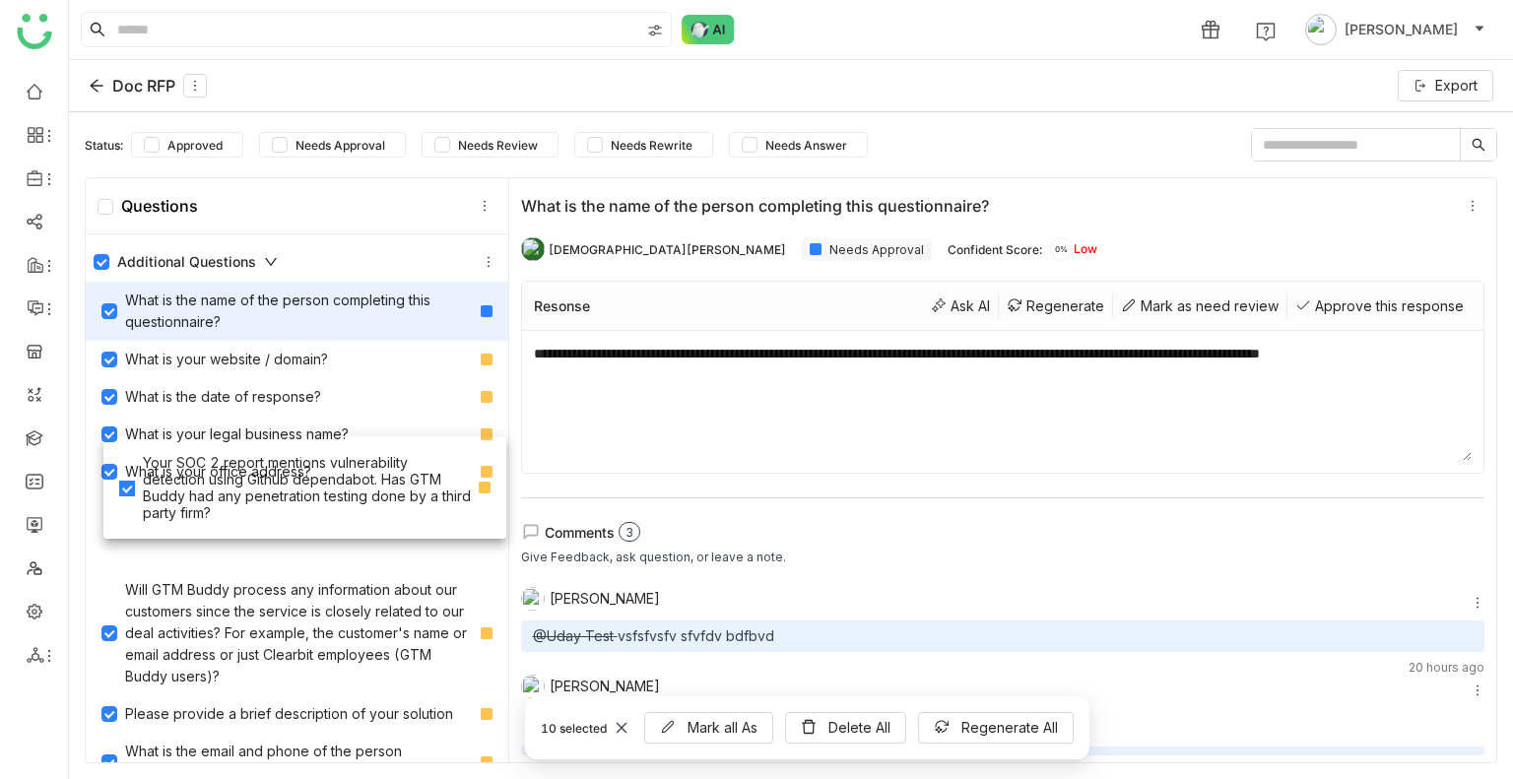
drag, startPoint x: 160, startPoint y: 542, endPoint x: 177, endPoint y: 444, distance: 99.1
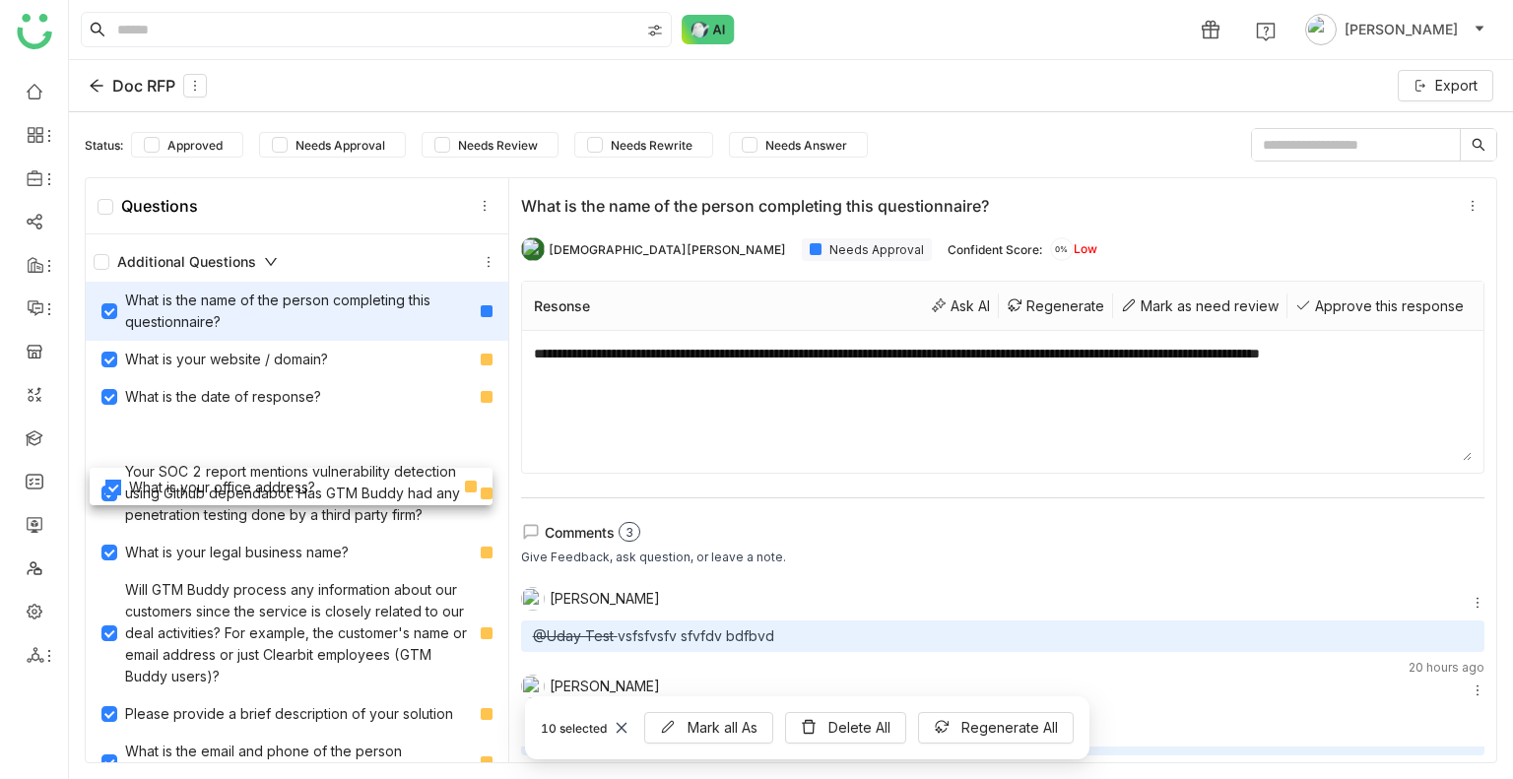
drag, startPoint x: 194, startPoint y: 560, endPoint x: 189, endPoint y: 402, distance: 158.6
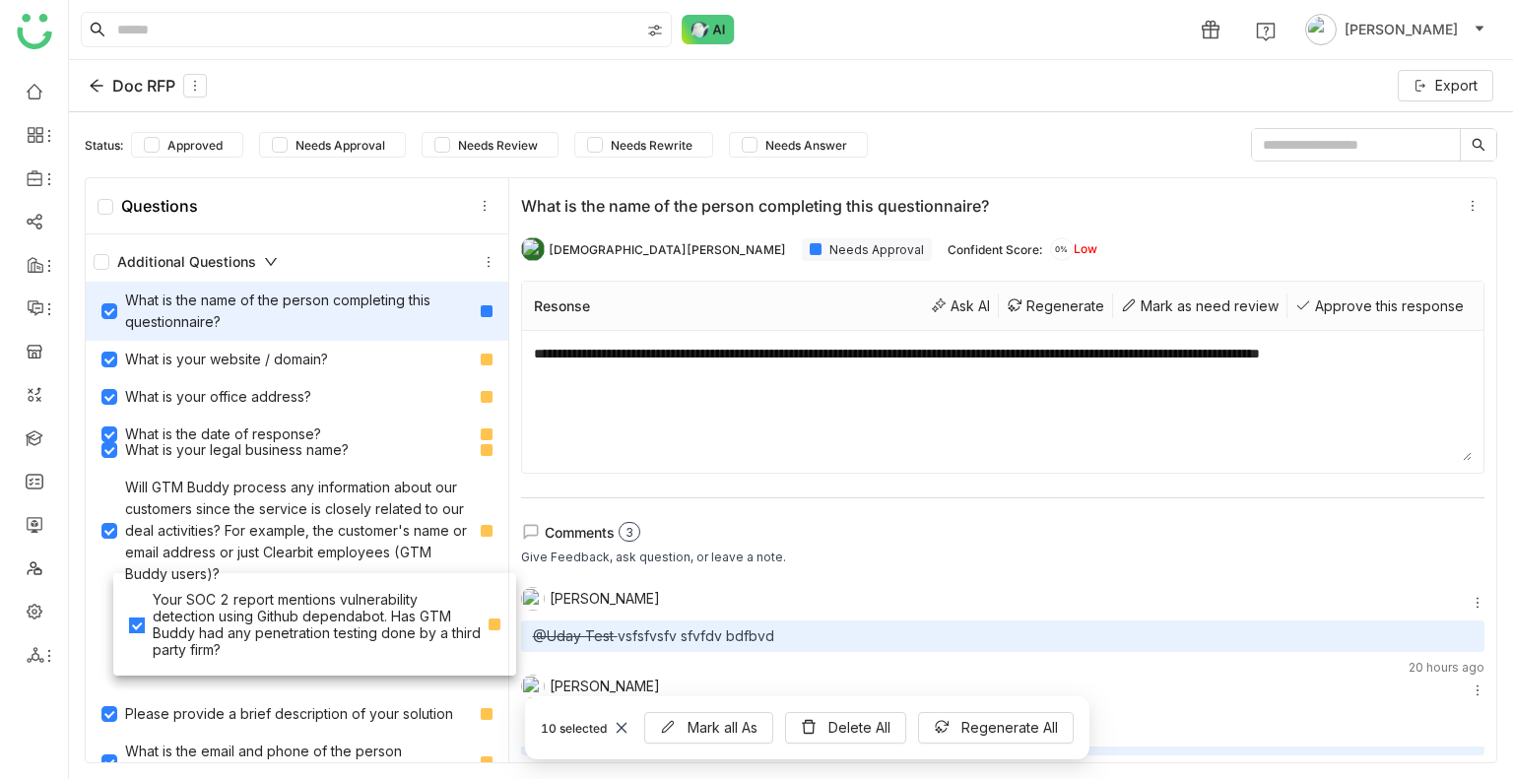
drag, startPoint x: 189, startPoint y: 505, endPoint x: 217, endPoint y: 632, distance: 130.0
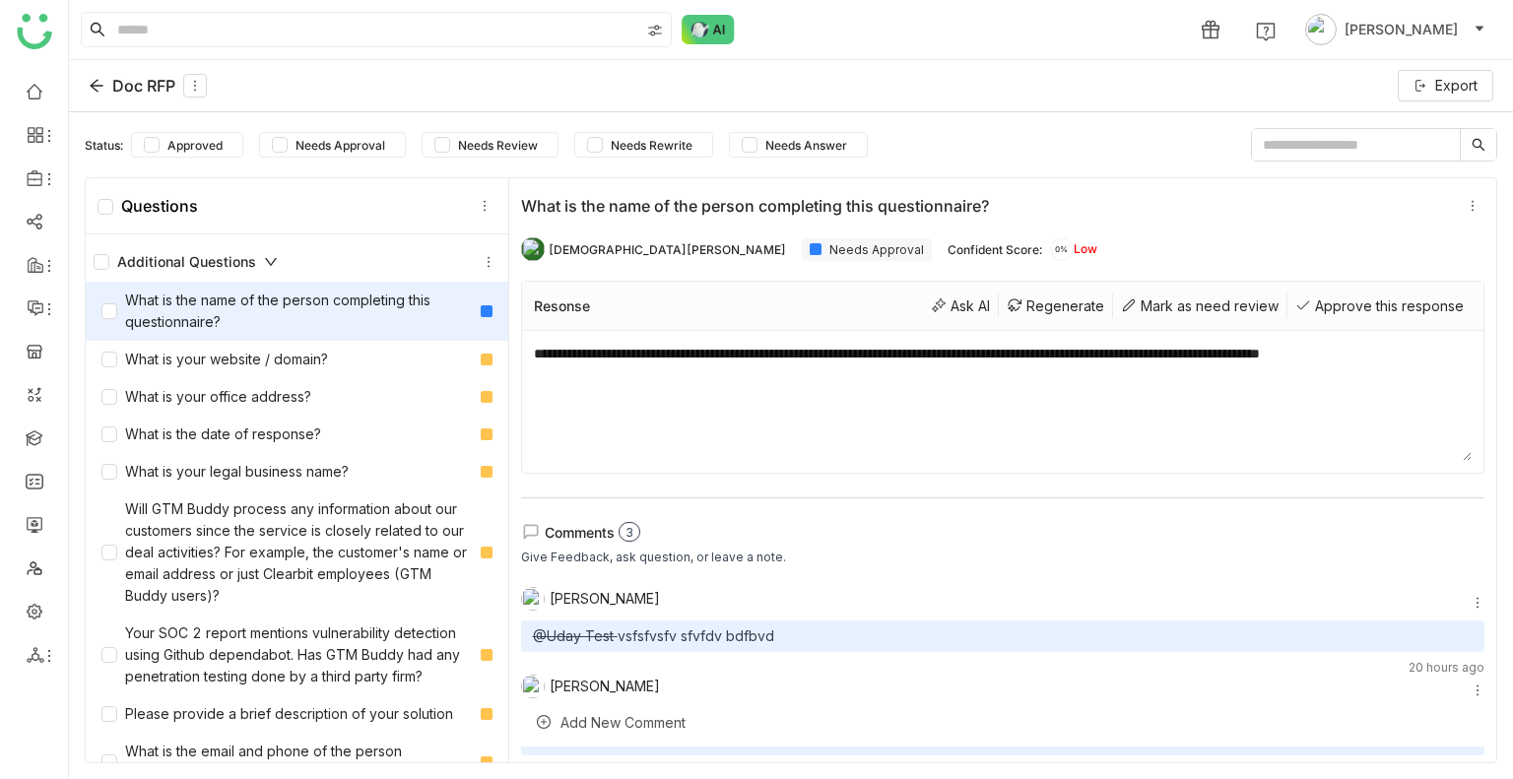
click at [257, 262] on div "Additional Questions" at bounding box center [186, 262] width 184 height 22
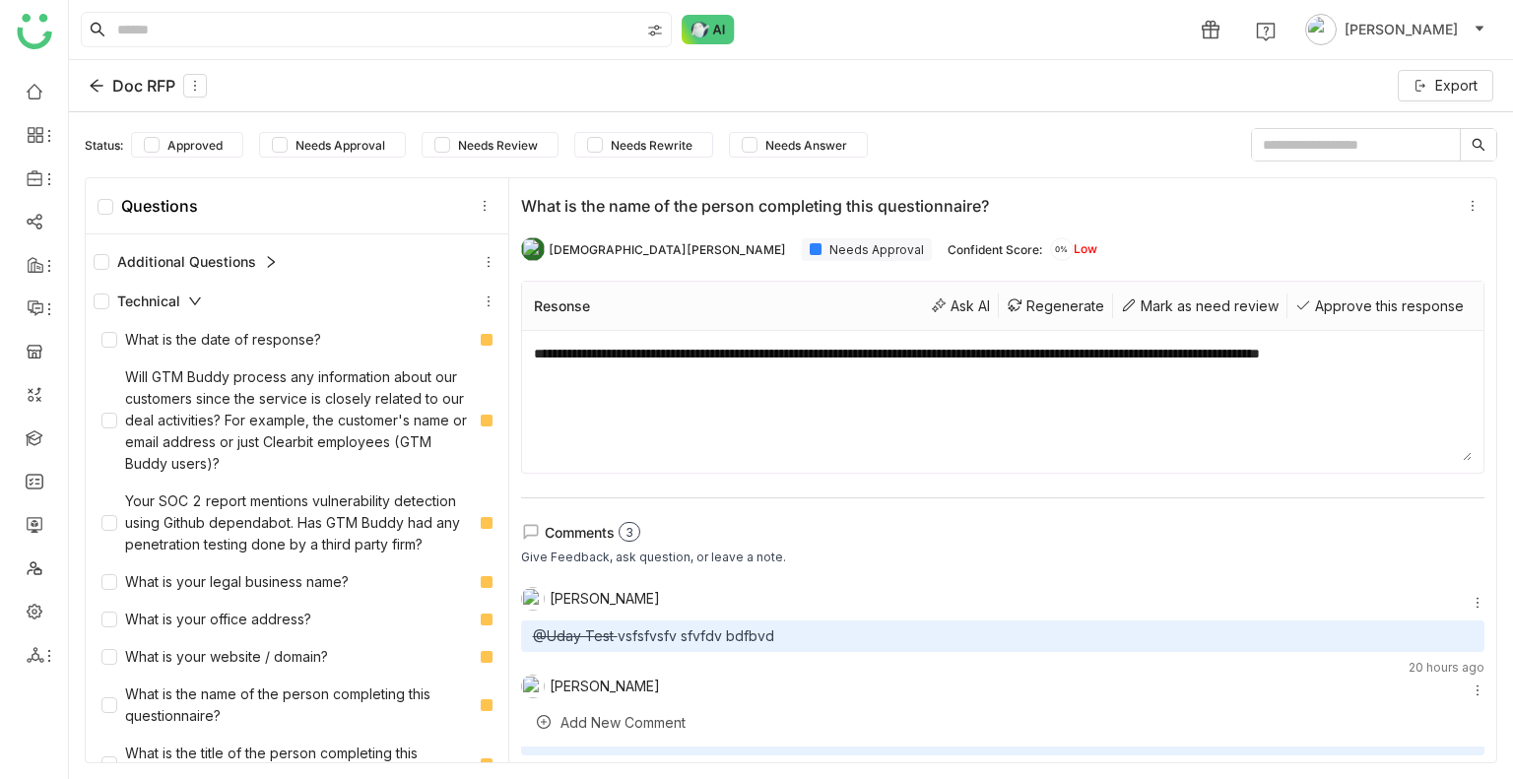
click at [257, 262] on div "Additional Questions" at bounding box center [186, 262] width 184 height 22
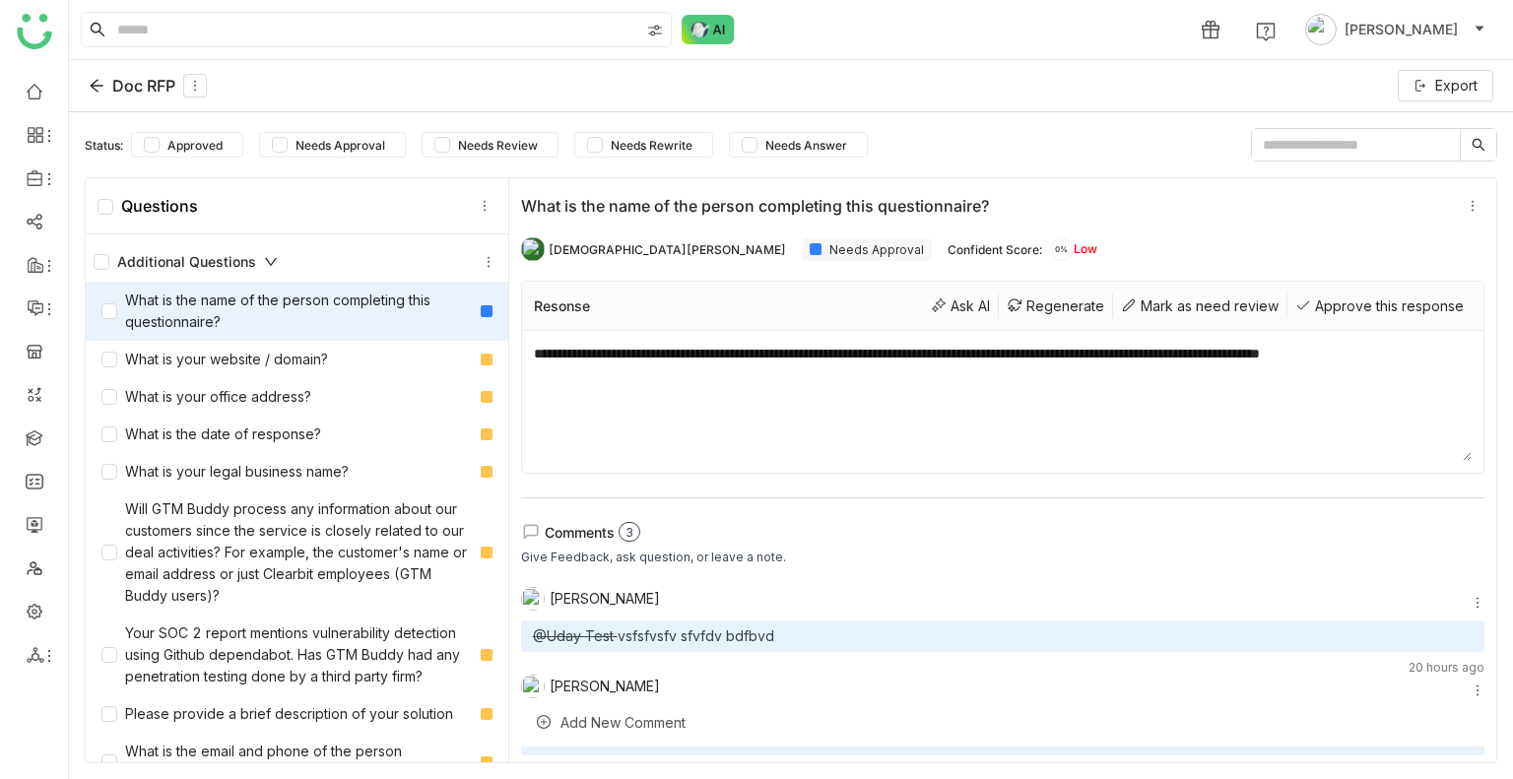
click at [254, 255] on div "Additional Questions" at bounding box center [186, 262] width 184 height 22
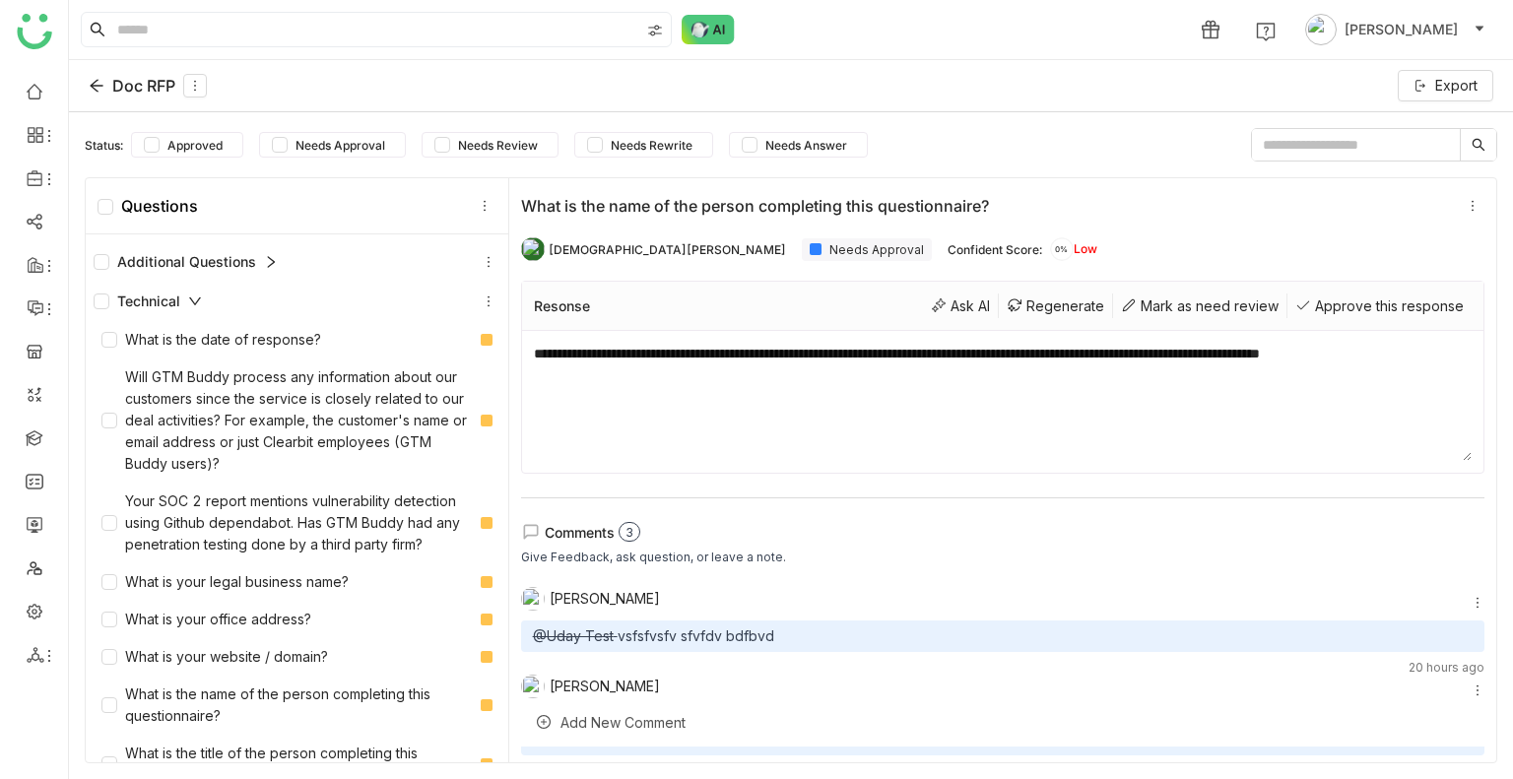
click at [200, 299] on icon at bounding box center [195, 301] width 14 height 14
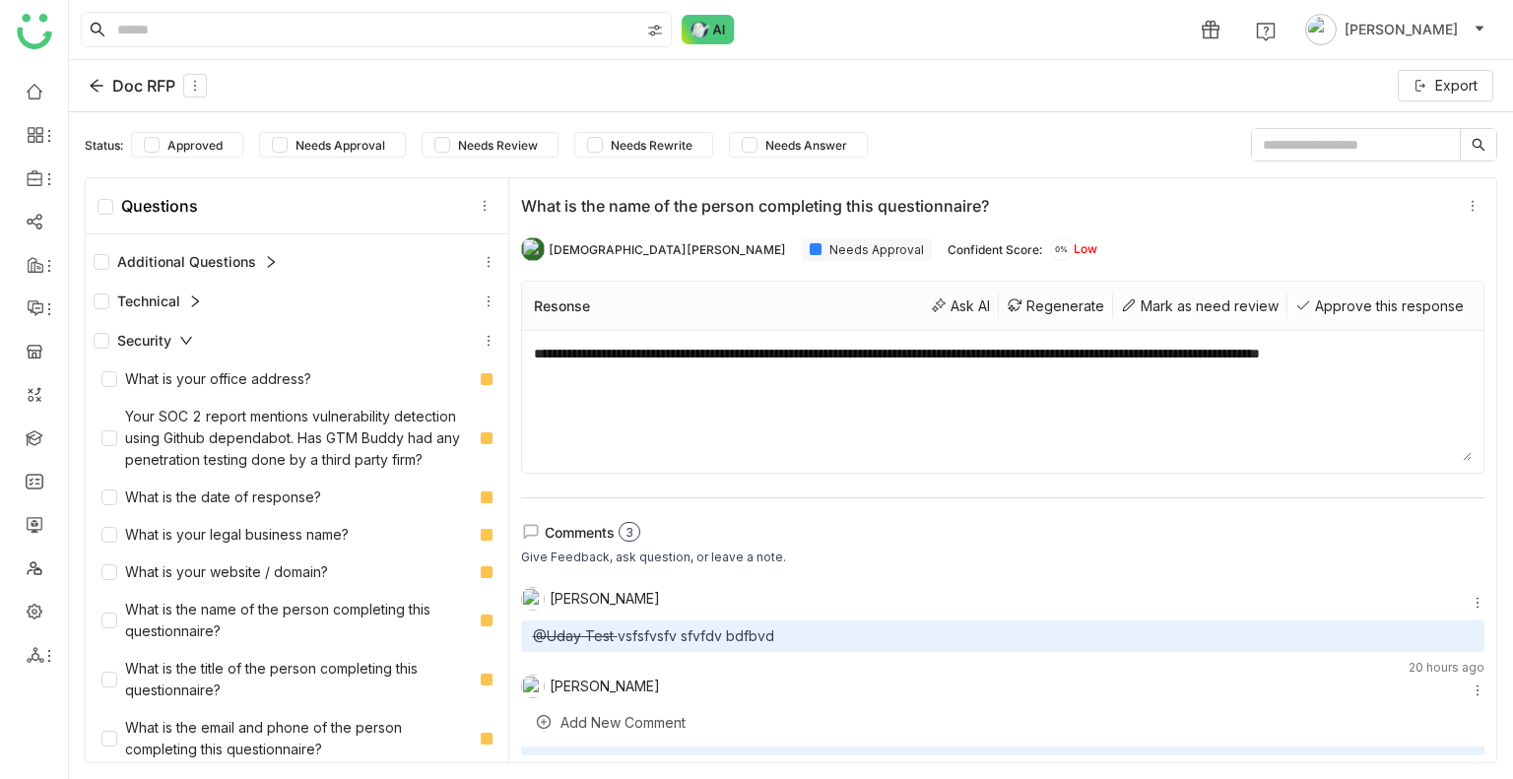
click at [200, 299] on icon at bounding box center [195, 301] width 14 height 14
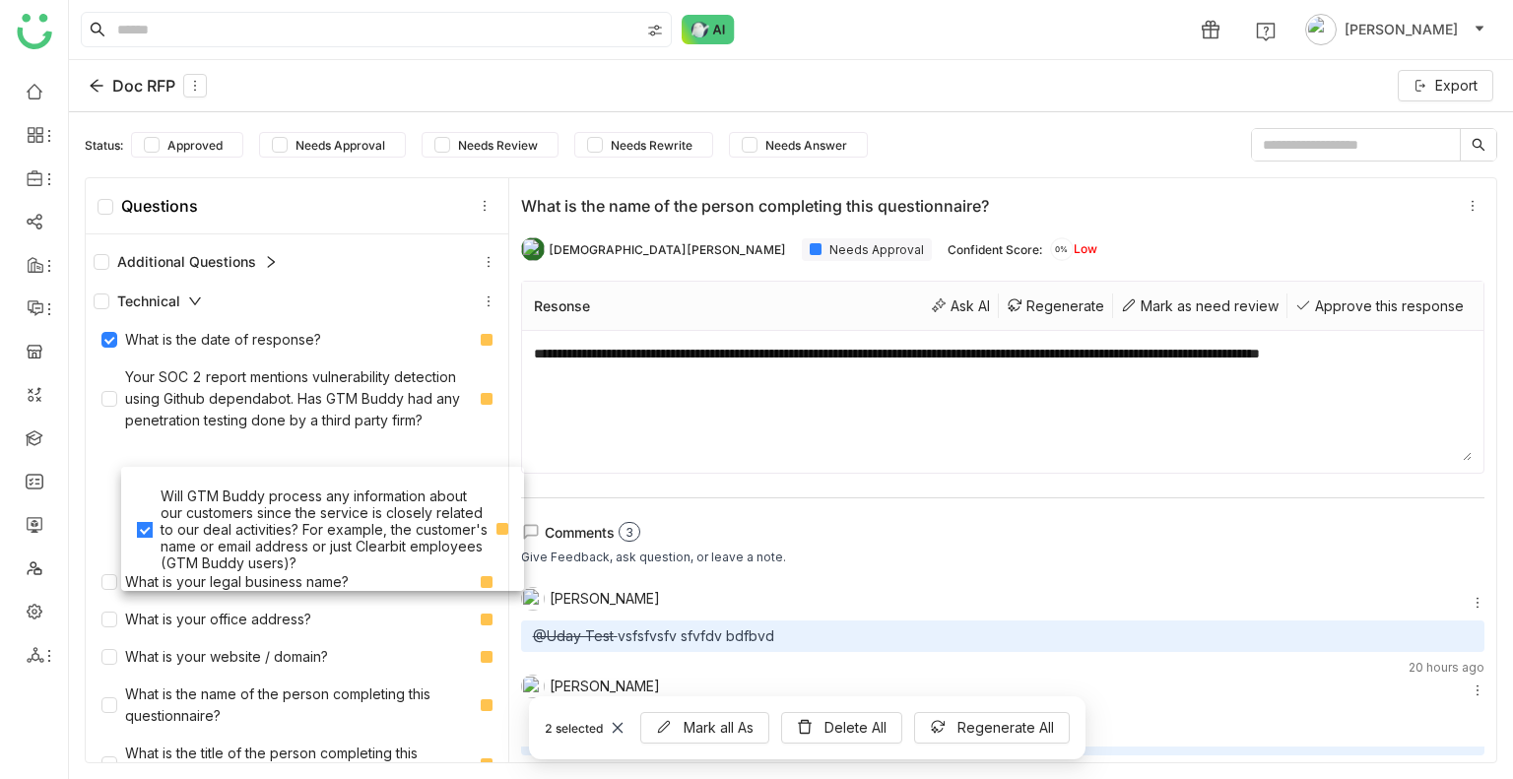
drag, startPoint x: 162, startPoint y: 403, endPoint x: 198, endPoint y: 520, distance: 122.7
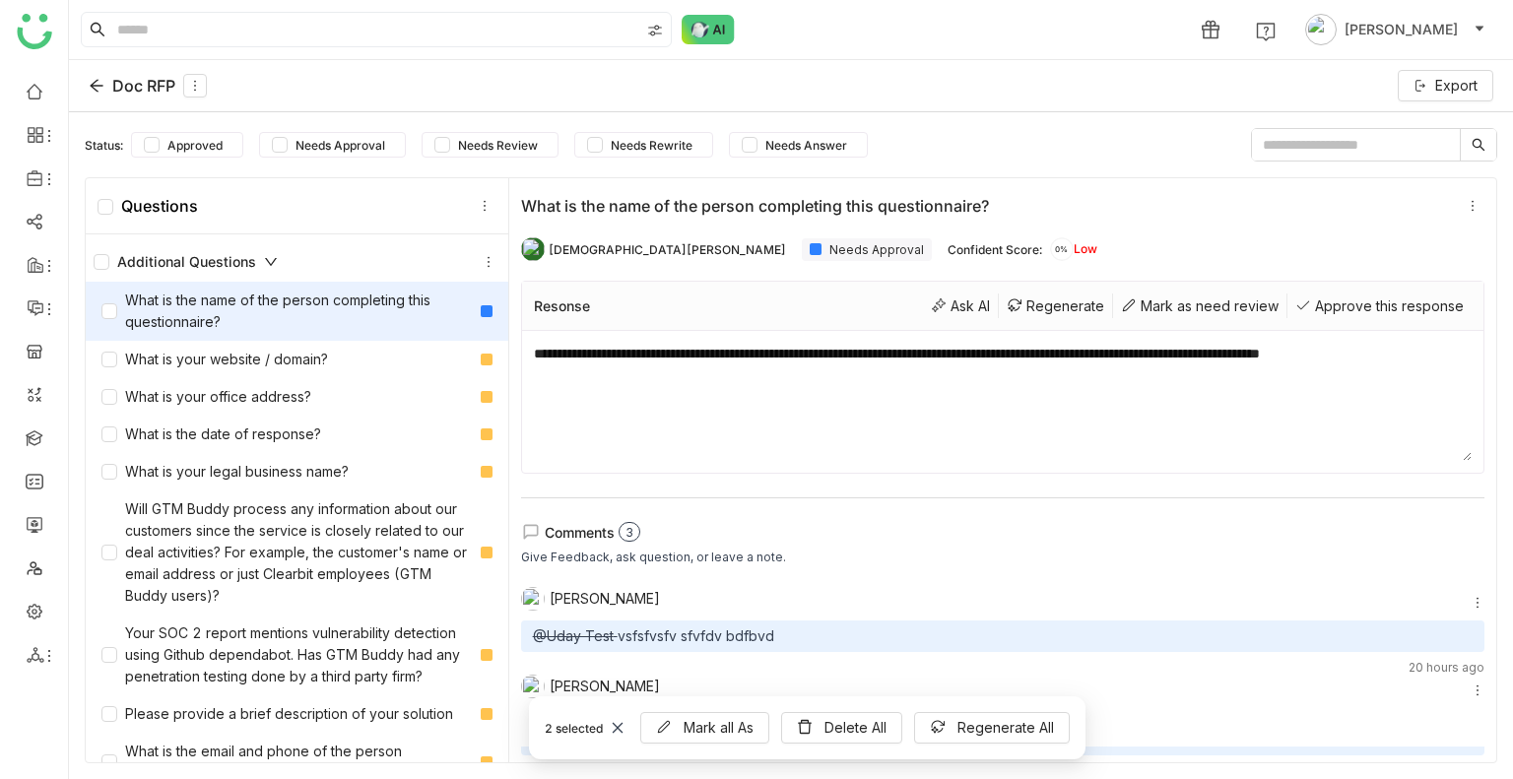
click at [264, 263] on icon at bounding box center [271, 262] width 14 height 14
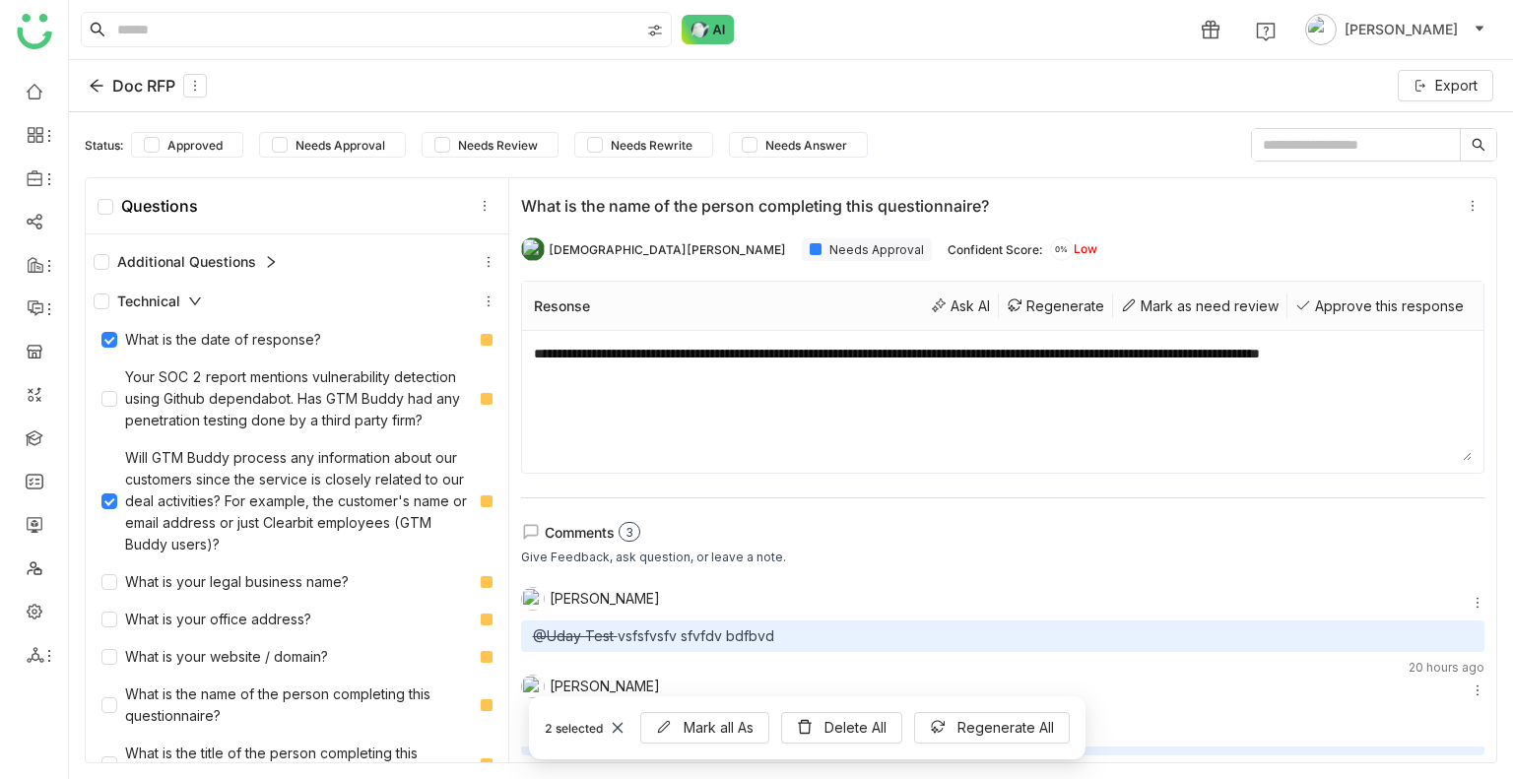
click at [271, 259] on icon at bounding box center [271, 262] width 14 height 14
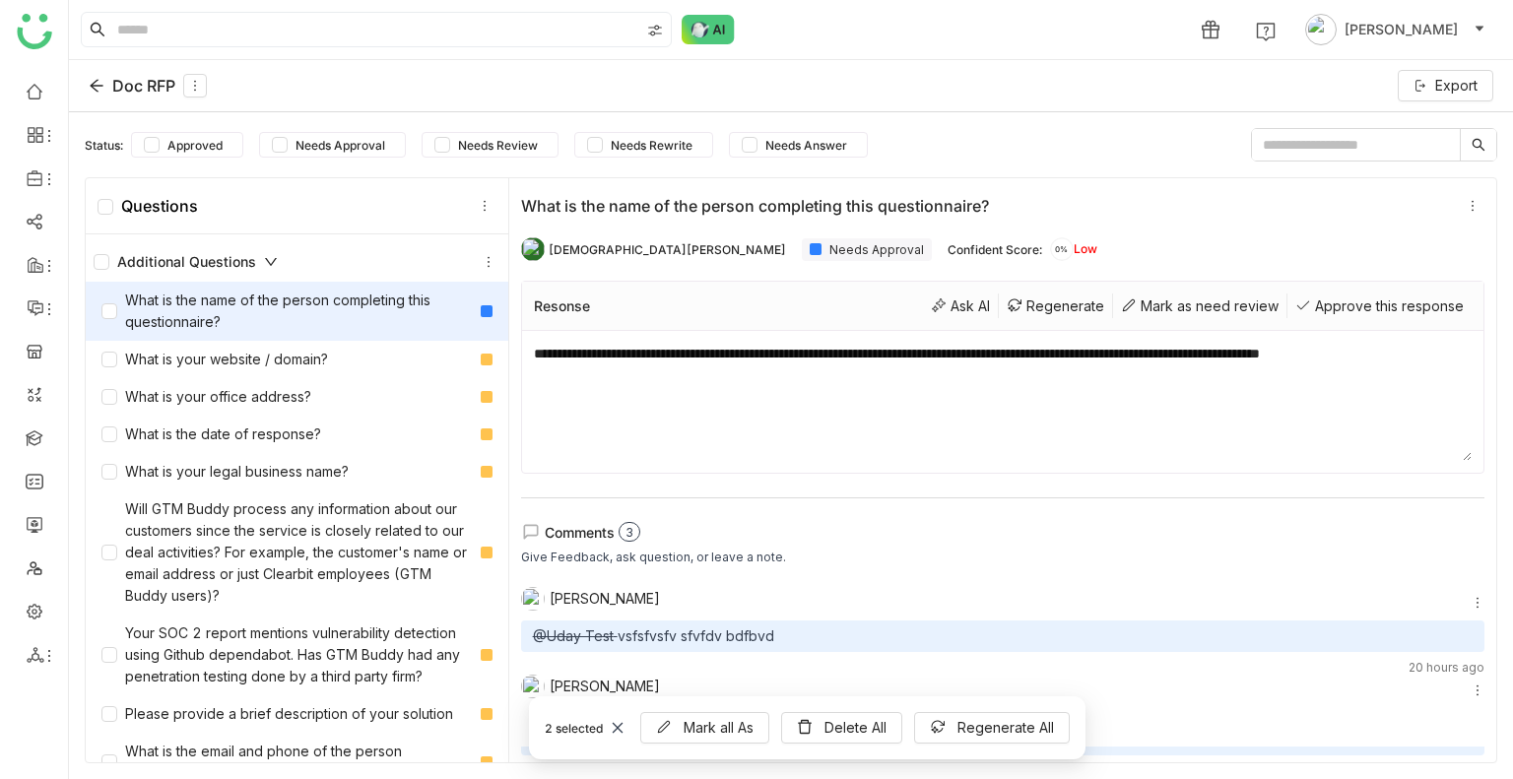
click at [271, 259] on icon at bounding box center [271, 262] width 14 height 14
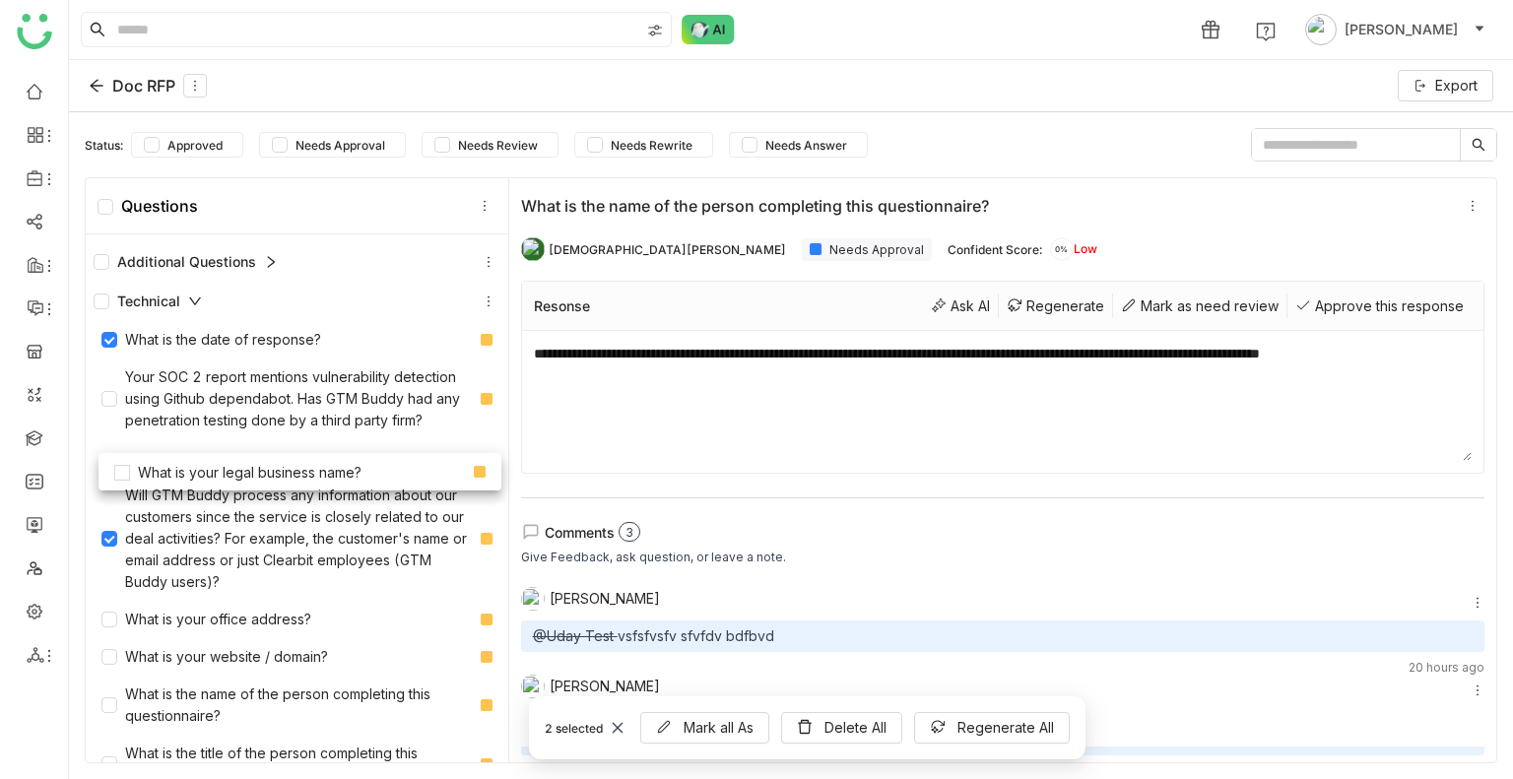
drag, startPoint x: 210, startPoint y: 602, endPoint x: 223, endPoint y: 471, distance: 131.6
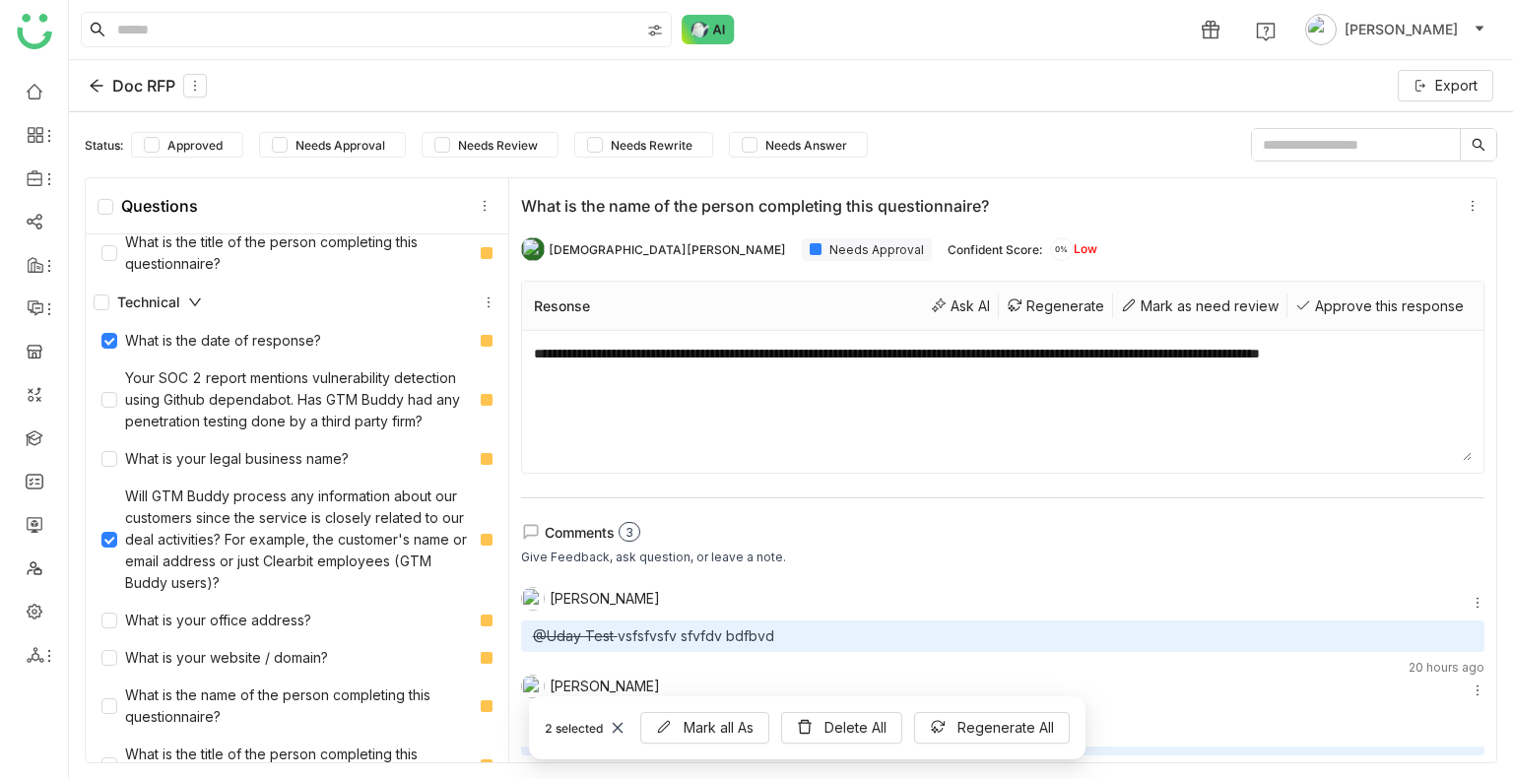
scroll to position [591, 0]
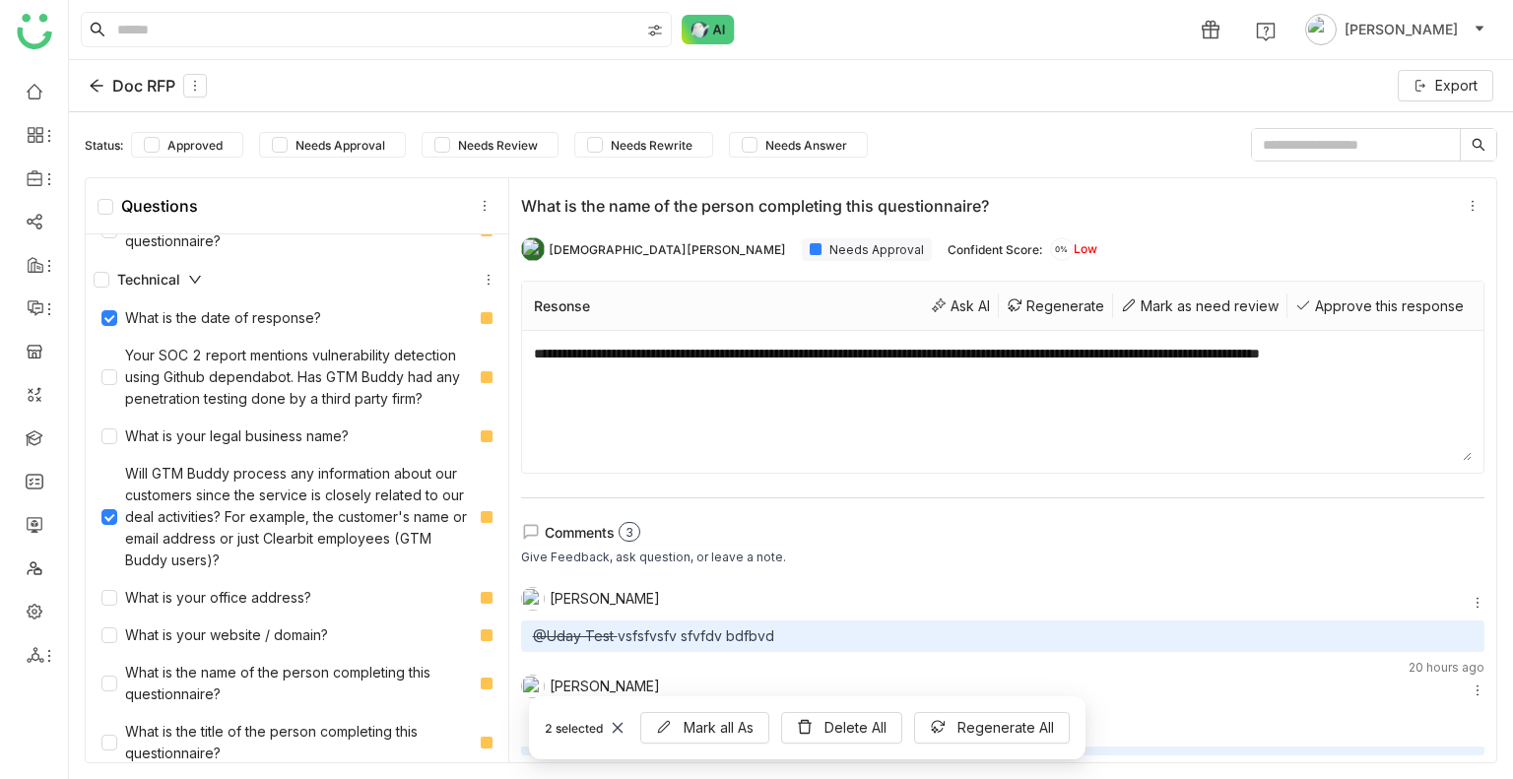
click at [185, 291] on div "Technical" at bounding box center [148, 280] width 108 height 22
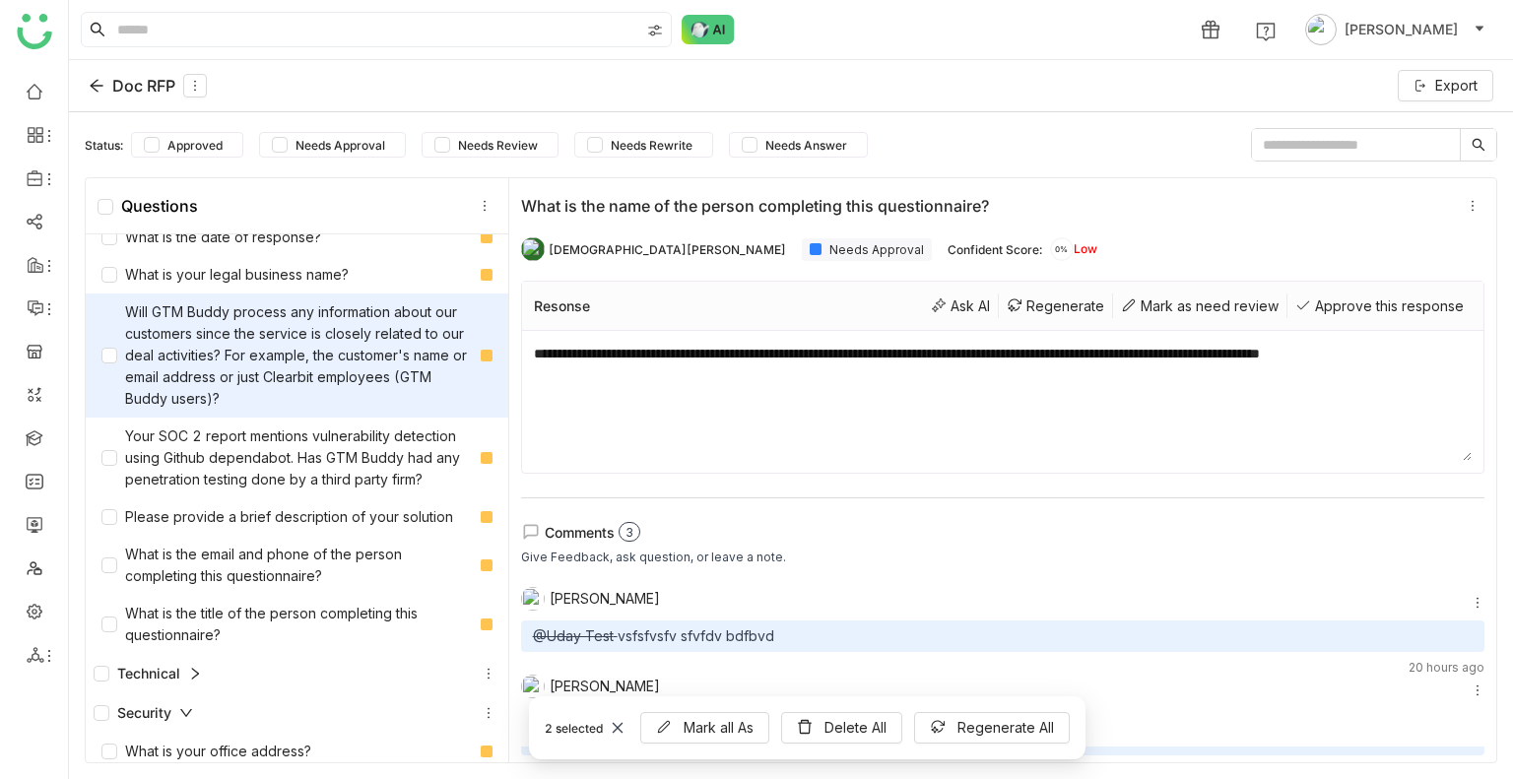
scroll to position [0, 0]
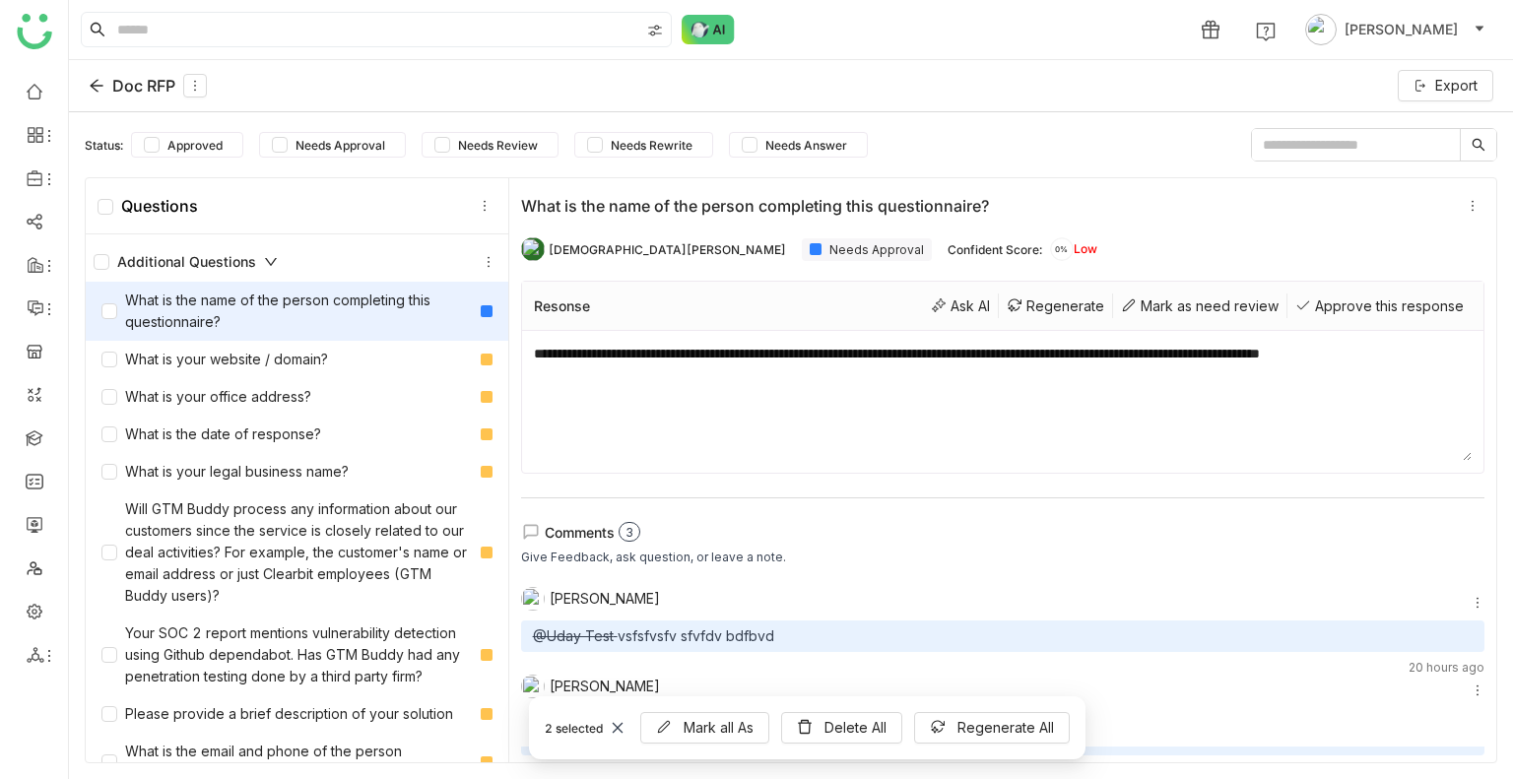
click at [264, 257] on icon at bounding box center [271, 262] width 14 height 14
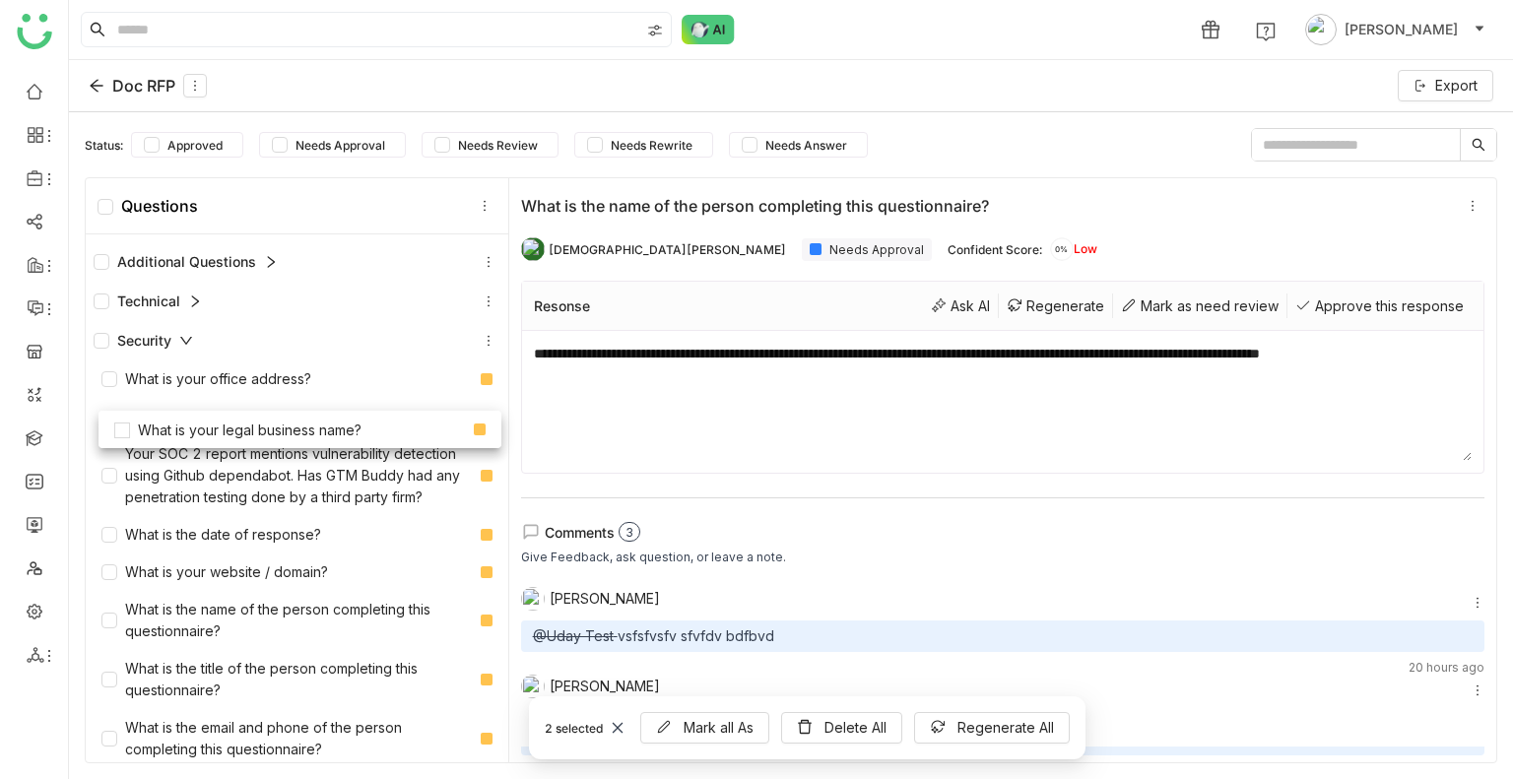
drag, startPoint x: 185, startPoint y: 553, endPoint x: 198, endPoint y: 422, distance: 131.6
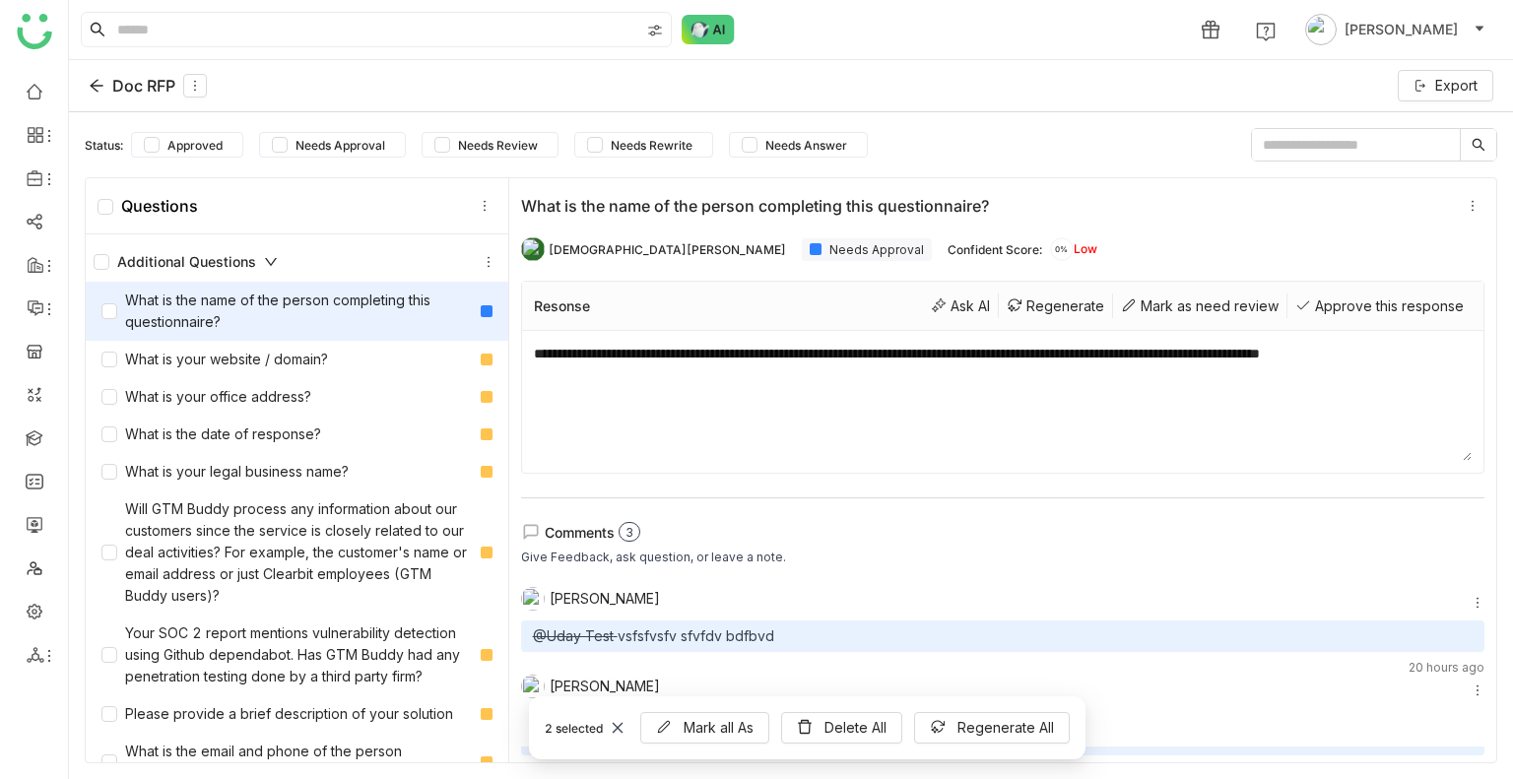
click at [264, 265] on icon at bounding box center [271, 262] width 14 height 14
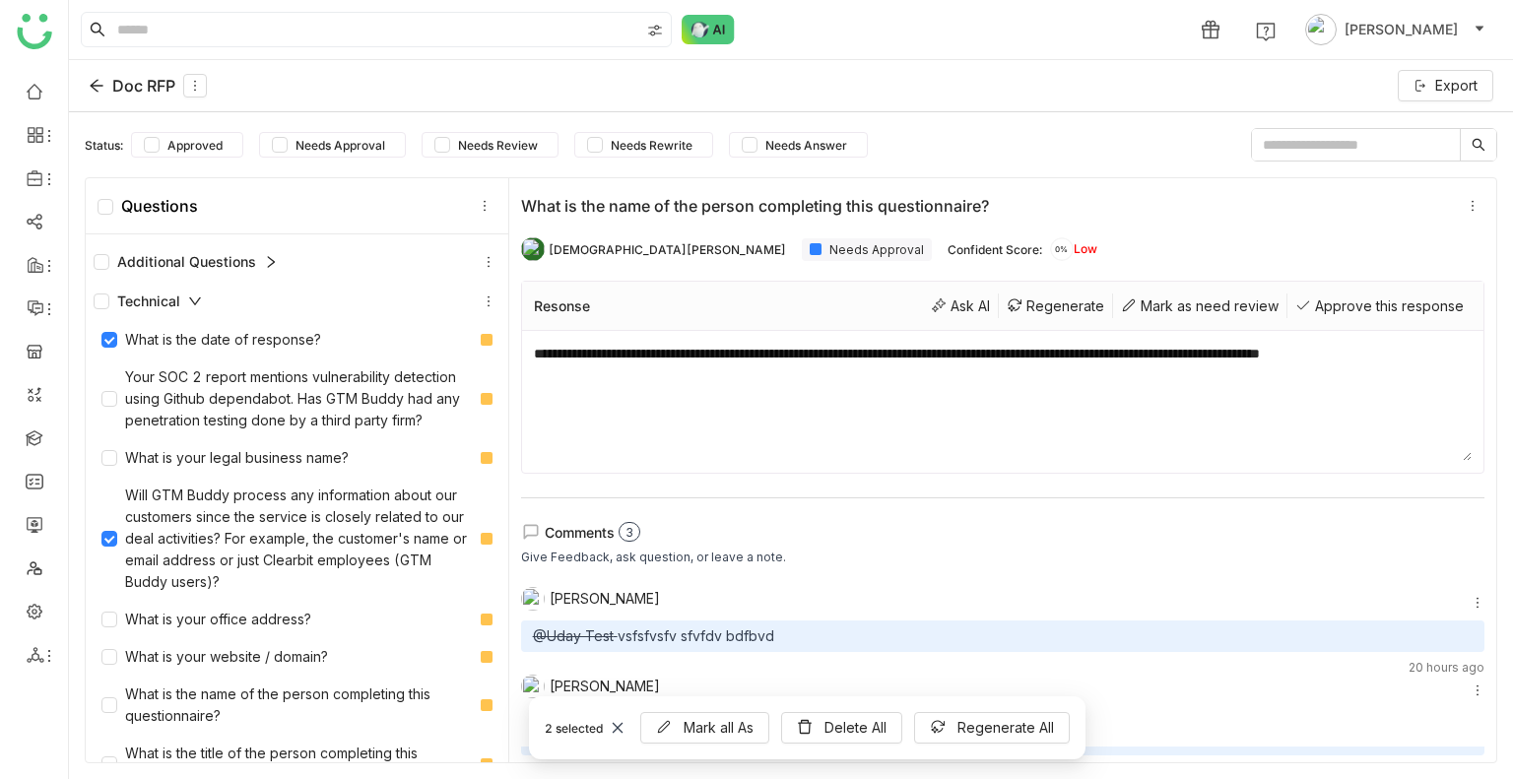
click at [181, 300] on div "Technical" at bounding box center [148, 302] width 108 height 22
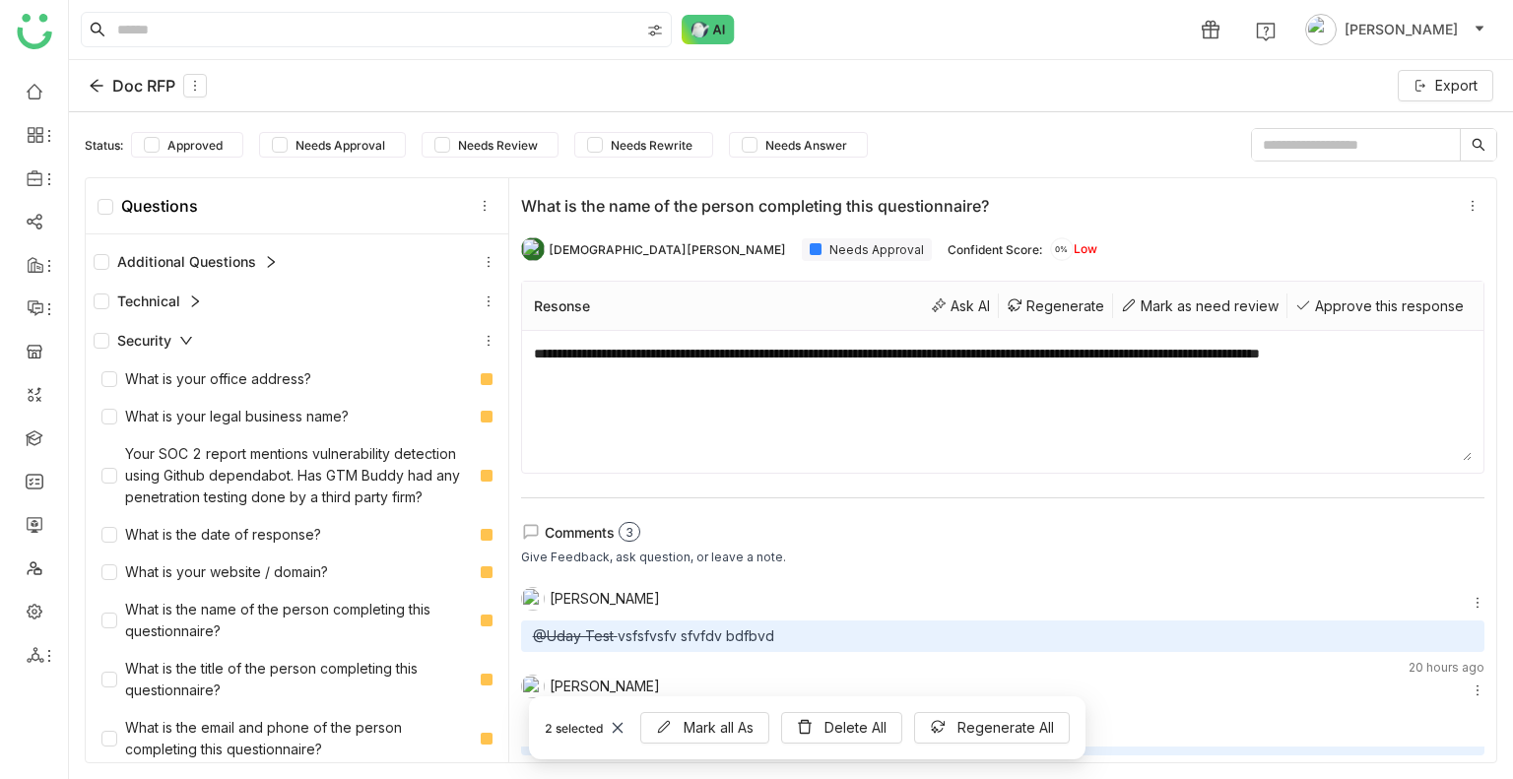
click at [187, 303] on div "Technical" at bounding box center [148, 302] width 108 height 22
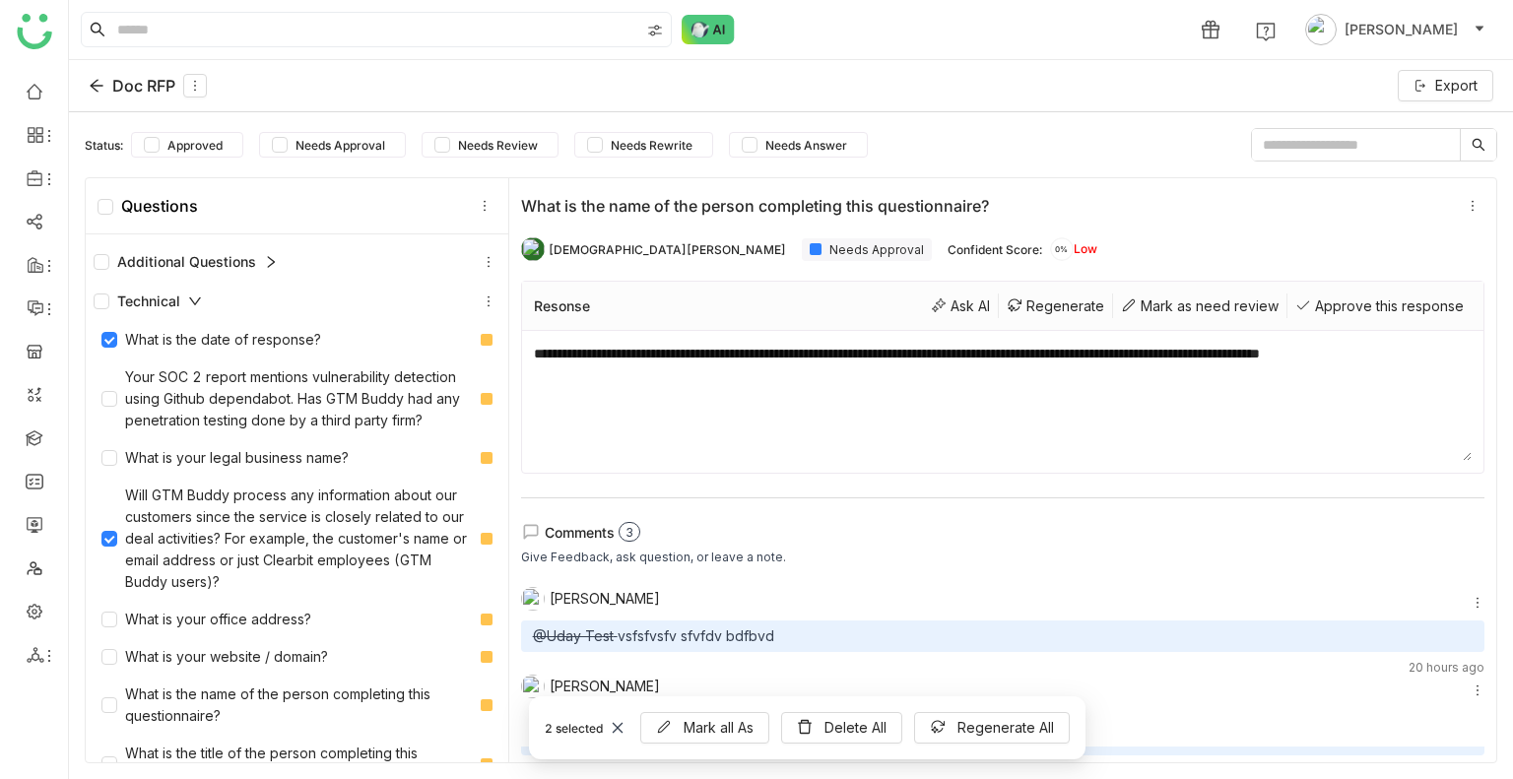
click at [187, 302] on div "Technical" at bounding box center [148, 302] width 108 height 22
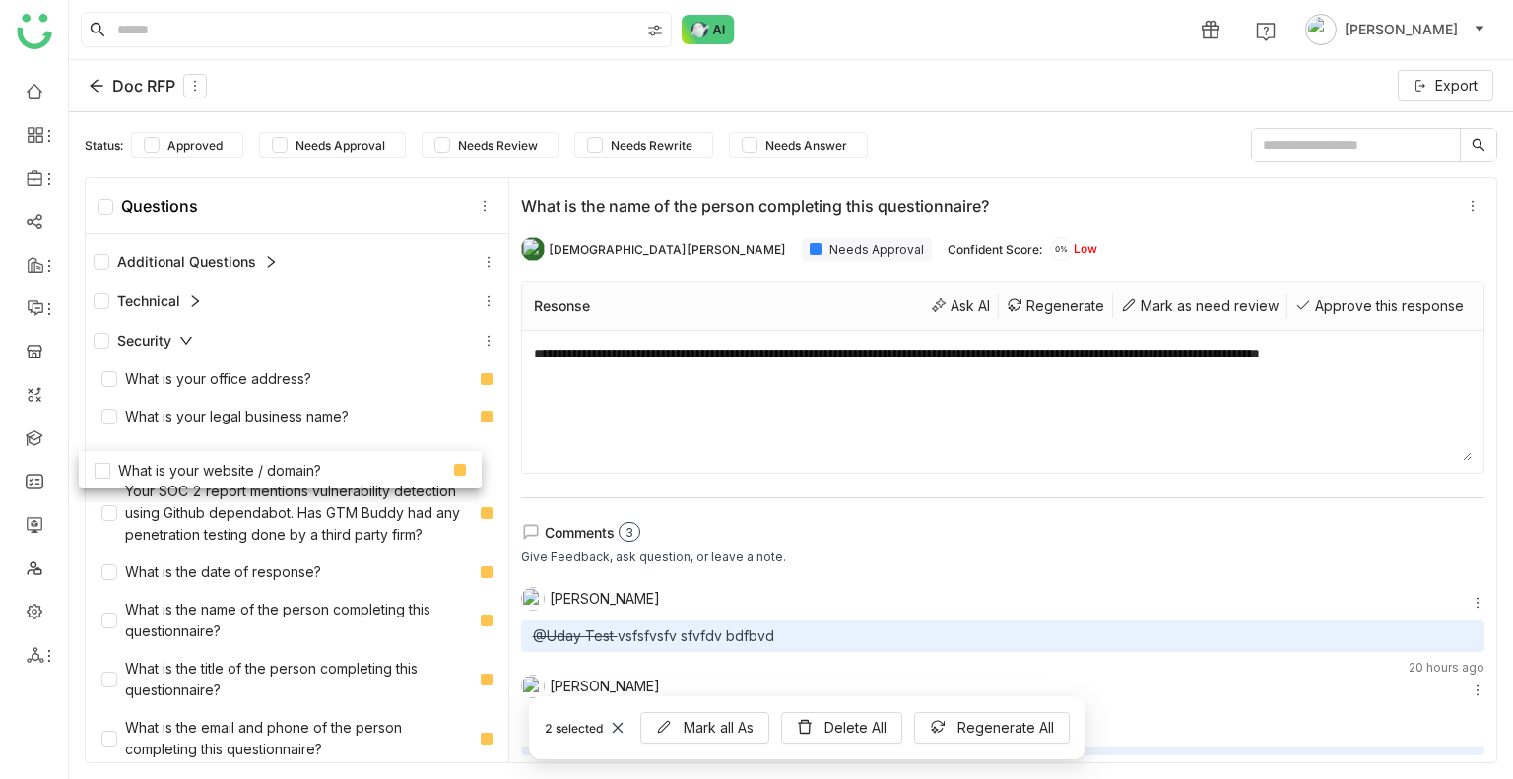
drag, startPoint x: 209, startPoint y: 586, endPoint x: 202, endPoint y: 459, distance: 127.2
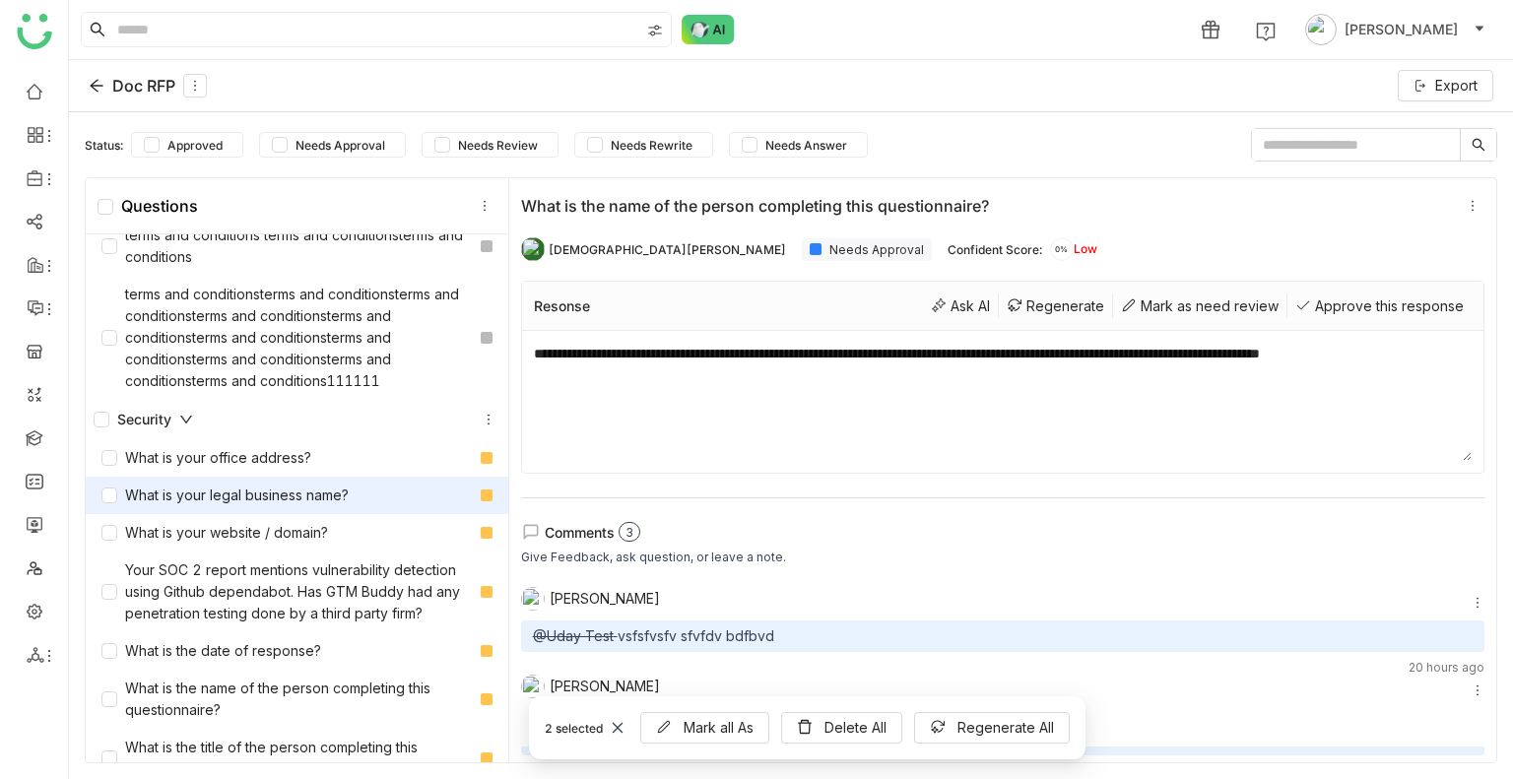
scroll to position [1477, 0]
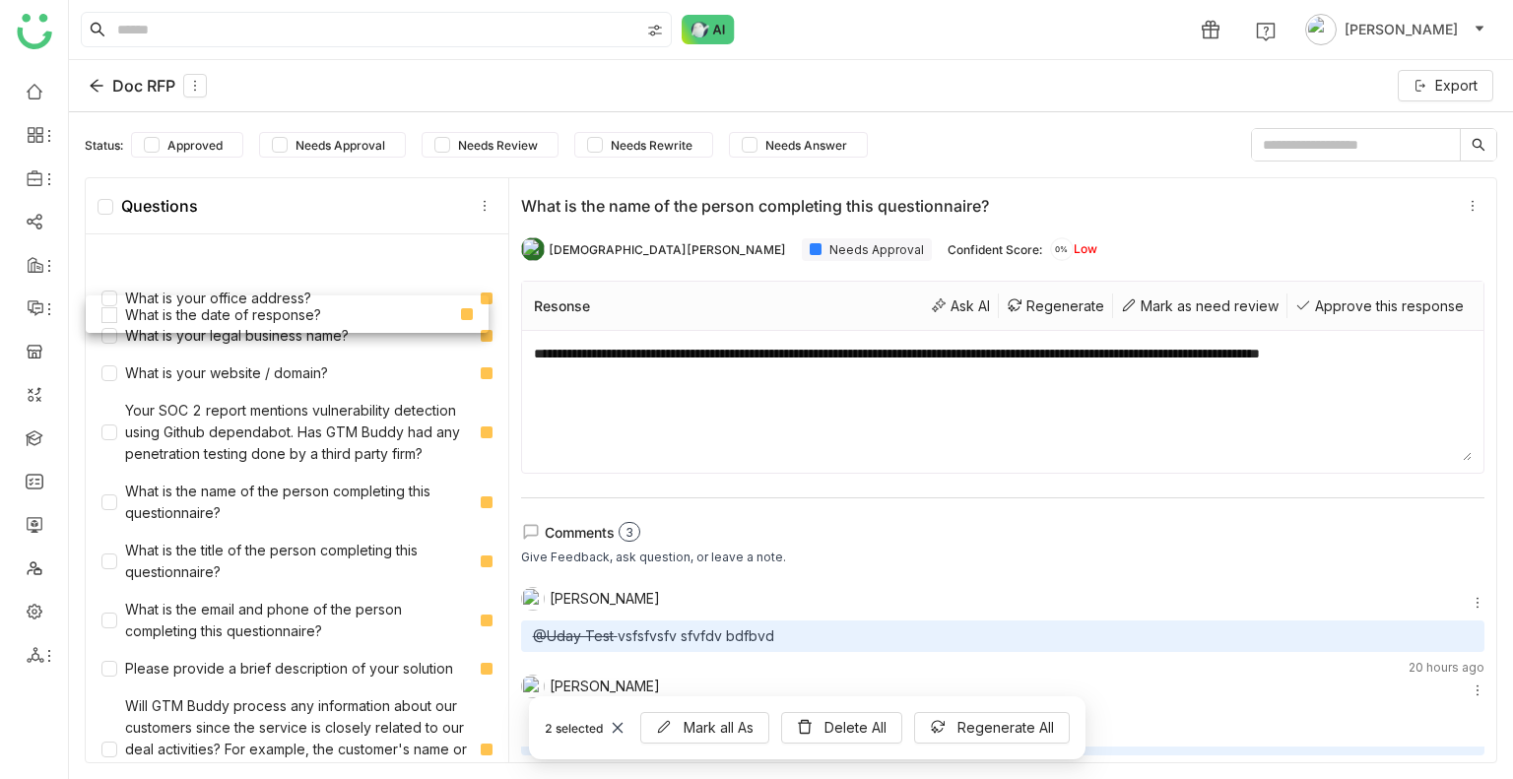
drag, startPoint x: 208, startPoint y: 524, endPoint x: 208, endPoint y: 320, distance: 203.8
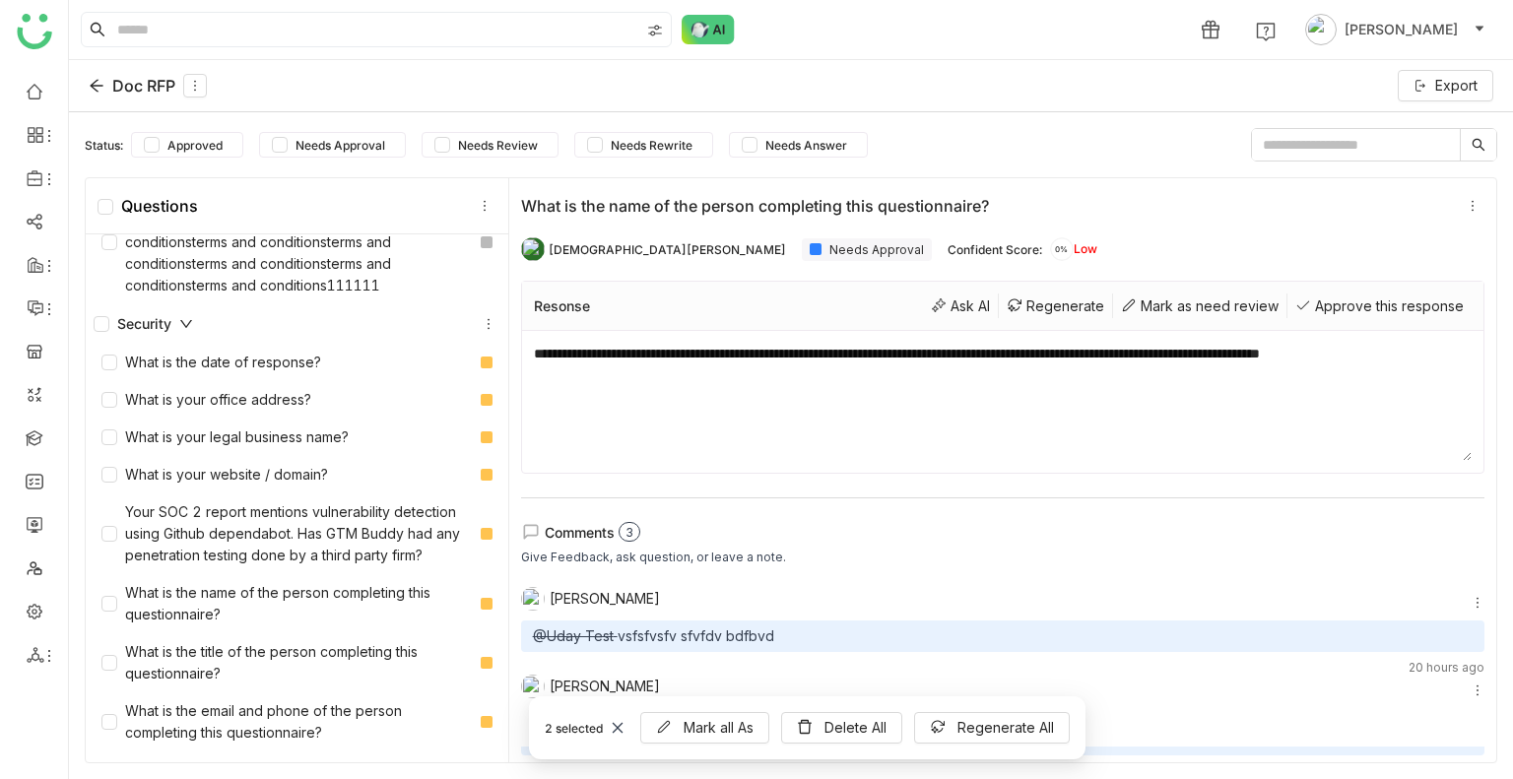
scroll to position [1379, 0]
click at [485, 204] on icon at bounding box center [485, 206] width 14 height 14
click at [103, 93] on icon at bounding box center [97, 86] width 16 height 16
